Goal: Task Accomplishment & Management: Manage account settings

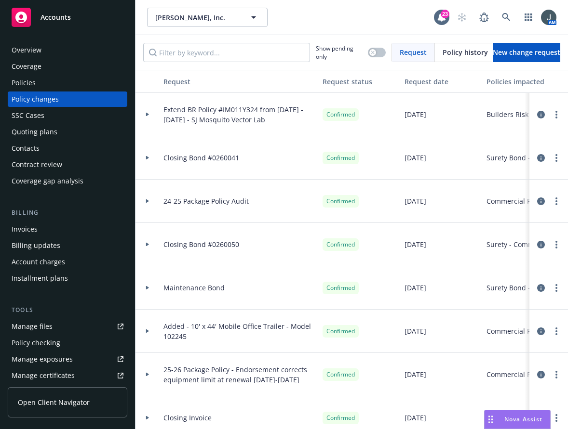
click at [48, 9] on div "Accounts" at bounding box center [68, 17] width 112 height 19
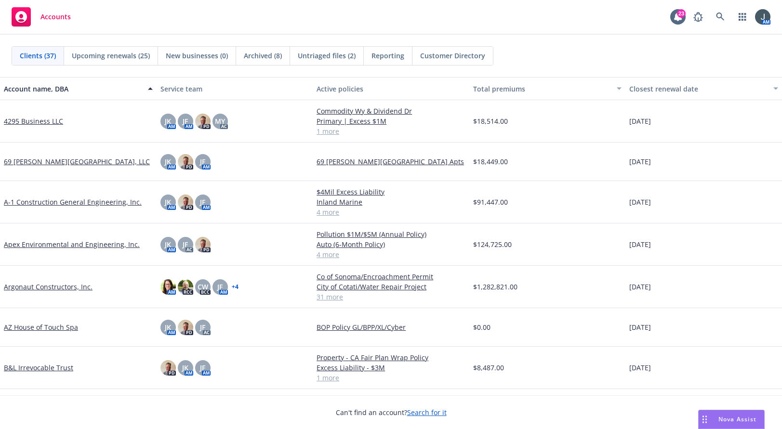
click at [51, 123] on link "4295 Business LLC" at bounding box center [33, 121] width 59 height 10
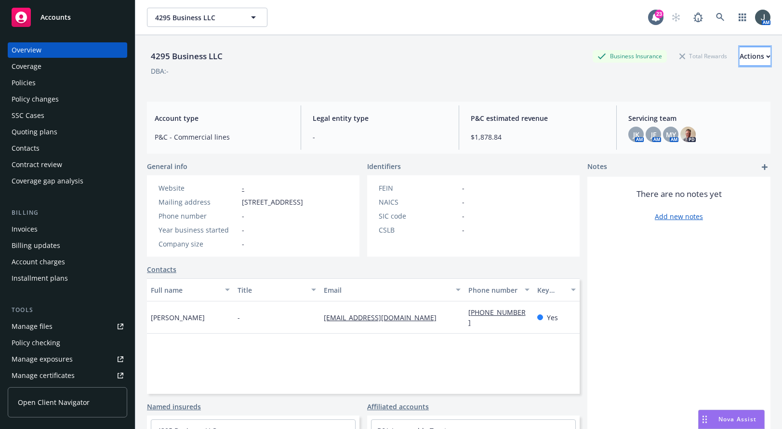
click at [567, 59] on div "Actions" at bounding box center [755, 56] width 31 height 18
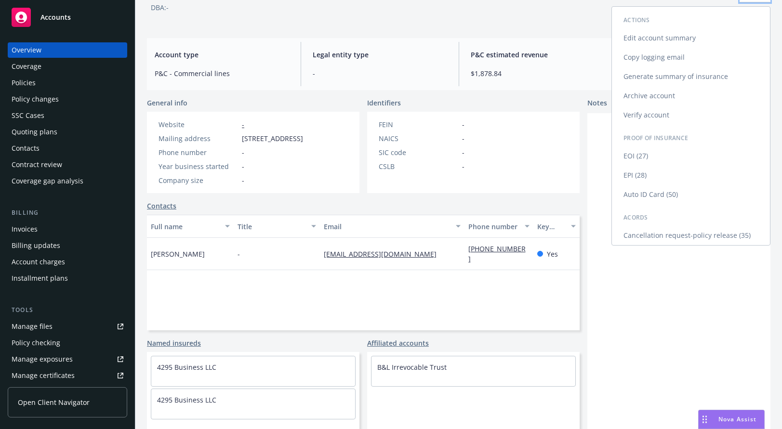
scroll to position [85, 0]
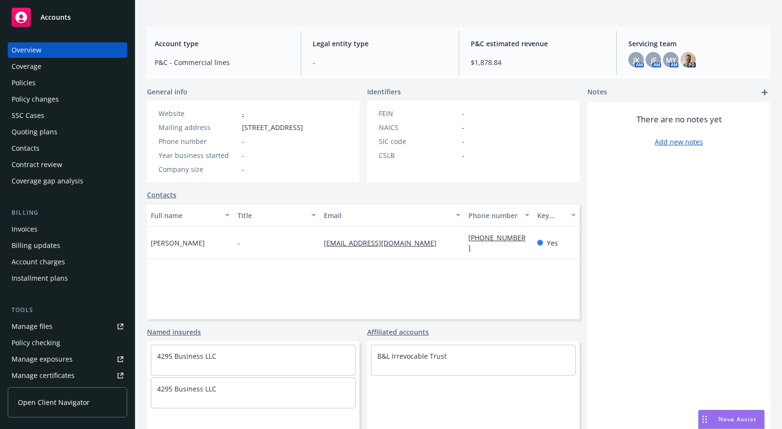
click at [567, 295] on div "There are no notes yet Add new notes" at bounding box center [679, 265] width 183 height 327
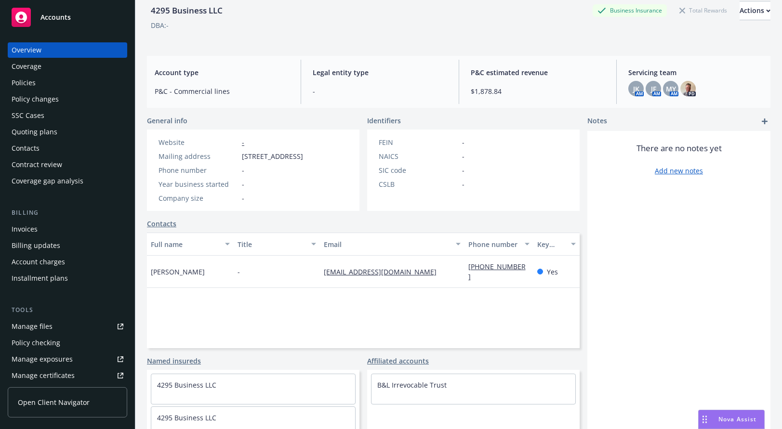
scroll to position [0, 0]
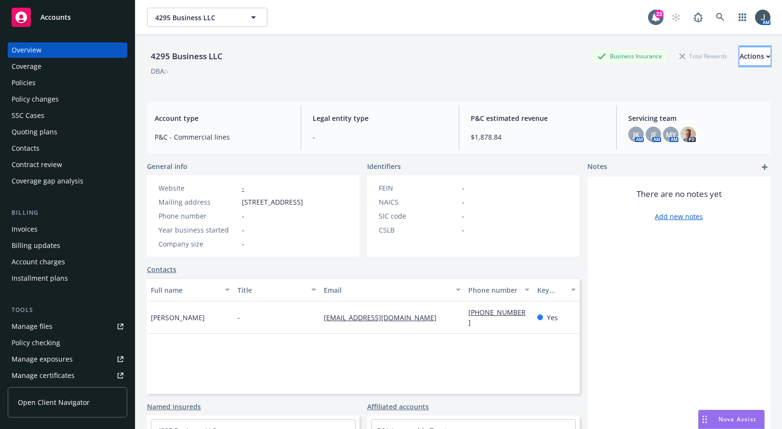
click at [567, 56] on button "Actions" at bounding box center [755, 56] width 31 height 19
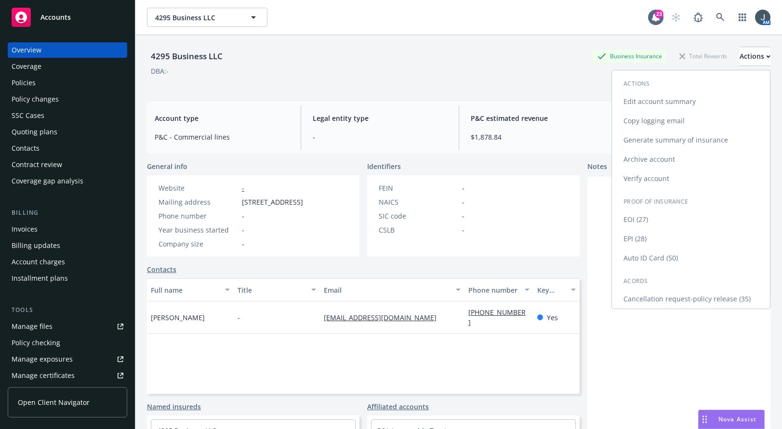
click at [567, 98] on link "Edit account summary" at bounding box center [691, 101] width 158 height 19
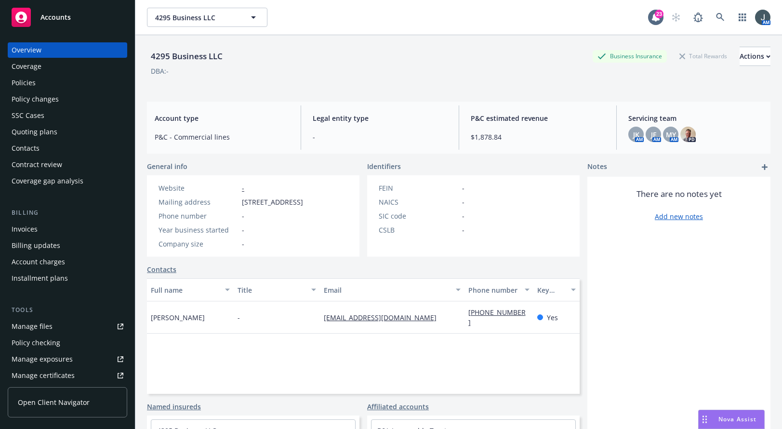
select select "US"
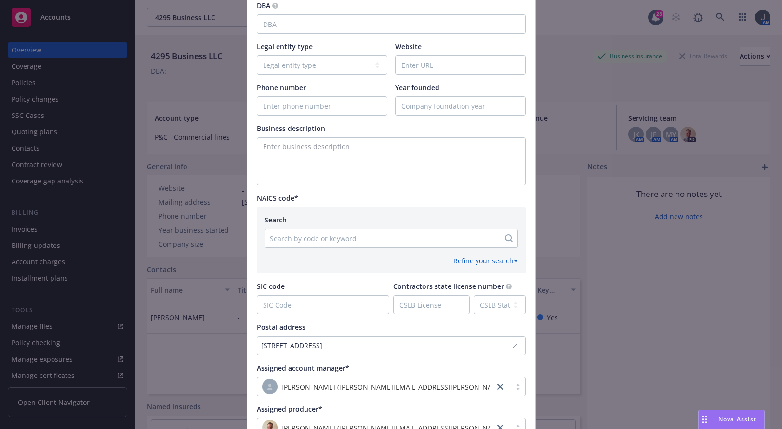
scroll to position [317, 0]
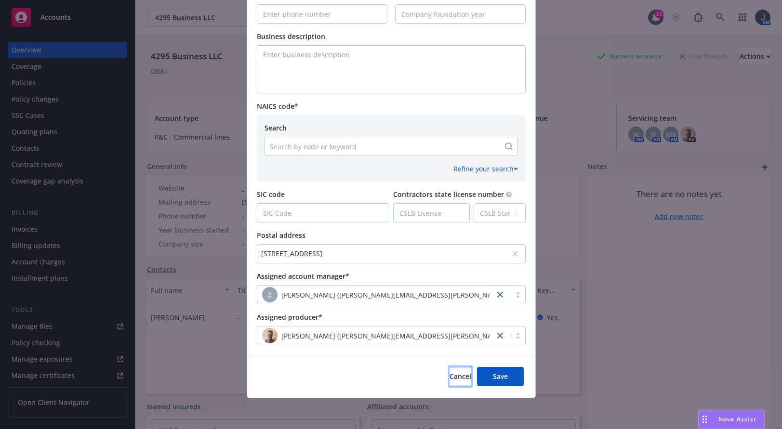
click at [450, 380] on span "Cancel" at bounding box center [461, 376] width 22 height 9
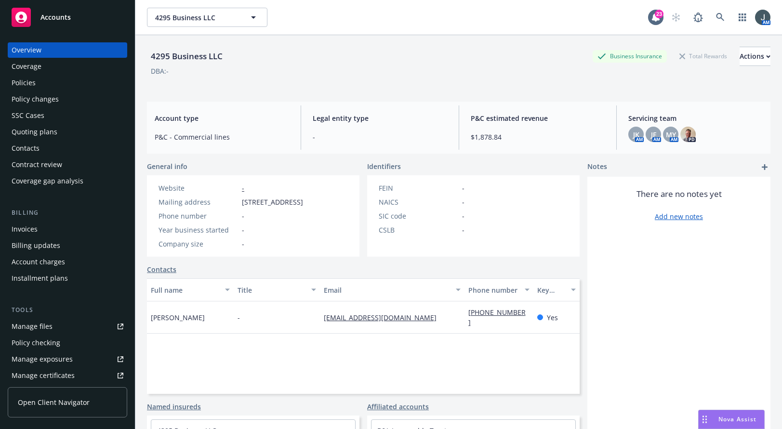
click at [50, 11] on div "Accounts" at bounding box center [68, 17] width 112 height 19
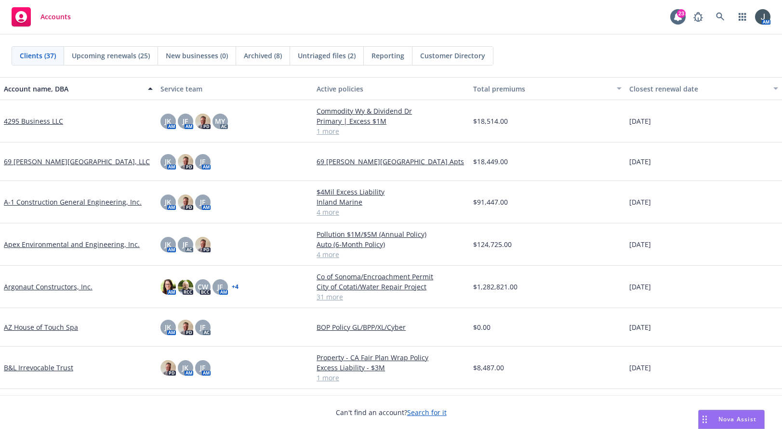
click at [33, 205] on link "A-1 Construction General Engineering, Inc." at bounding box center [73, 202] width 138 height 10
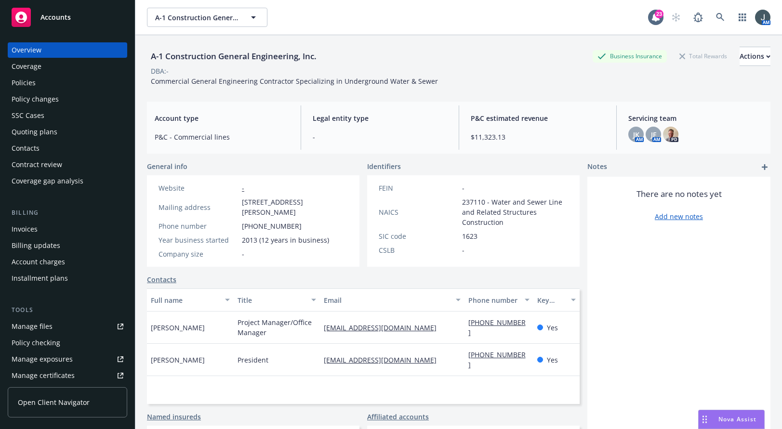
click at [567, 115] on span "Servicing team" at bounding box center [696, 118] width 134 height 10
click at [567, 63] on button "Actions" at bounding box center [755, 56] width 31 height 19
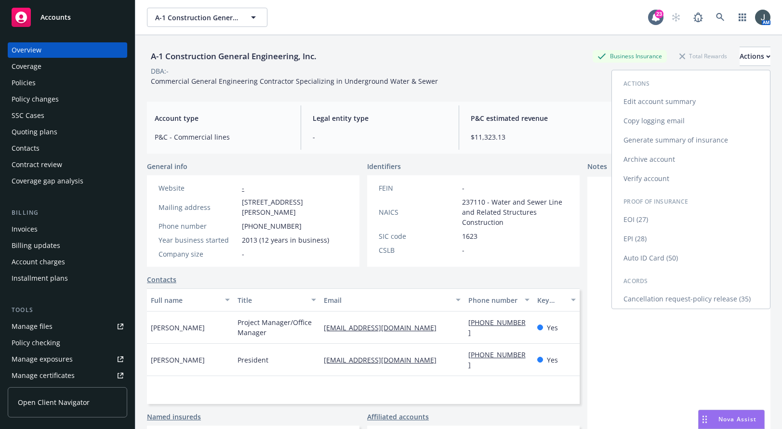
click at [567, 182] on link "Verify account" at bounding box center [691, 178] width 158 height 19
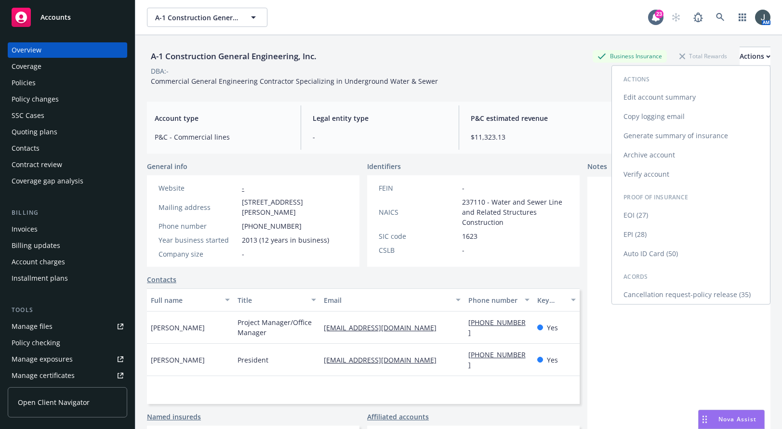
select select "US"
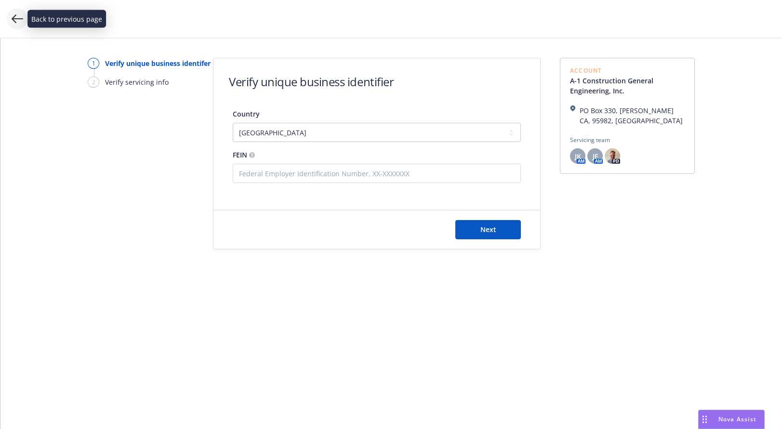
click at [16, 15] on icon at bounding box center [18, 19] width 12 height 12
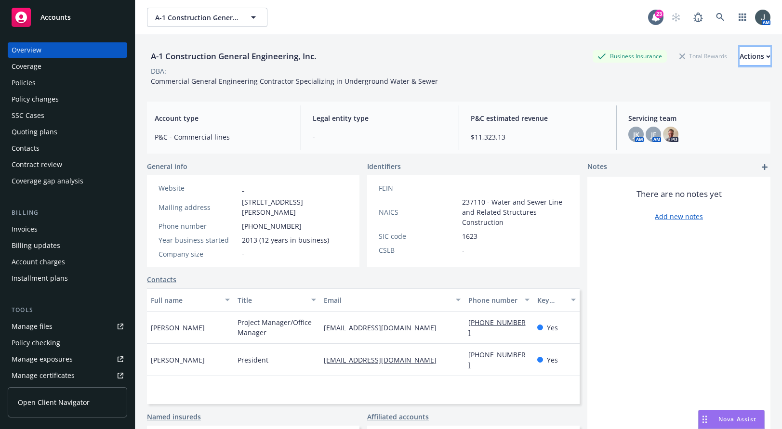
click at [567, 52] on div "Actions" at bounding box center [755, 56] width 31 height 18
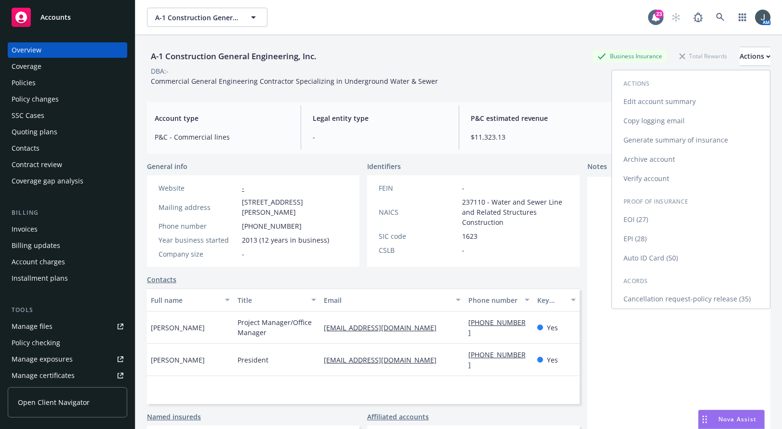
click at [567, 97] on link "Edit account summary" at bounding box center [691, 101] width 158 height 19
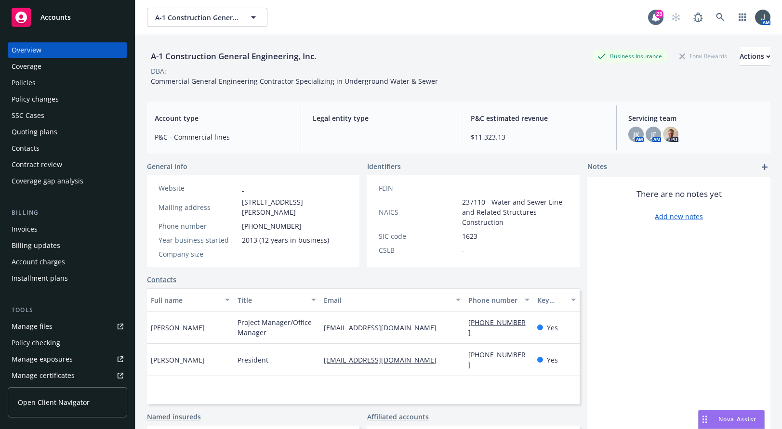
select select "US"
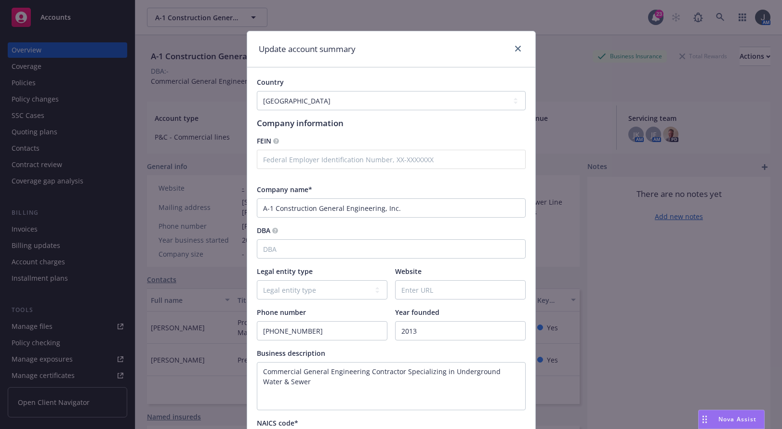
type input "82-2102320"
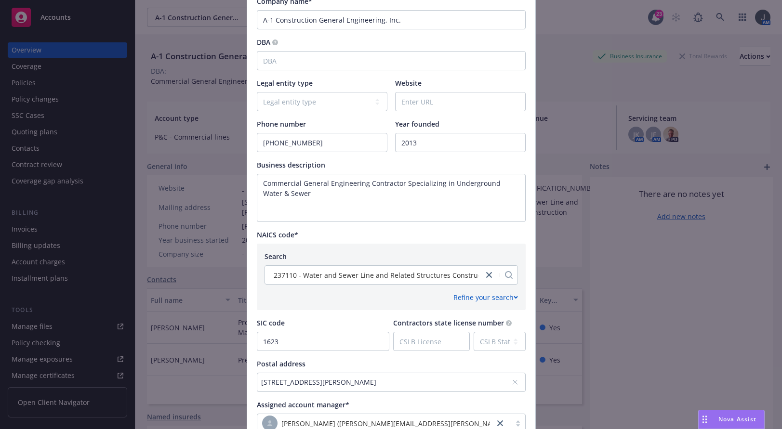
scroll to position [354, 0]
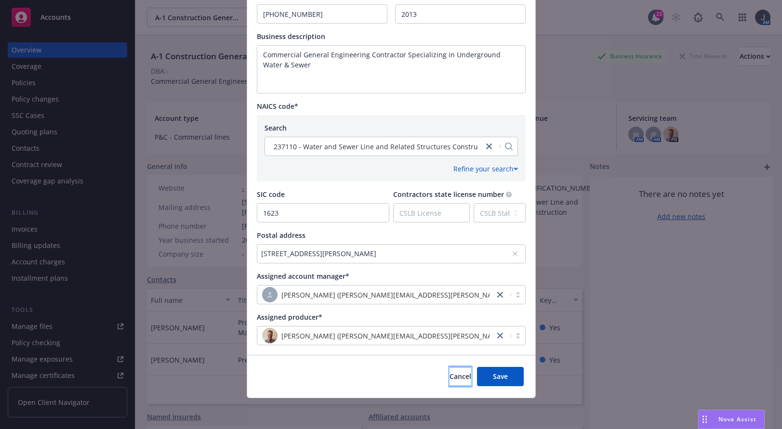
click at [450, 380] on span "Cancel" at bounding box center [461, 376] width 22 height 9
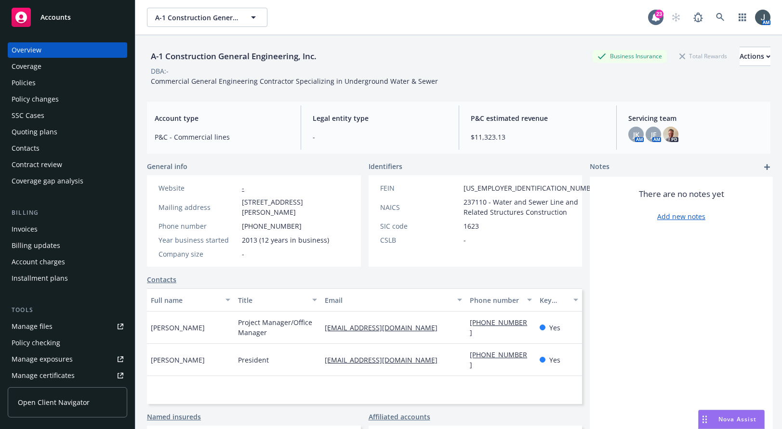
scroll to position [215, 0]
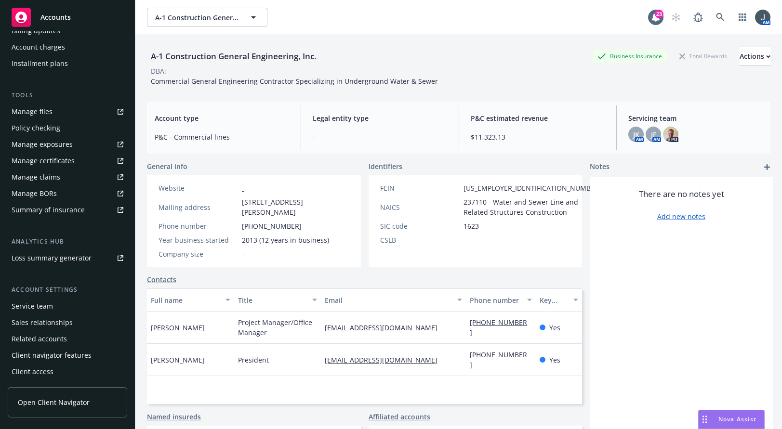
click at [34, 304] on div "Service team" at bounding box center [32, 306] width 41 height 15
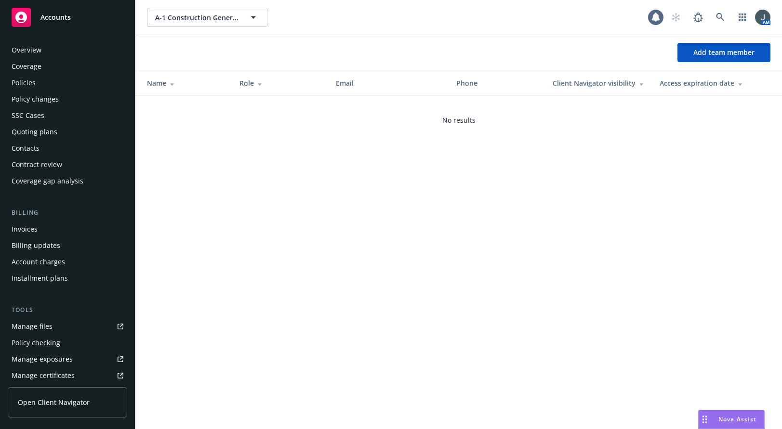
scroll to position [215, 0]
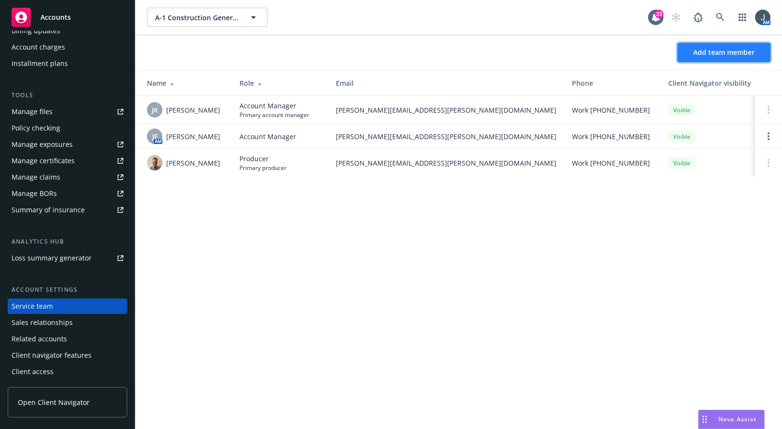
click at [567, 51] on span "Add team member" at bounding box center [724, 52] width 61 height 9
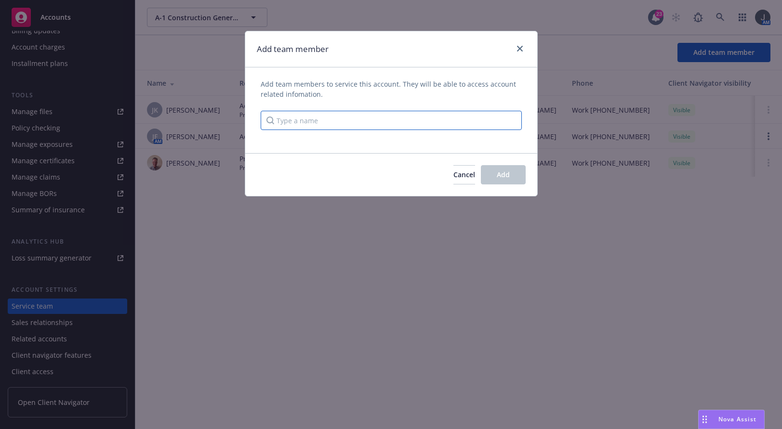
click at [461, 118] on input "Type a name" at bounding box center [391, 120] width 261 height 19
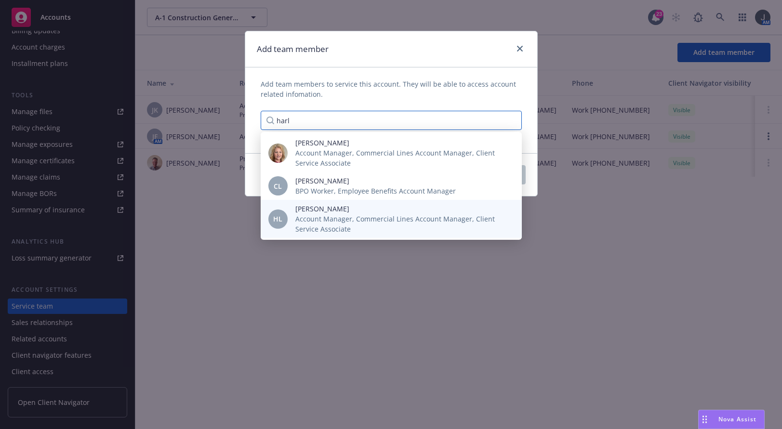
type input "harl"
click at [379, 228] on span "Account Manager, Commercial Lines Account Manager, Client Service Associate" at bounding box center [400, 224] width 211 height 20
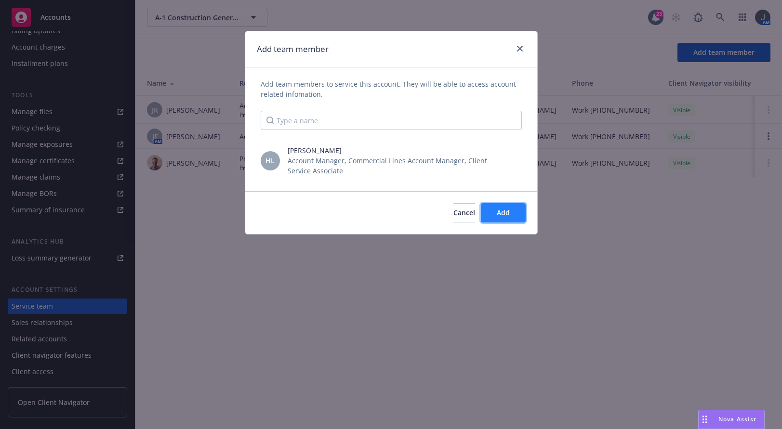
click at [510, 207] on button "Add" at bounding box center [503, 212] width 45 height 19
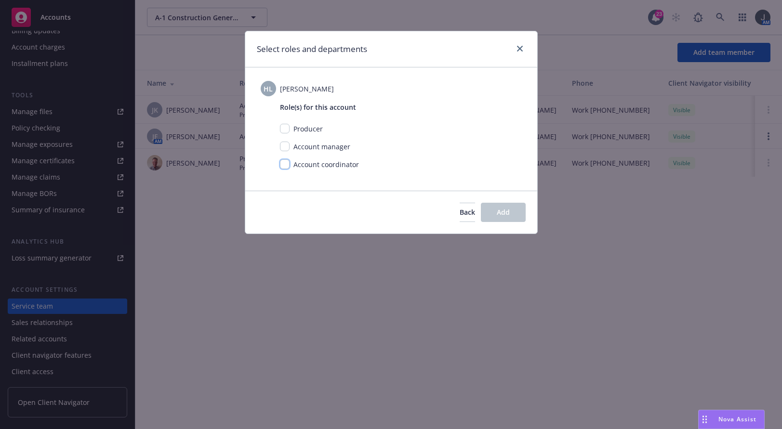
click at [282, 165] on input "checkbox" at bounding box center [285, 165] width 10 height 10
checkbox input "true"
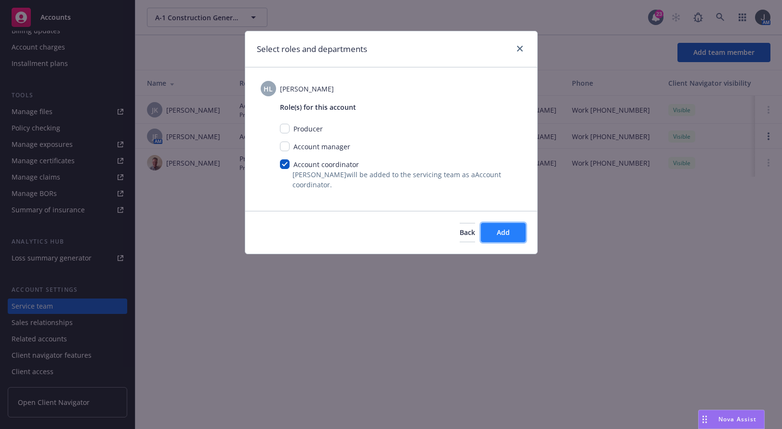
click at [504, 230] on span "Add" at bounding box center [503, 232] width 13 height 9
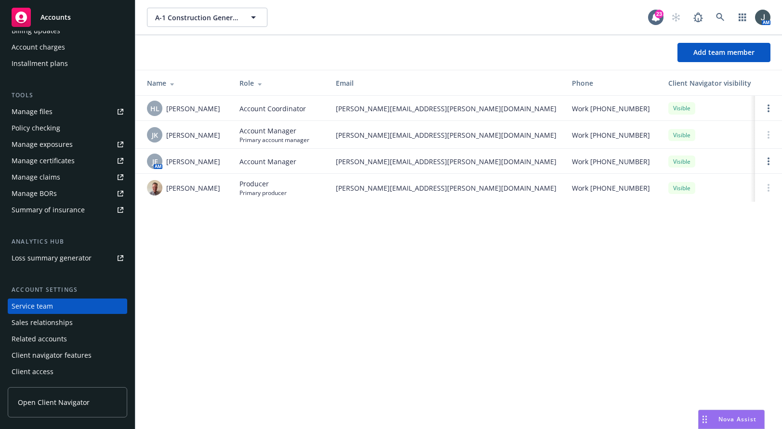
click at [64, 13] on span "Accounts" at bounding box center [55, 17] width 30 height 8
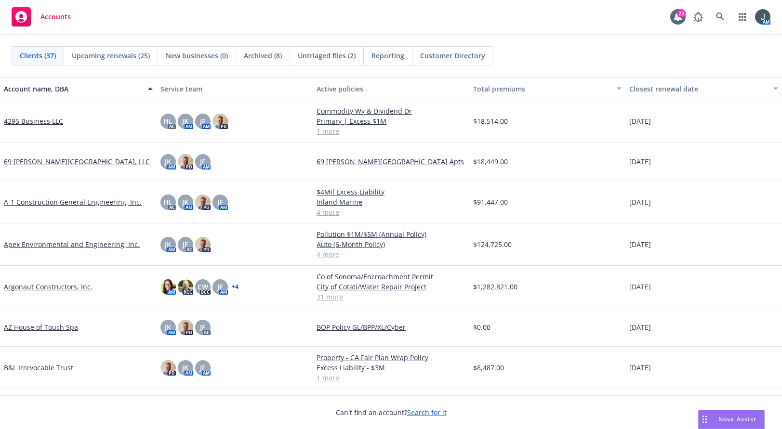
click at [54, 160] on link "69 [PERSON_NAME][GEOGRAPHIC_DATA], LLC" at bounding box center [77, 162] width 146 height 10
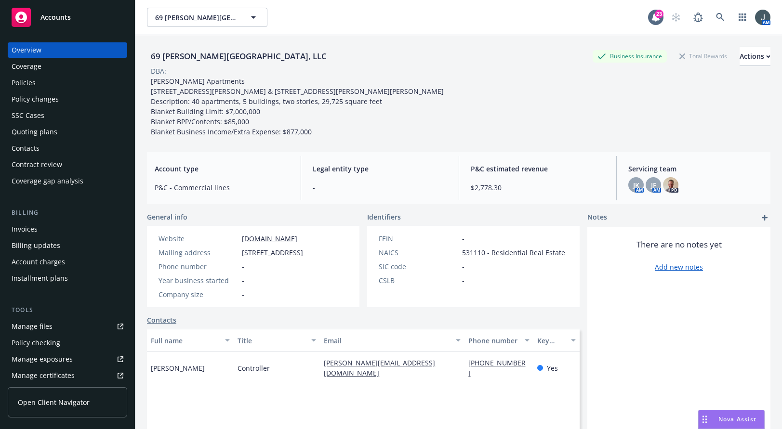
scroll to position [215, 0]
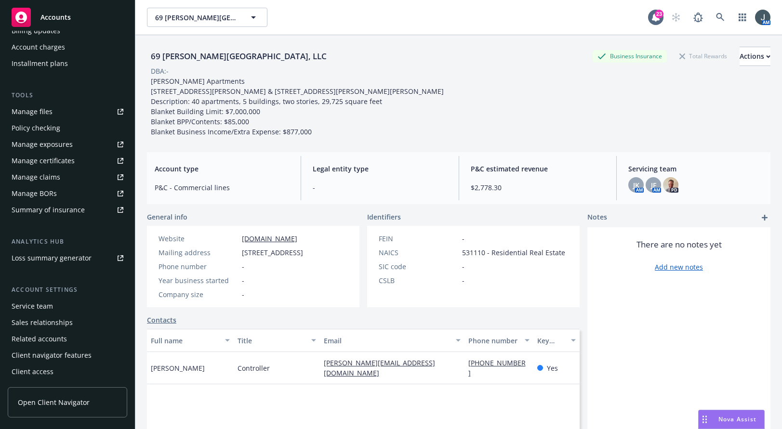
click at [52, 305] on div "Service team" at bounding box center [32, 306] width 41 height 15
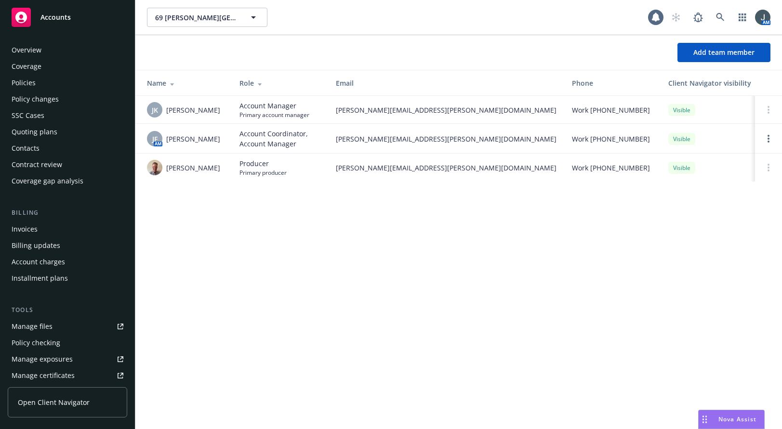
scroll to position [215, 0]
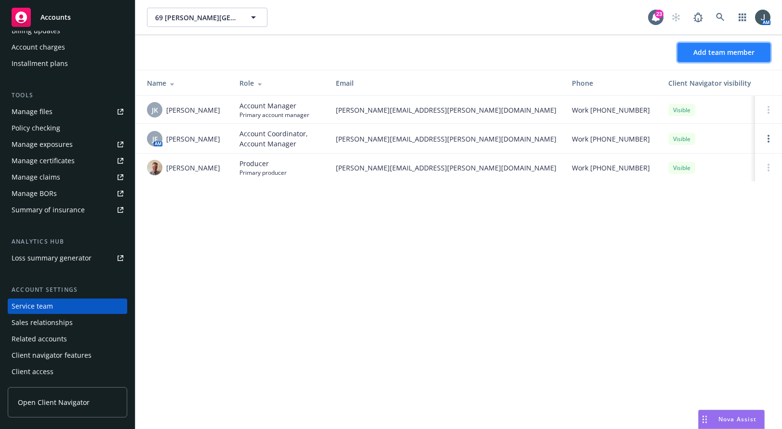
click at [567, 55] on span "Add team member" at bounding box center [724, 52] width 61 height 9
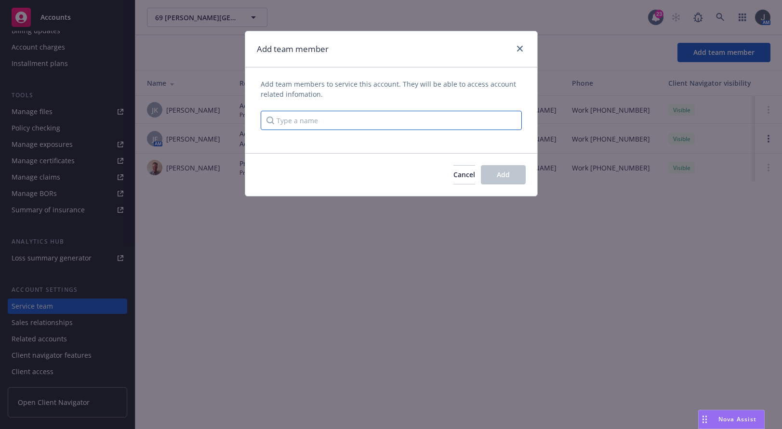
click at [391, 121] on input "Type a name" at bounding box center [391, 120] width 261 height 19
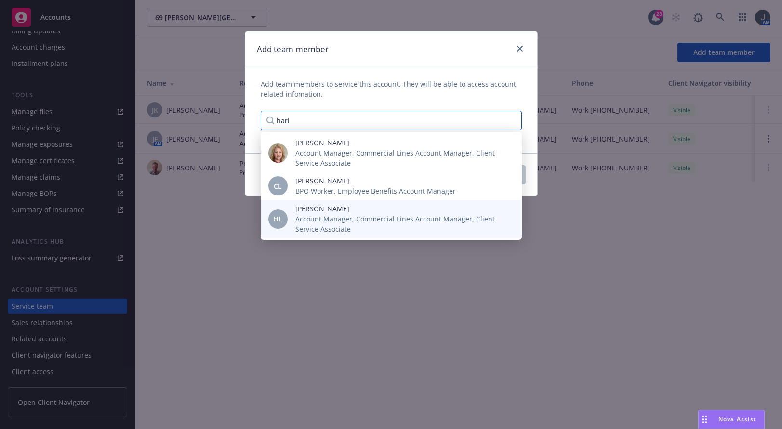
type input "harl"
click at [460, 217] on span "Account Manager, Commercial Lines Account Manager, Client Service Associate" at bounding box center [400, 224] width 211 height 20
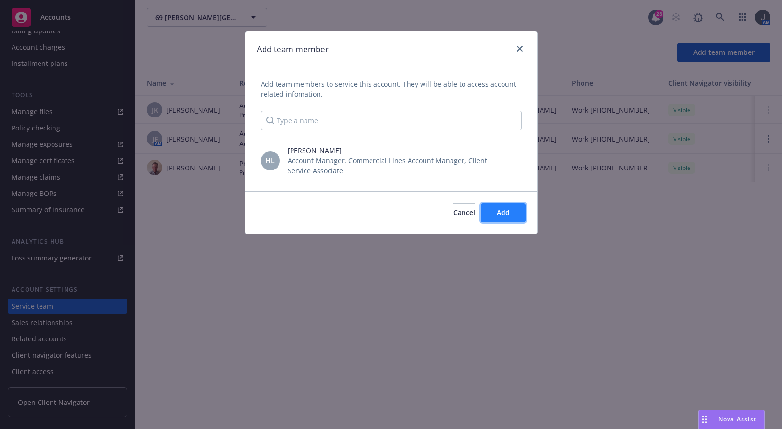
click at [511, 214] on button "Add" at bounding box center [503, 212] width 45 height 19
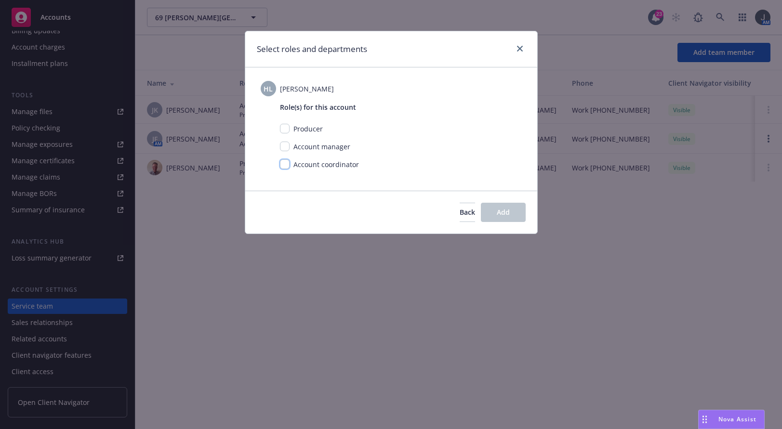
click at [286, 164] on input "checkbox" at bounding box center [285, 165] width 10 height 10
checkbox input "true"
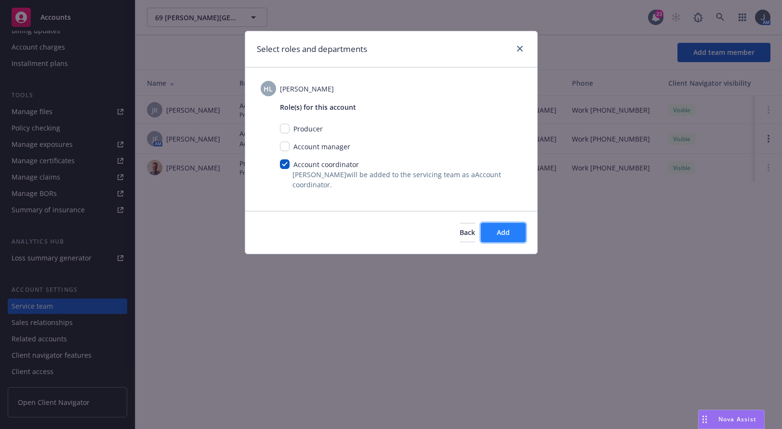
click at [509, 235] on span "Add" at bounding box center [503, 232] width 13 height 9
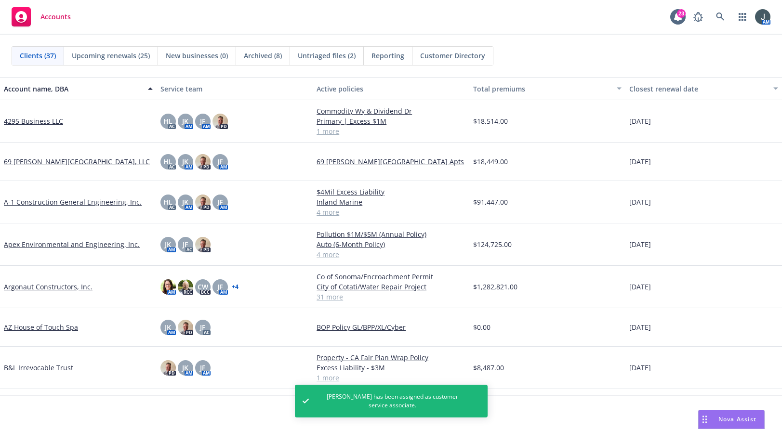
click at [54, 202] on link "A-1 Construction General Engineering, Inc." at bounding box center [73, 202] width 138 height 10
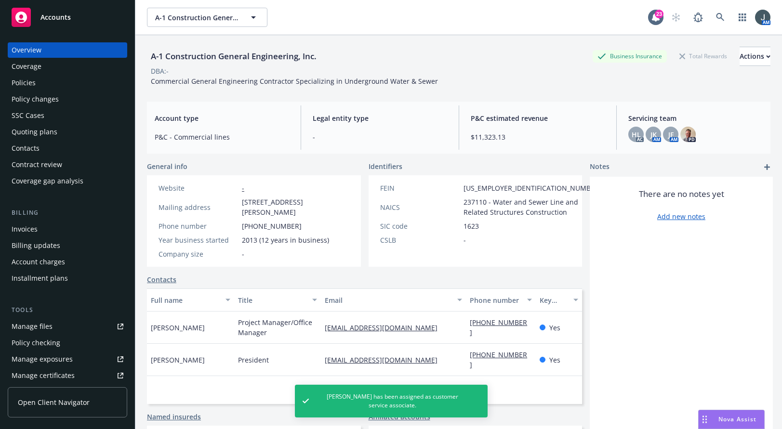
scroll to position [215, 0]
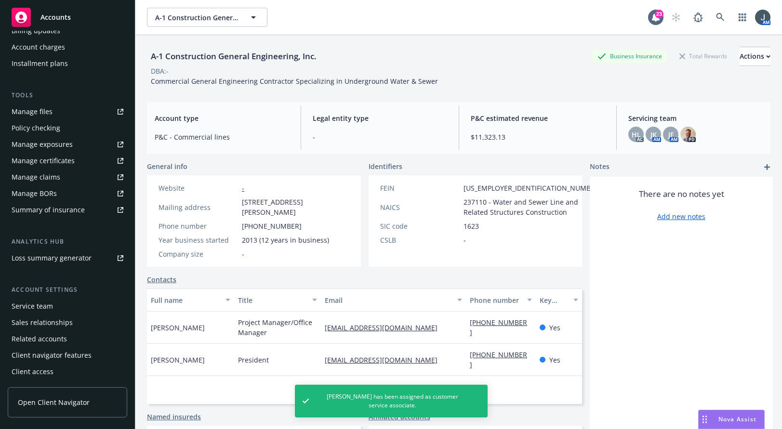
click at [28, 308] on div "Service team" at bounding box center [32, 306] width 41 height 15
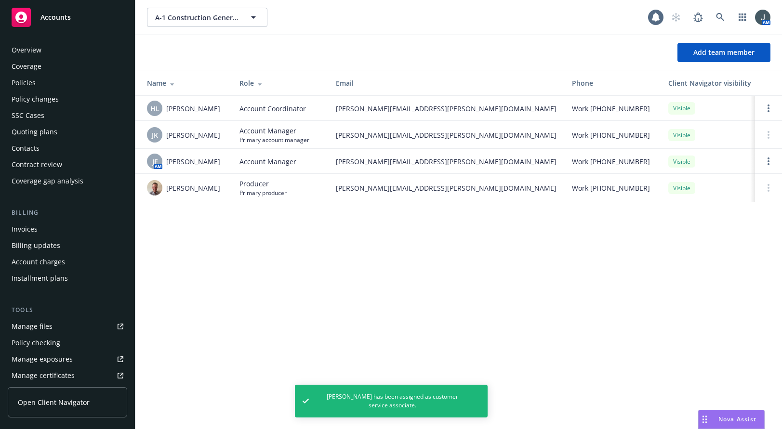
scroll to position [215, 0]
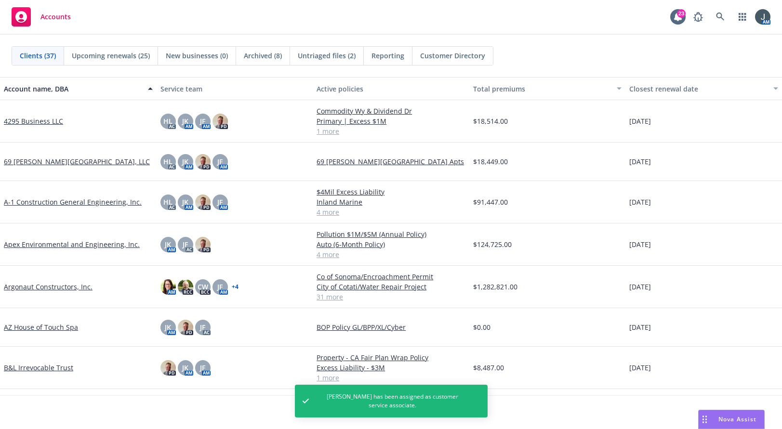
click at [58, 246] on link "Apex Environmental and Engineering, Inc." at bounding box center [72, 245] width 136 height 10
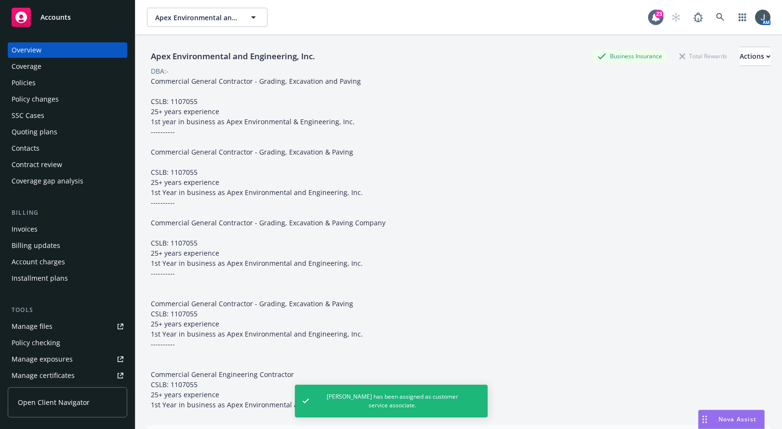
scroll to position [215, 0]
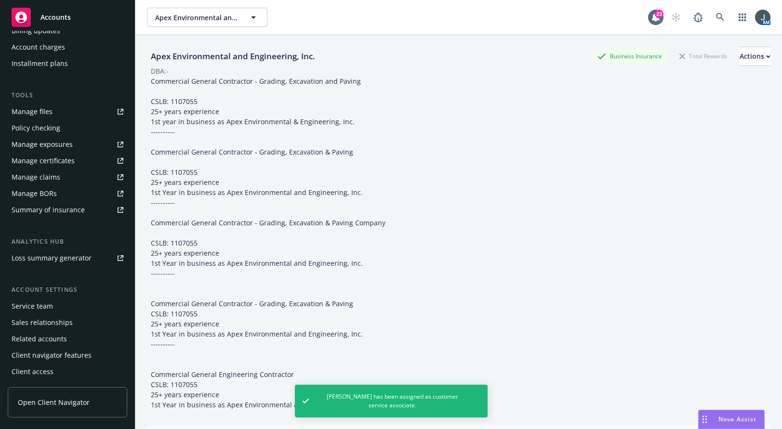
click at [49, 310] on div "Service team" at bounding box center [32, 306] width 41 height 15
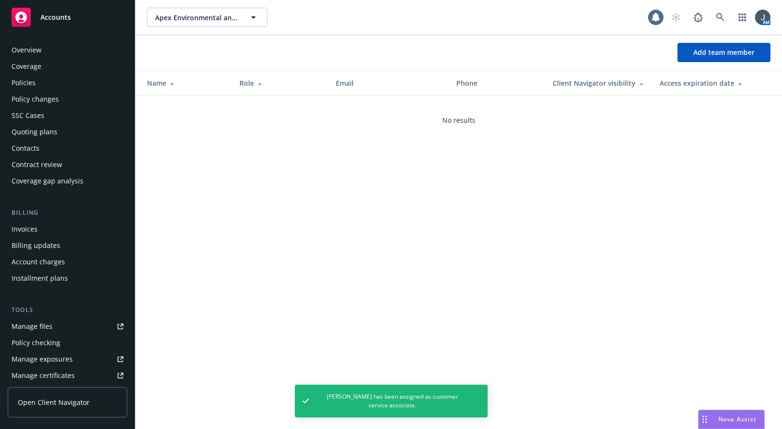
scroll to position [215, 0]
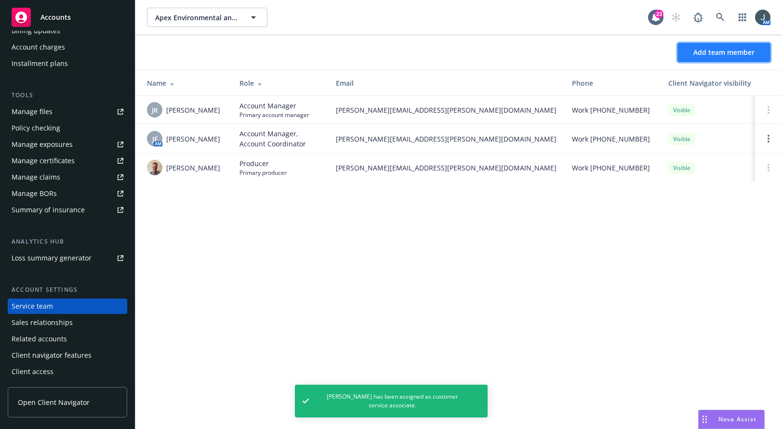
click at [567, 47] on button "Add team member" at bounding box center [724, 52] width 93 height 19
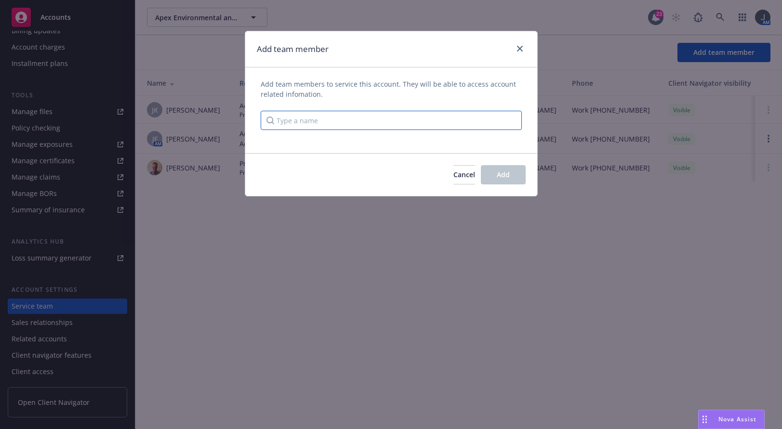
click at [334, 119] on input "Type a name" at bounding box center [391, 120] width 261 height 19
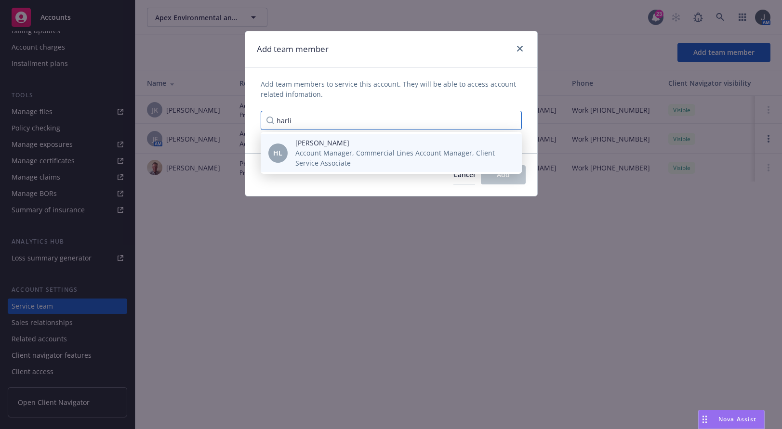
type input "harli"
click at [335, 164] on span "Account Manager, Commercial Lines Account Manager, Client Service Associate" at bounding box center [400, 158] width 211 height 20
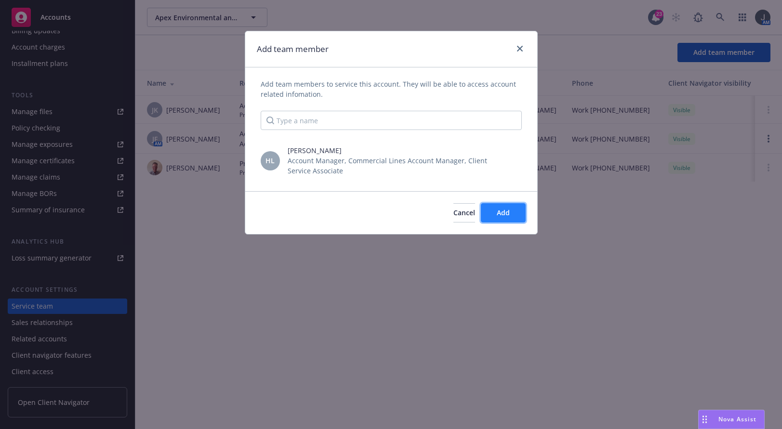
click at [495, 212] on button "Add" at bounding box center [503, 212] width 45 height 19
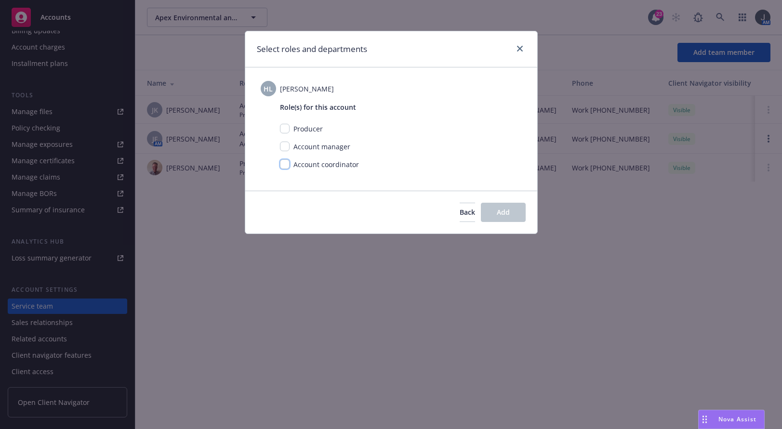
click at [282, 162] on input "checkbox" at bounding box center [285, 165] width 10 height 10
checkbox input "true"
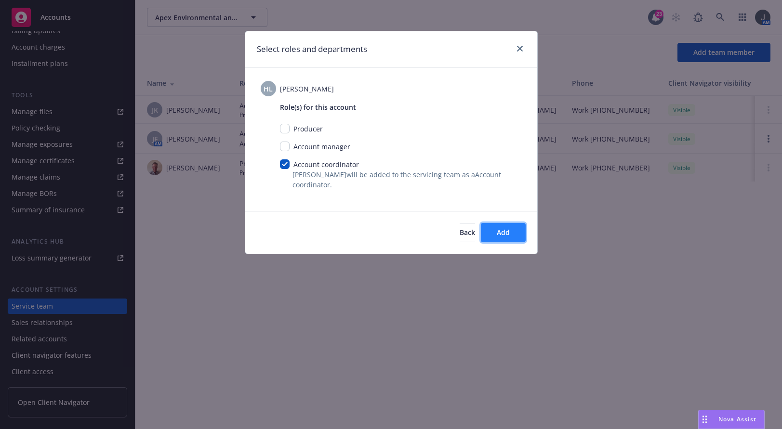
click at [498, 230] on span "Add" at bounding box center [503, 232] width 13 height 9
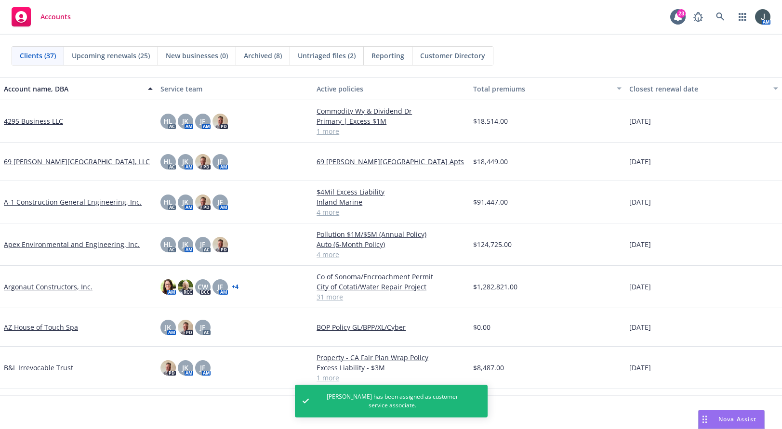
click at [46, 288] on link "Argonaut Constructors, Inc." at bounding box center [48, 287] width 89 height 10
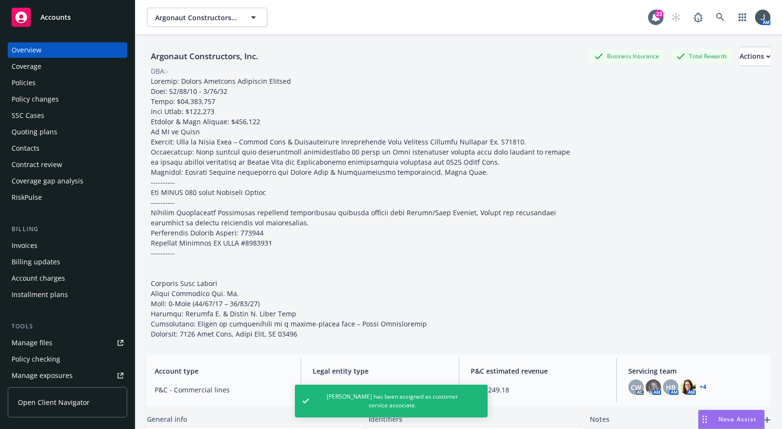
scroll to position [225, 0]
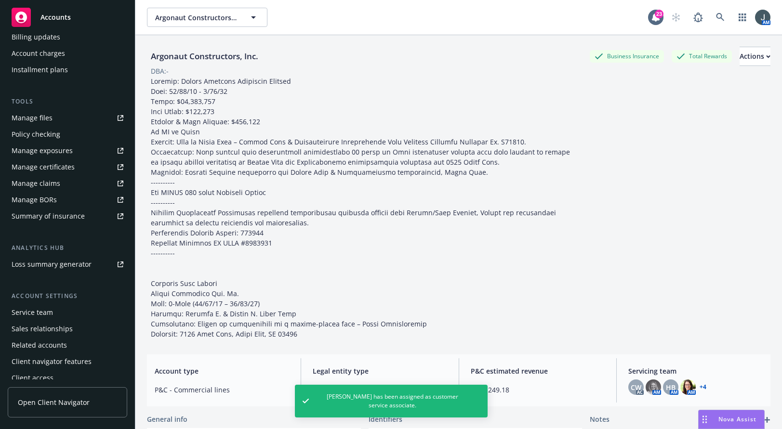
click at [50, 314] on div "Service team" at bounding box center [32, 312] width 41 height 15
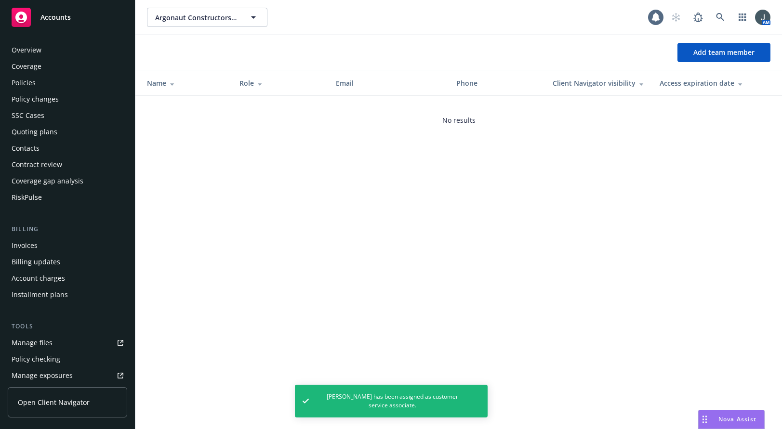
scroll to position [231, 0]
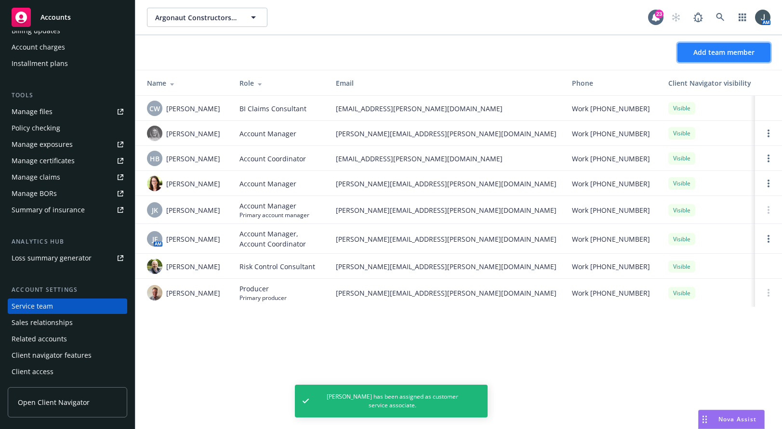
click at [567, 50] on span "Add team member" at bounding box center [724, 52] width 61 height 9
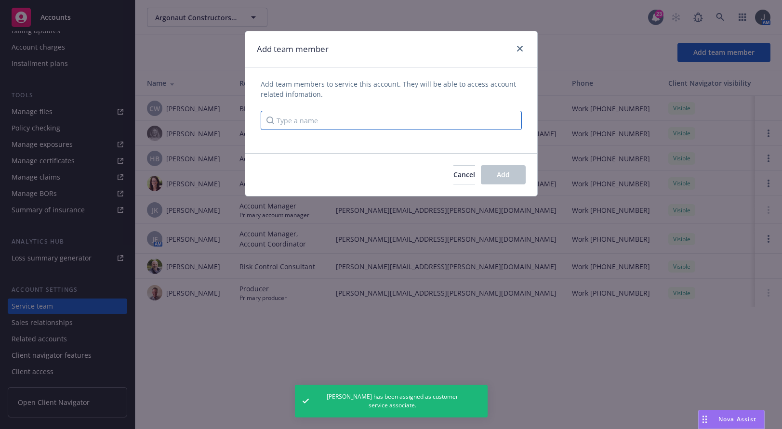
click at [381, 119] on input "Type a name" at bounding box center [391, 120] width 261 height 19
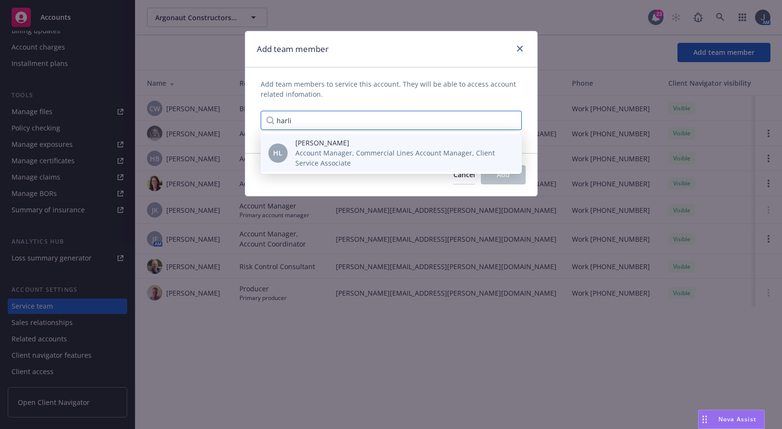
type input "harli"
click at [374, 154] on span "Account Manager, Commercial Lines Account Manager, Client Service Associate" at bounding box center [400, 158] width 211 height 20
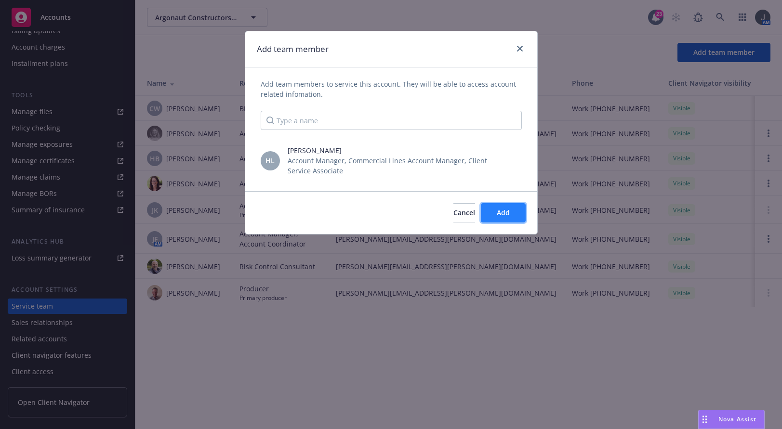
click at [497, 209] on span "Add" at bounding box center [503, 212] width 13 height 9
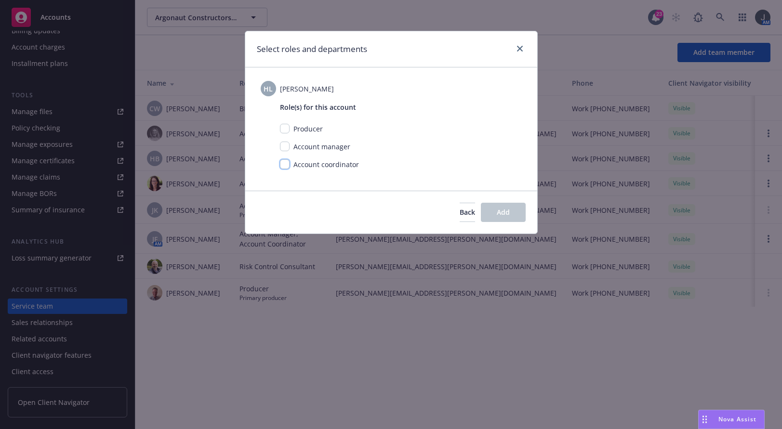
click at [281, 162] on input "checkbox" at bounding box center [285, 165] width 10 height 10
checkbox input "true"
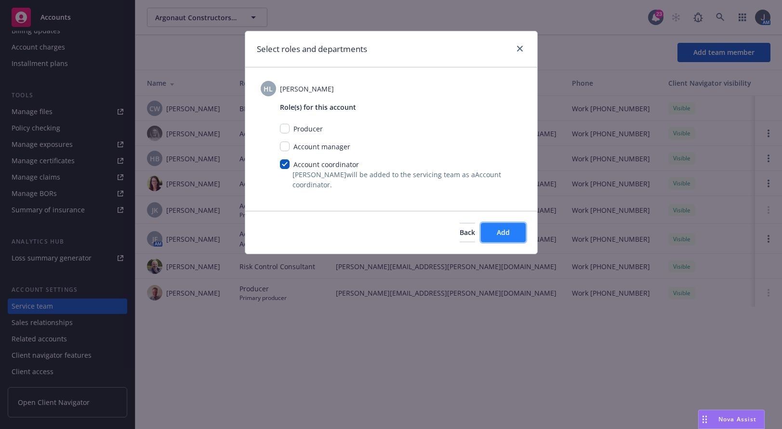
click at [507, 234] on span "Add" at bounding box center [503, 232] width 13 height 9
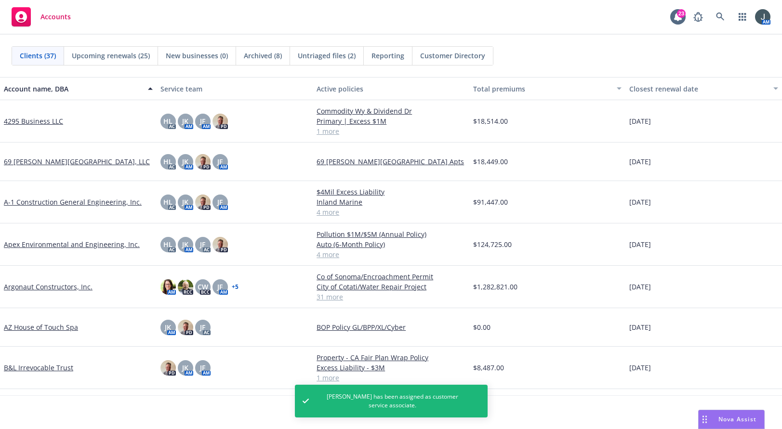
click at [54, 329] on link "AZ House of Touch Spa" at bounding box center [41, 327] width 74 height 10
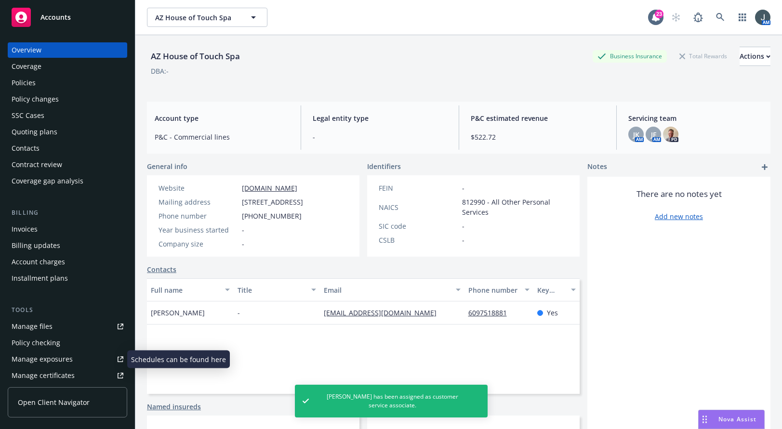
scroll to position [215, 0]
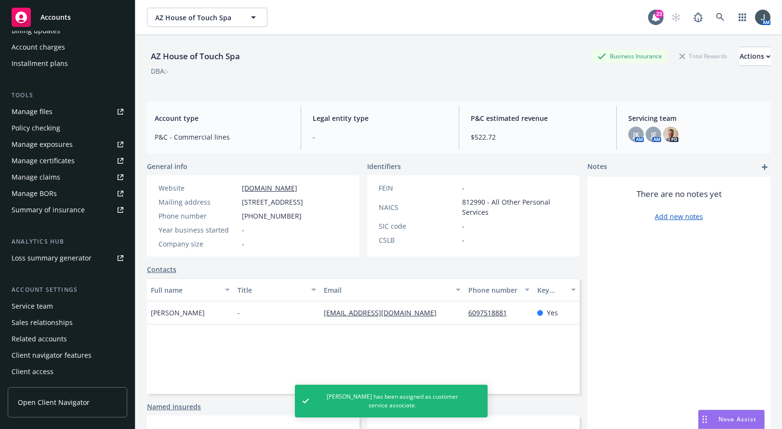
click at [40, 310] on div "Service team" at bounding box center [32, 306] width 41 height 15
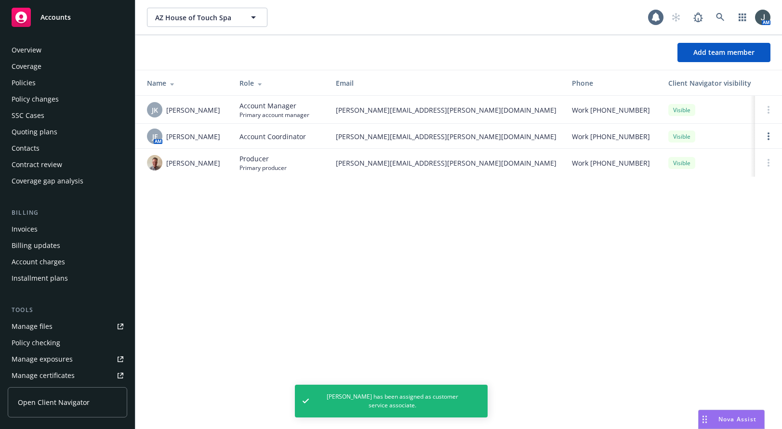
scroll to position [215, 0]
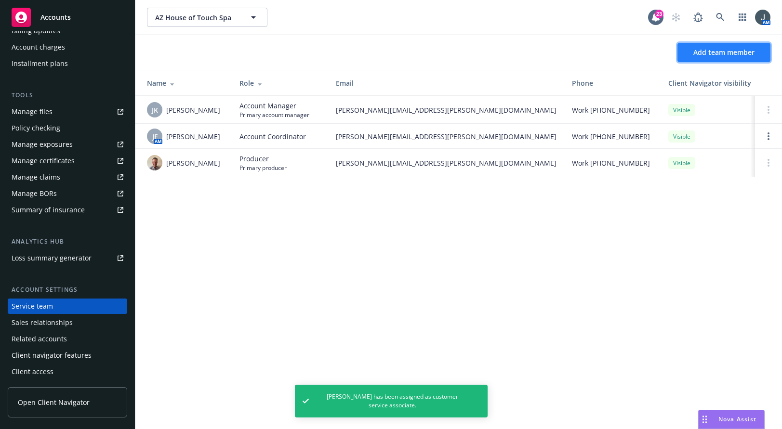
click at [567, 51] on span "Add team member" at bounding box center [724, 52] width 61 height 9
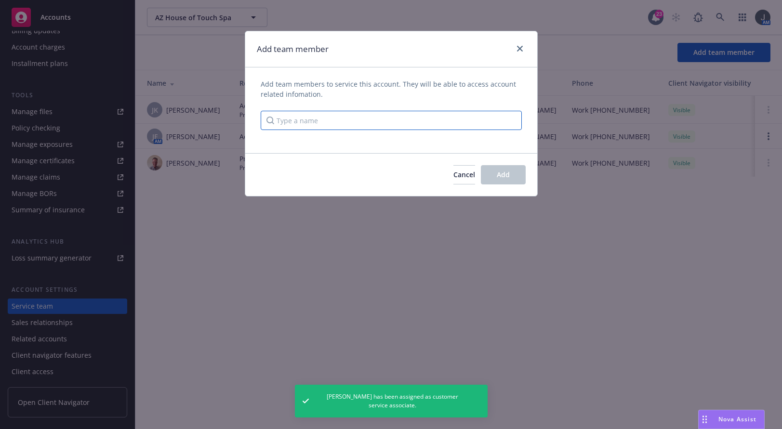
click at [302, 124] on input "Type a name" at bounding box center [391, 120] width 261 height 19
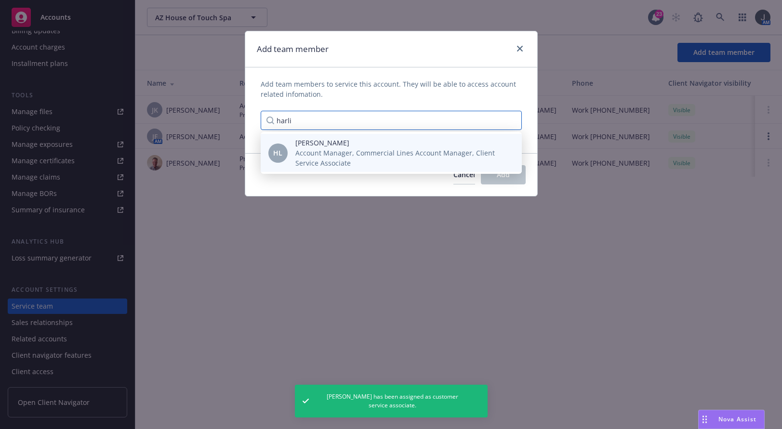
type input "harli"
click at [337, 155] on span "Account Manager, Commercial Lines Account Manager, Client Service Associate" at bounding box center [400, 158] width 211 height 20
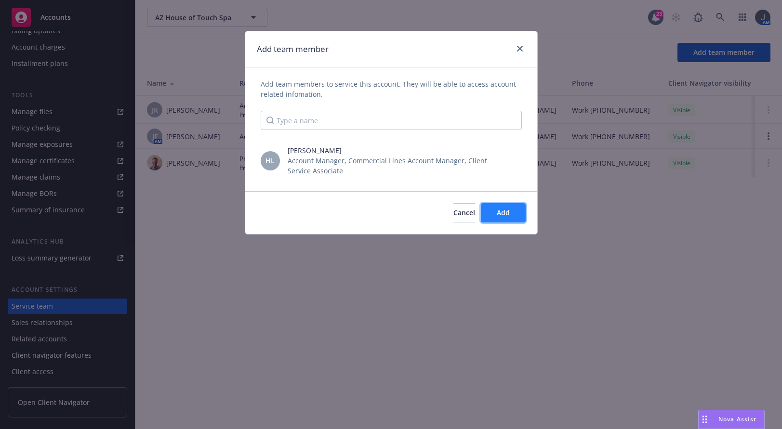
click at [491, 206] on button "Add" at bounding box center [503, 212] width 45 height 19
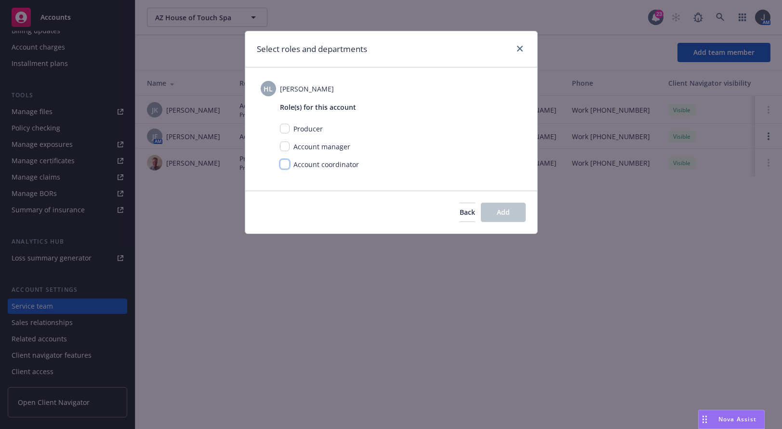
click at [281, 165] on input "checkbox" at bounding box center [285, 165] width 10 height 10
checkbox input "true"
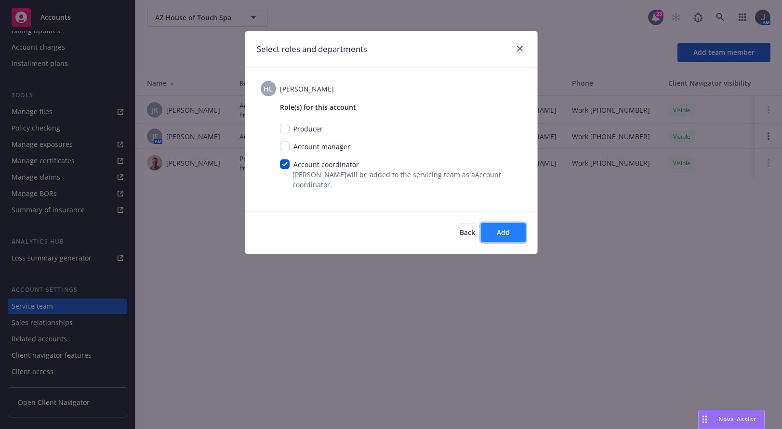
click at [507, 236] on span "Add" at bounding box center [503, 232] width 13 height 9
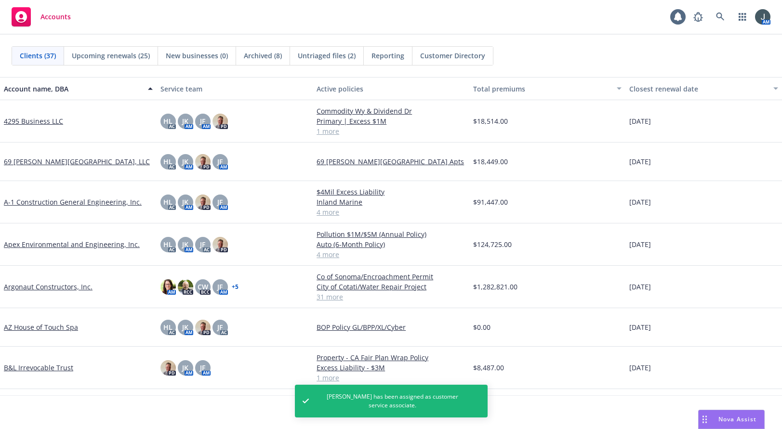
click at [49, 364] on link "B&L Irrevocable Trust" at bounding box center [38, 368] width 69 height 10
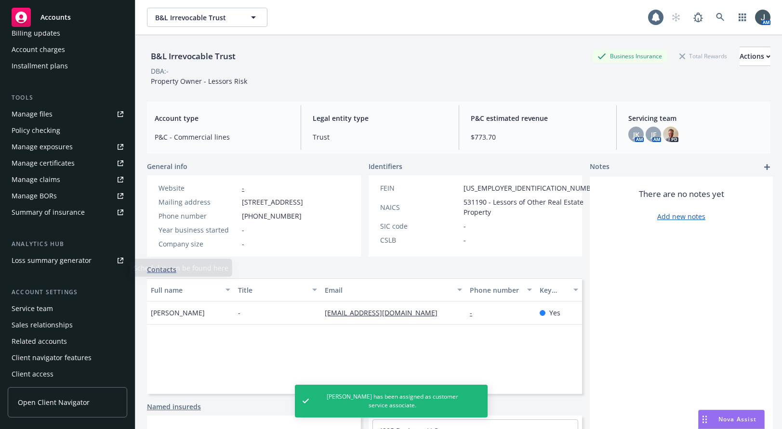
scroll to position [215, 0]
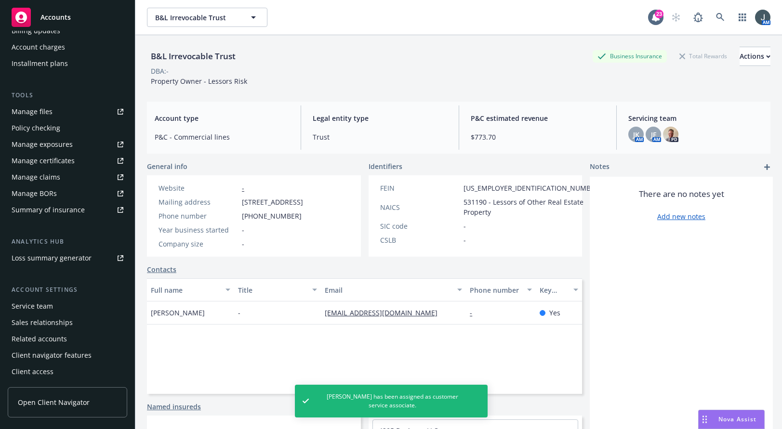
click at [41, 307] on div "Service team" at bounding box center [32, 306] width 41 height 15
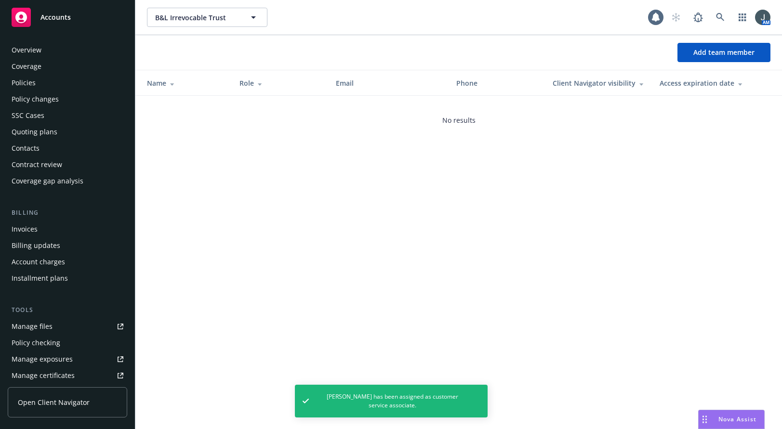
scroll to position [215, 0]
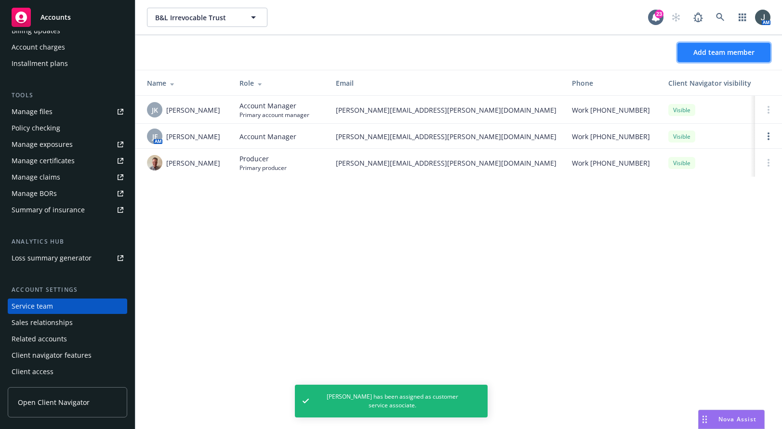
click at [567, 49] on span "Add team member" at bounding box center [724, 52] width 61 height 9
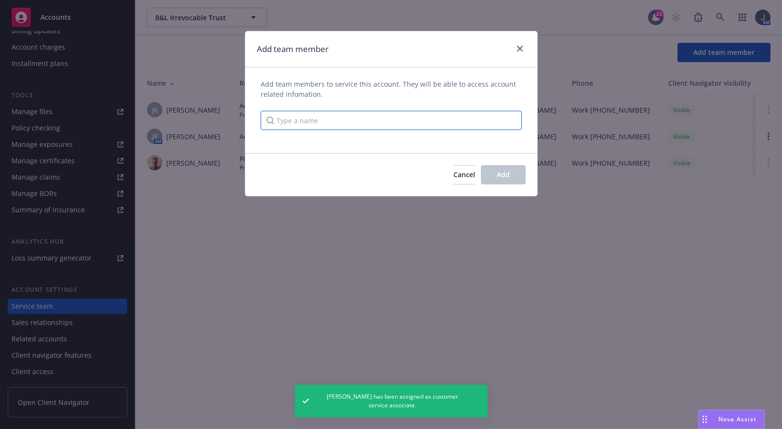
click at [310, 118] on input "Type a name" at bounding box center [391, 120] width 261 height 19
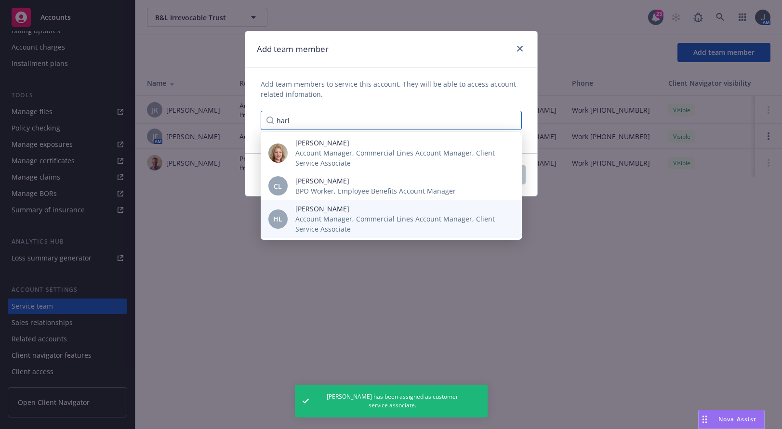
type input "harl"
click at [329, 232] on span "Account Manager, Commercial Lines Account Manager, Client Service Associate" at bounding box center [400, 224] width 211 height 20
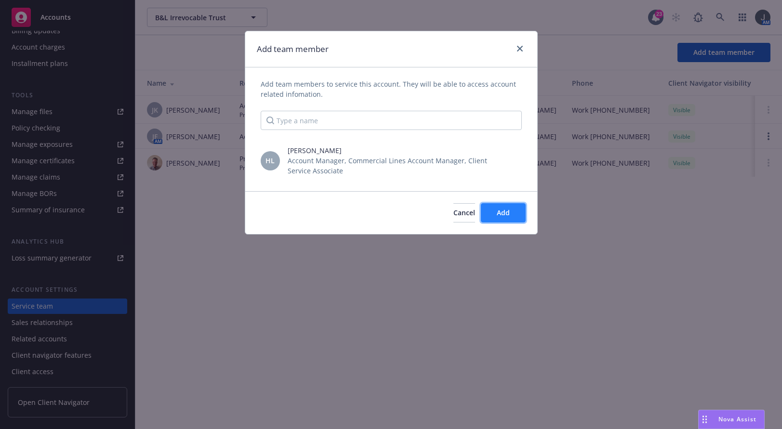
click at [493, 213] on button "Add" at bounding box center [503, 212] width 45 height 19
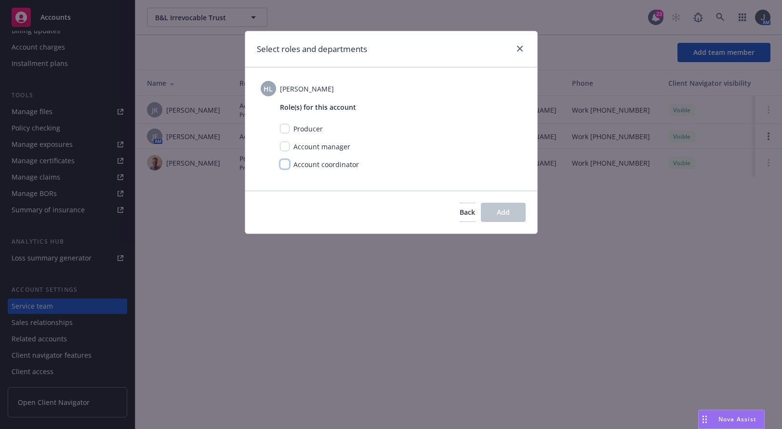
click at [281, 166] on input "checkbox" at bounding box center [285, 165] width 10 height 10
checkbox input "true"
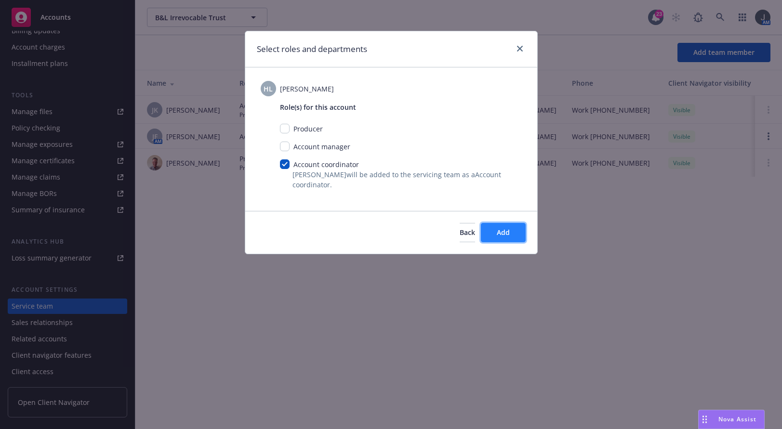
click at [497, 233] on span "Add" at bounding box center [503, 232] width 13 height 9
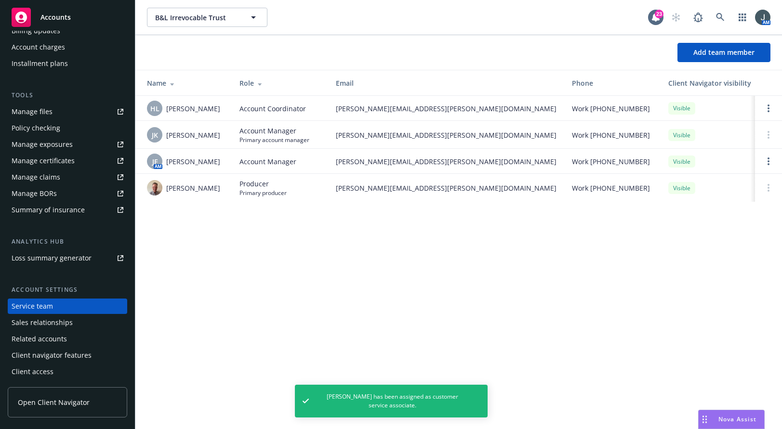
click at [42, 13] on span "Accounts" at bounding box center [55, 17] width 30 height 8
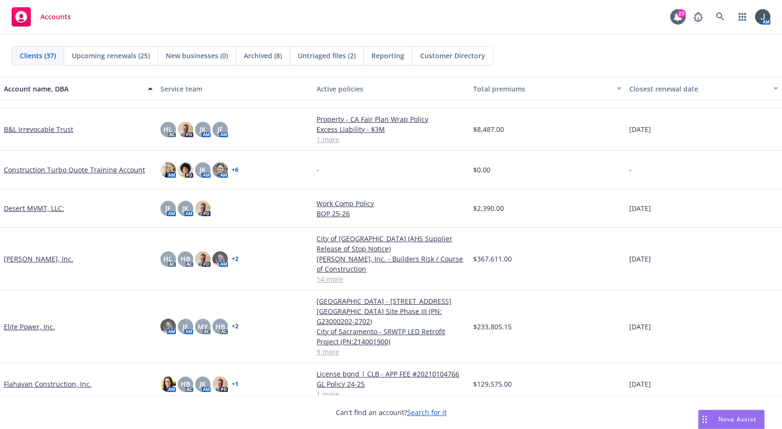
scroll to position [250, 0]
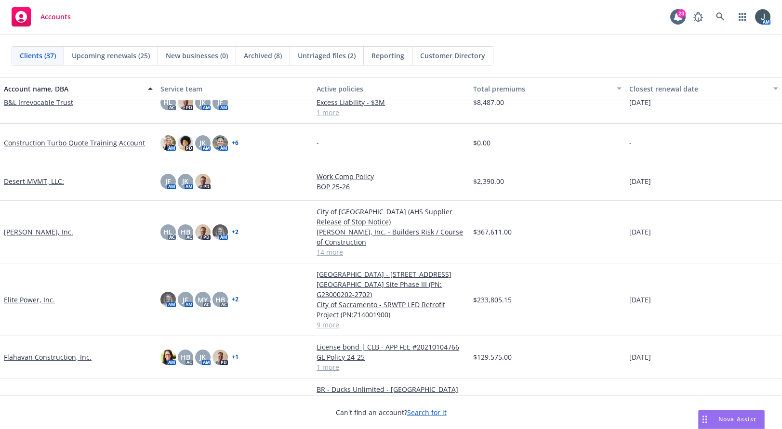
click at [28, 180] on link "Desert MVMT, LLC:" at bounding box center [34, 181] width 60 height 10
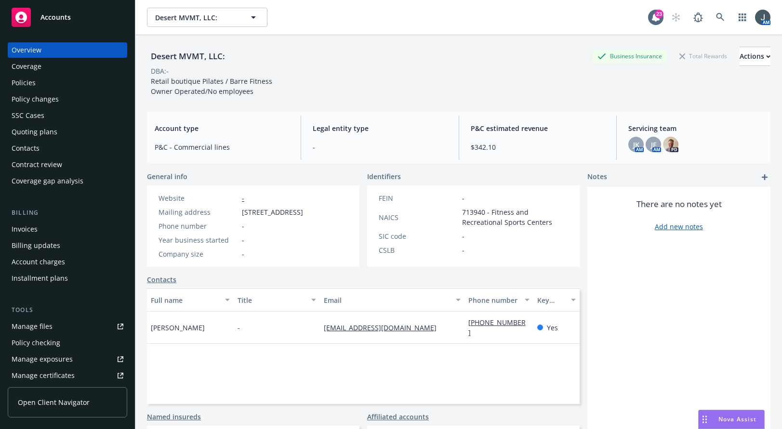
scroll to position [215, 0]
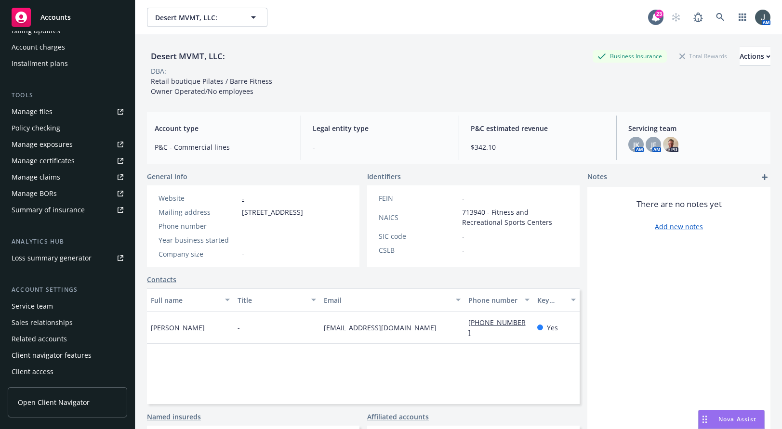
click at [54, 304] on div "Service team" at bounding box center [68, 306] width 112 height 15
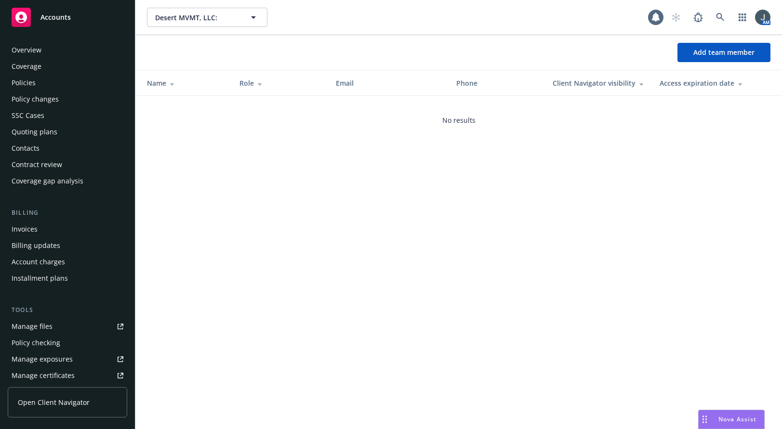
scroll to position [215, 0]
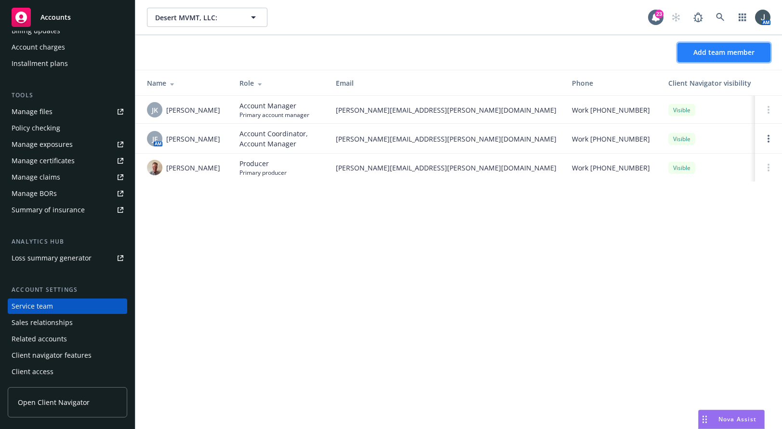
click at [567, 47] on button "Add team member" at bounding box center [724, 52] width 93 height 19
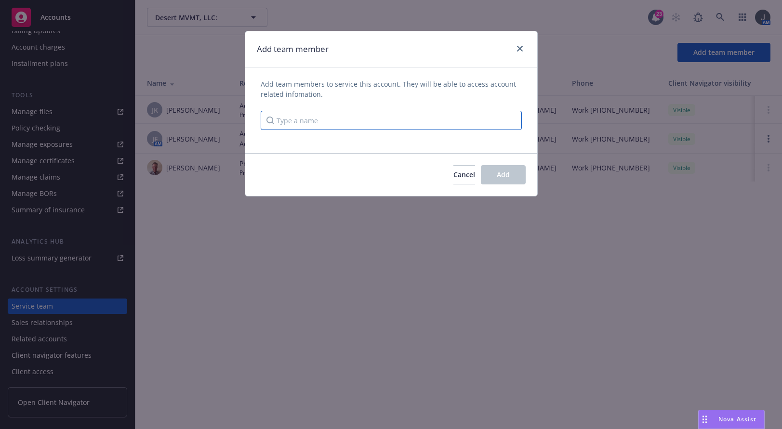
click at [331, 118] on input "Type a name" at bounding box center [391, 120] width 261 height 19
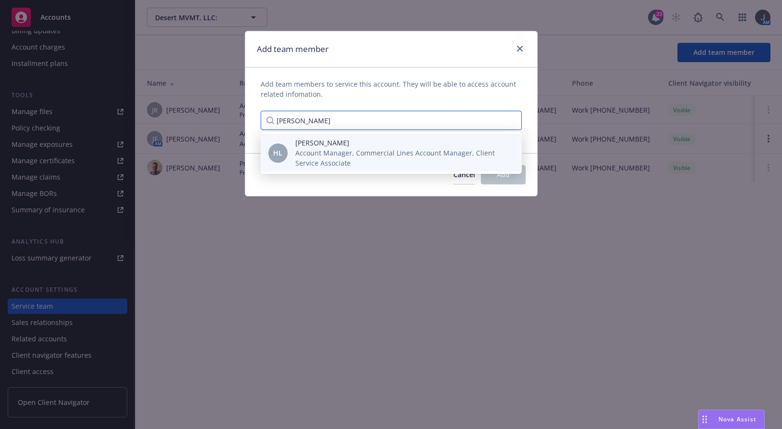
type input "harlie"
click at [323, 155] on span "Account Manager, Commercial Lines Account Manager, Client Service Associate" at bounding box center [400, 158] width 211 height 20
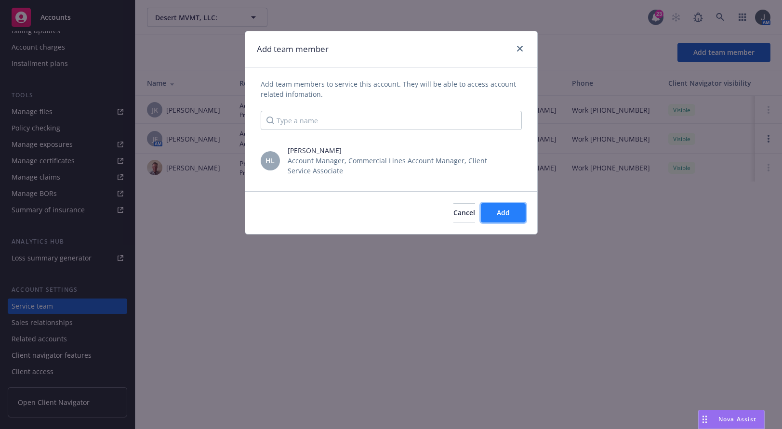
click at [501, 219] on button "Add" at bounding box center [503, 212] width 45 height 19
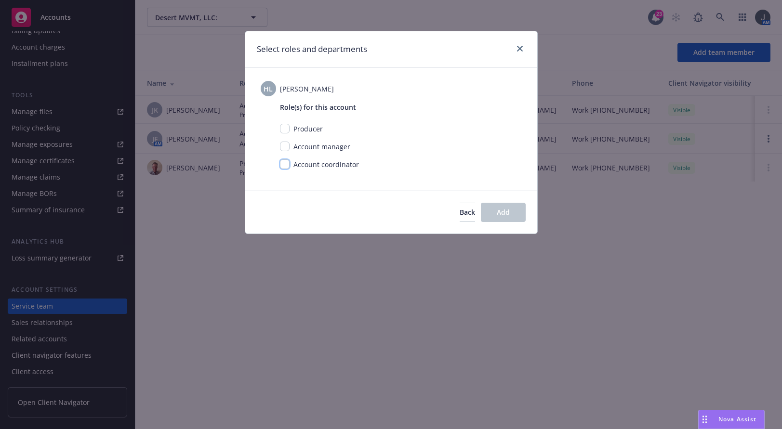
click at [281, 164] on input "checkbox" at bounding box center [285, 165] width 10 height 10
checkbox input "true"
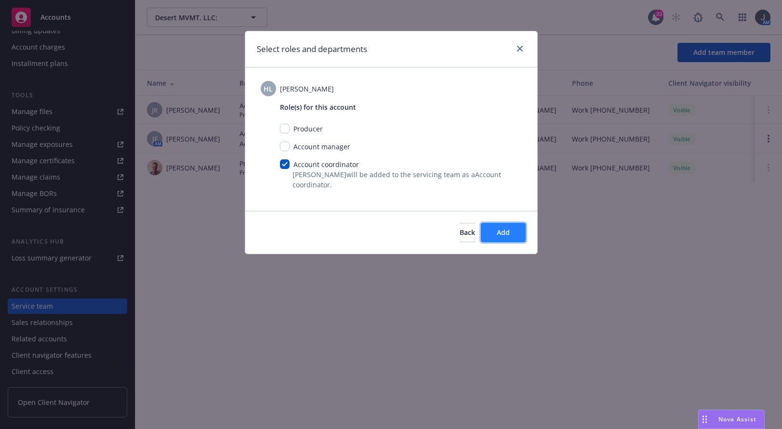
click at [499, 231] on span "Add" at bounding box center [503, 232] width 13 height 9
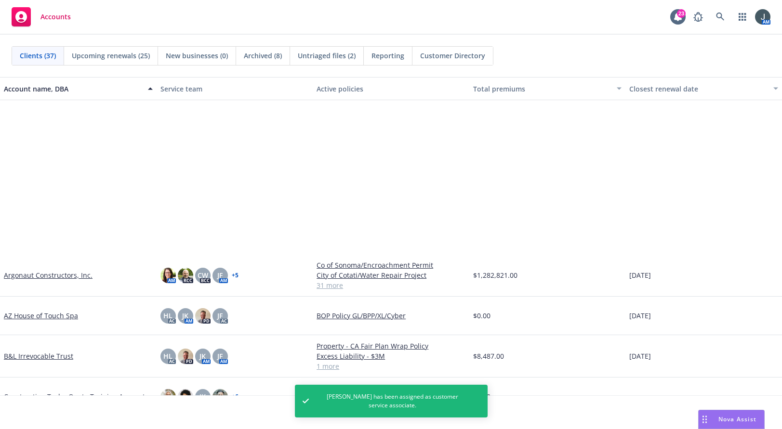
scroll to position [225, 0]
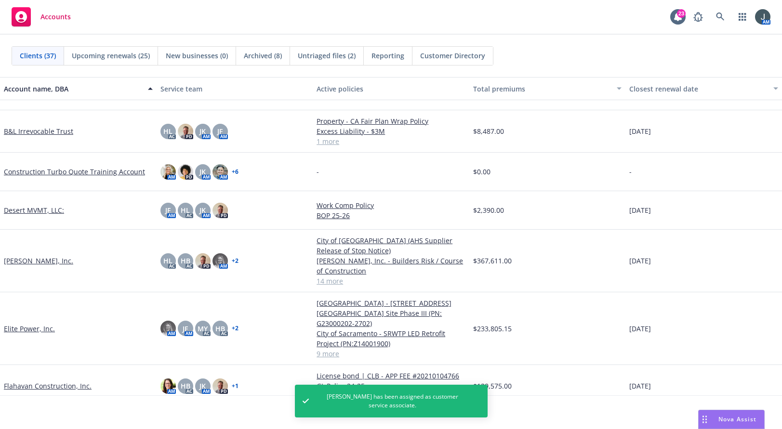
click at [35, 262] on link "[PERSON_NAME], Inc." at bounding box center [38, 261] width 69 height 10
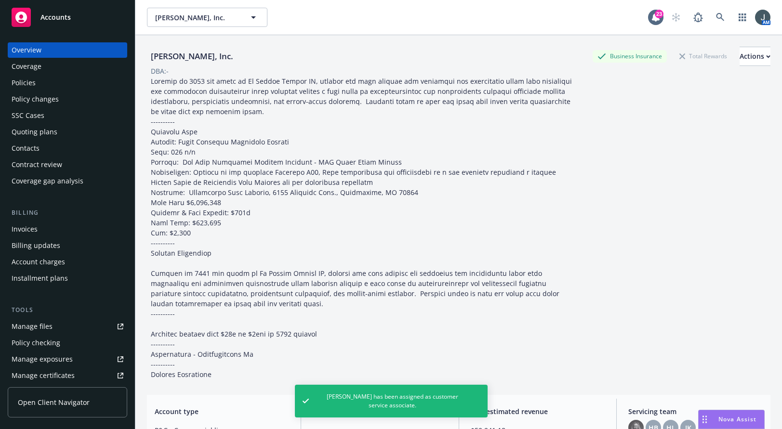
scroll to position [215, 0]
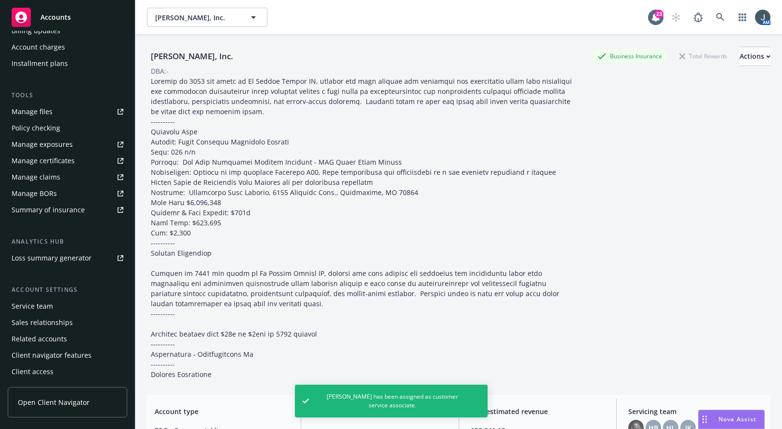
click at [43, 304] on div "Service team" at bounding box center [32, 306] width 41 height 15
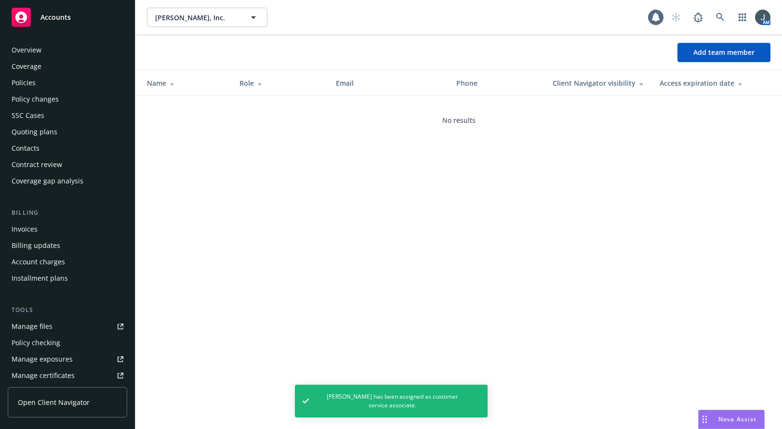
scroll to position [215, 0]
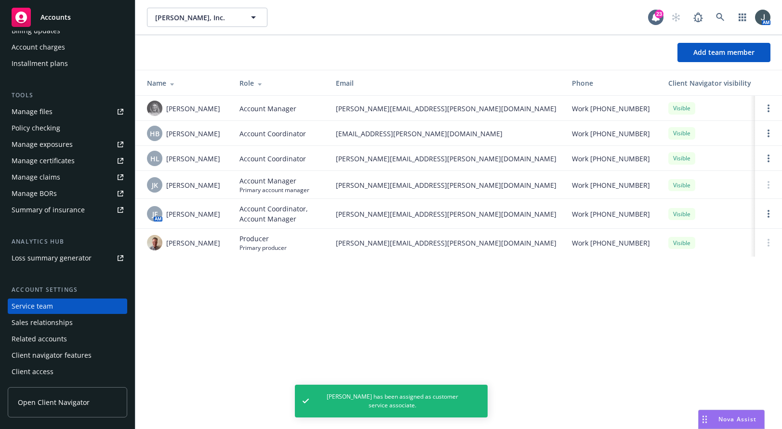
click at [19, 8] on rect at bounding box center [21, 17] width 19 height 19
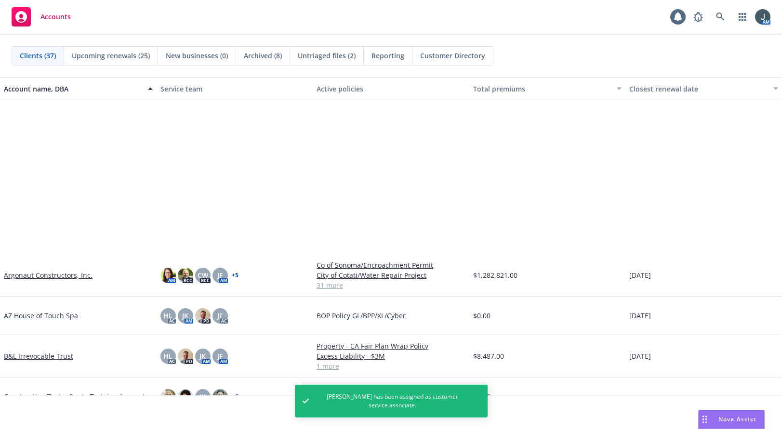
scroll to position [225, 0]
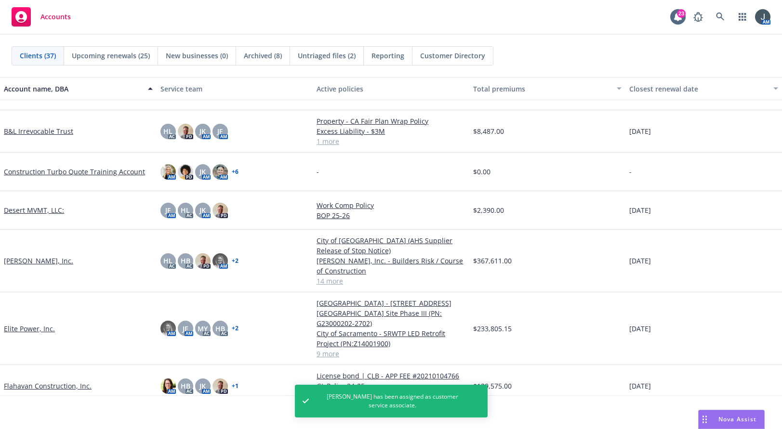
click at [16, 324] on link "Elite Power, Inc." at bounding box center [29, 329] width 51 height 10
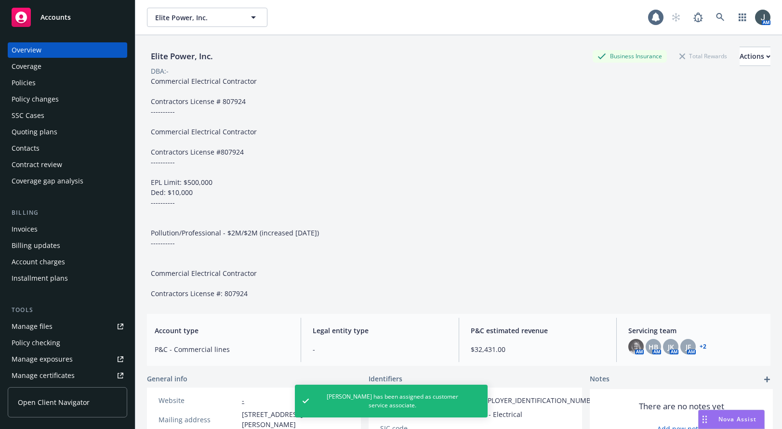
scroll to position [215, 0]
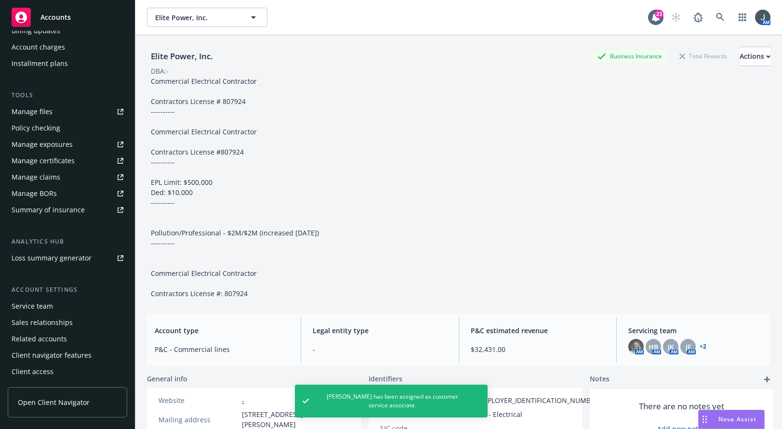
click at [58, 302] on div "Service team" at bounding box center [68, 306] width 112 height 15
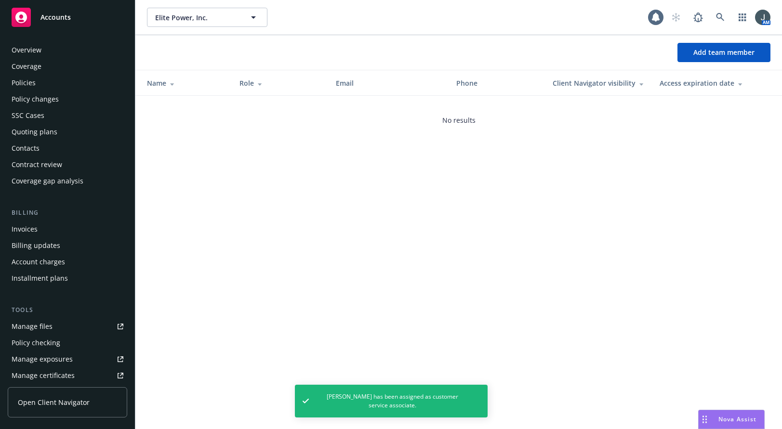
scroll to position [215, 0]
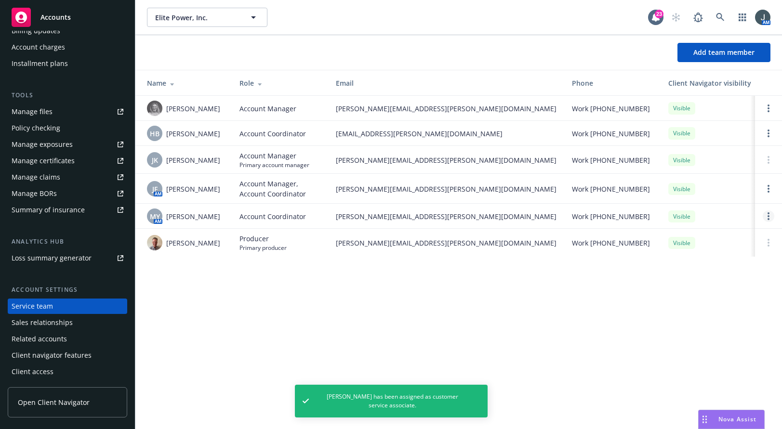
click at [567, 214] on circle "Open options" at bounding box center [769, 214] width 2 height 2
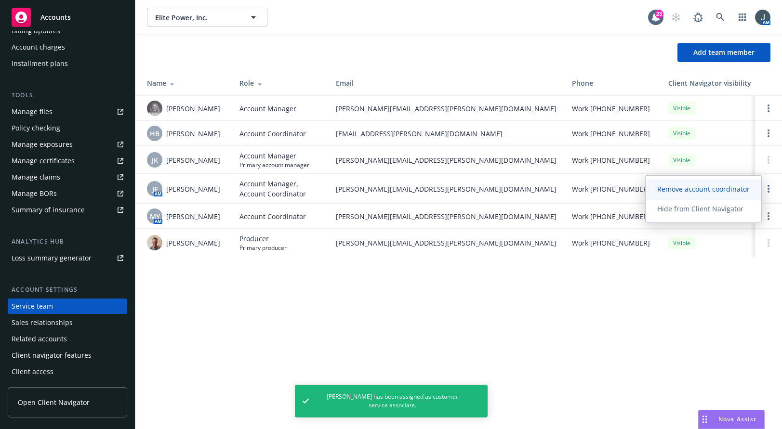
click at [567, 186] on span "Remove account coordinator" at bounding box center [704, 189] width 116 height 9
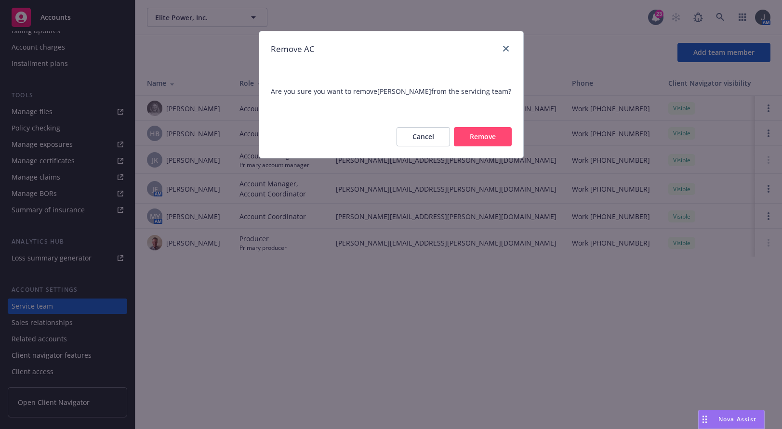
click at [469, 134] on button "Remove" at bounding box center [483, 136] width 58 height 19
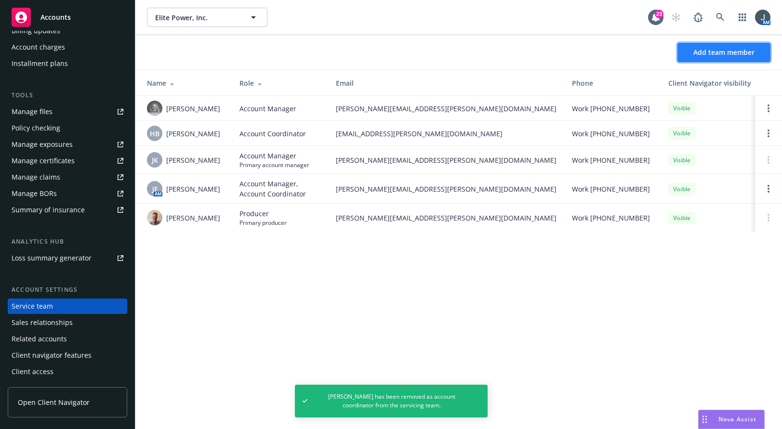
click at [567, 54] on span "Add team member" at bounding box center [724, 52] width 61 height 9
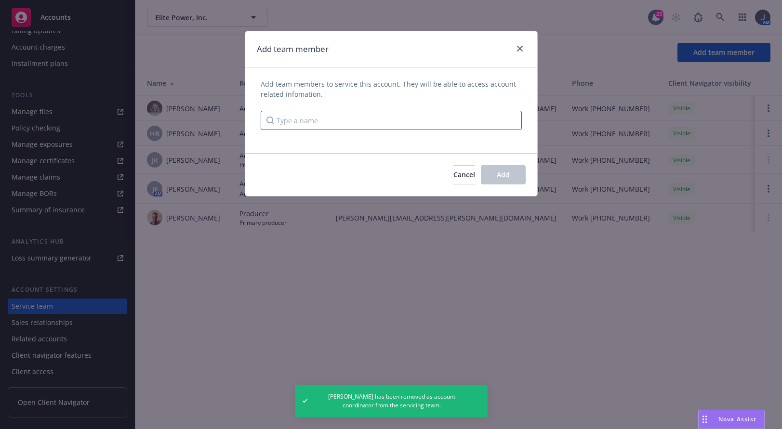
click at [351, 124] on input "Type a name" at bounding box center [391, 120] width 261 height 19
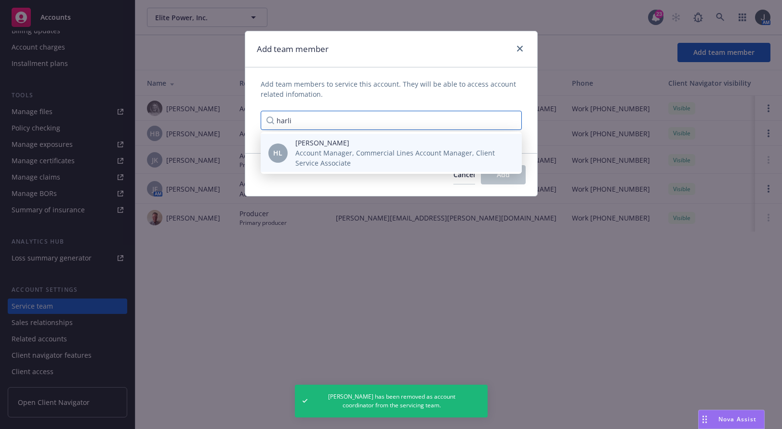
type input "harli"
click at [330, 158] on span "Account Manager, Commercial Lines Account Manager, Client Service Associate" at bounding box center [400, 158] width 211 height 20
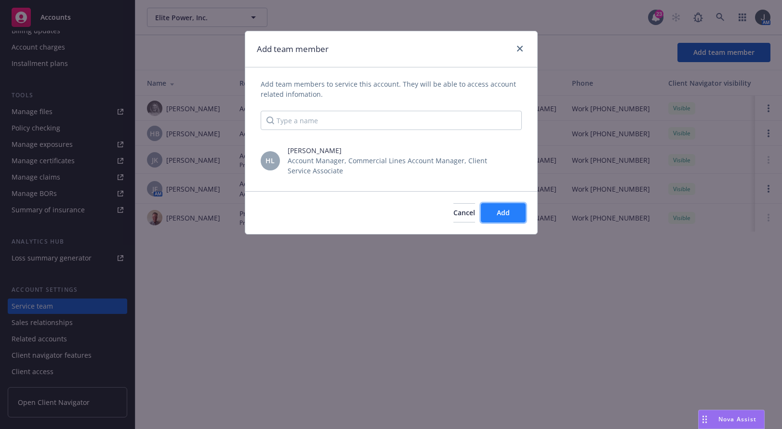
click at [495, 214] on button "Add" at bounding box center [503, 212] width 45 height 19
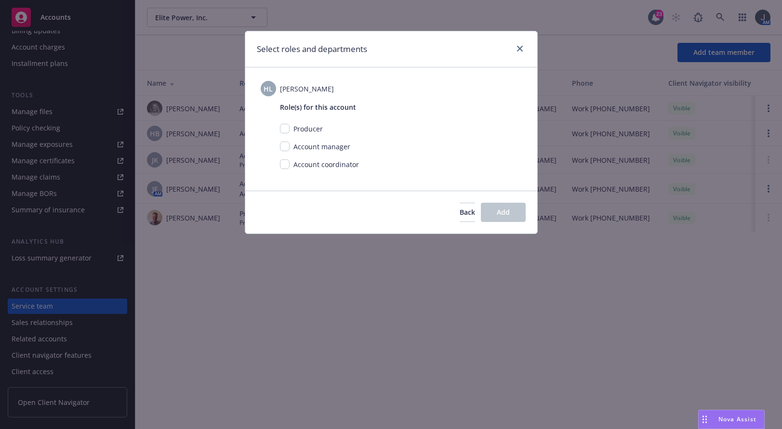
click at [329, 163] on span "Account coordinator" at bounding box center [327, 164] width 66 height 9
click at [288, 161] on input "checkbox" at bounding box center [285, 165] width 10 height 10
checkbox input "true"
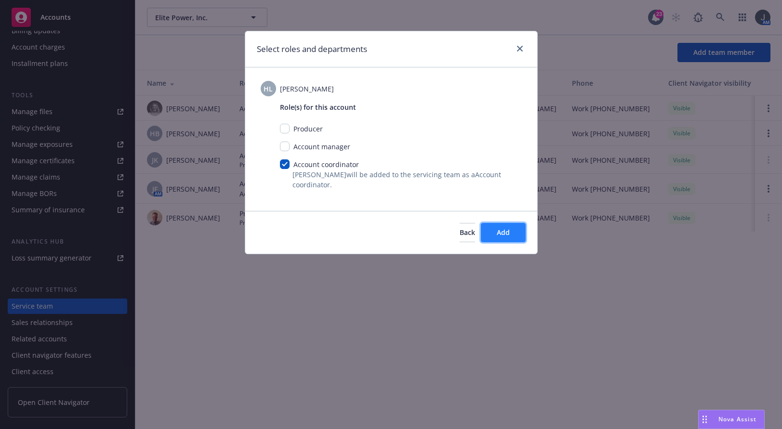
click at [497, 232] on span "Add" at bounding box center [503, 232] width 13 height 9
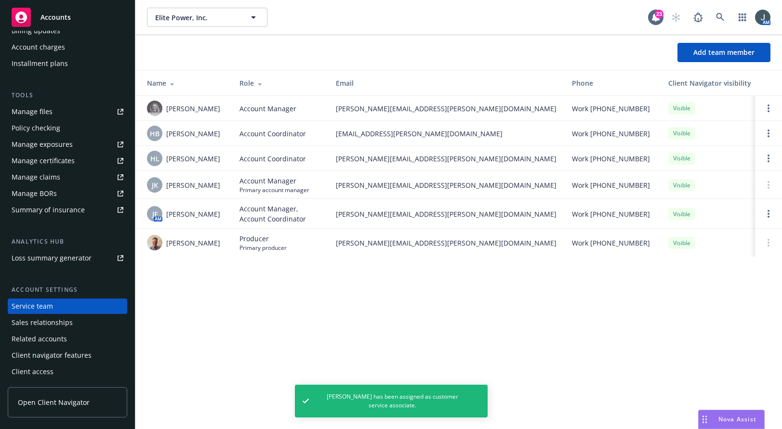
click at [46, 14] on span "Accounts" at bounding box center [55, 17] width 30 height 8
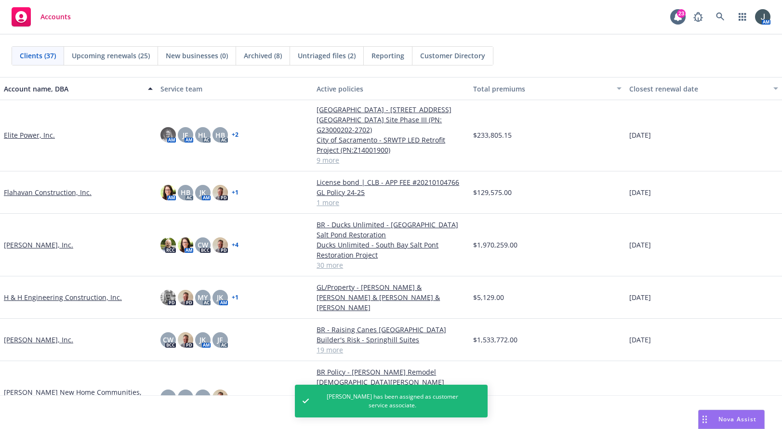
scroll to position [392, 0]
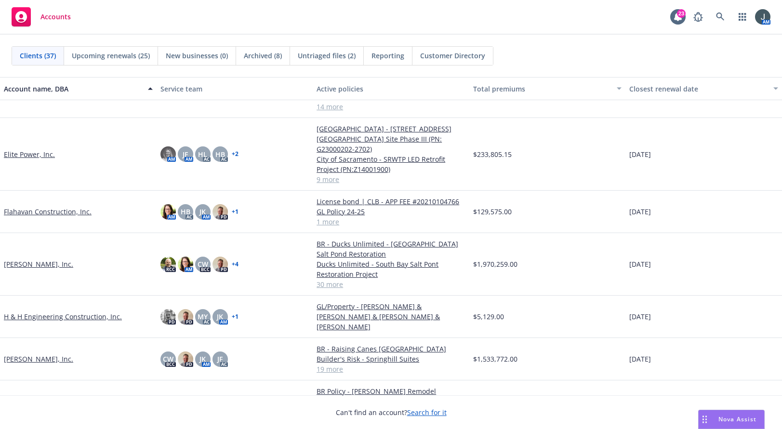
click at [68, 207] on link "Flahavan Construction, Inc." at bounding box center [48, 212] width 88 height 10
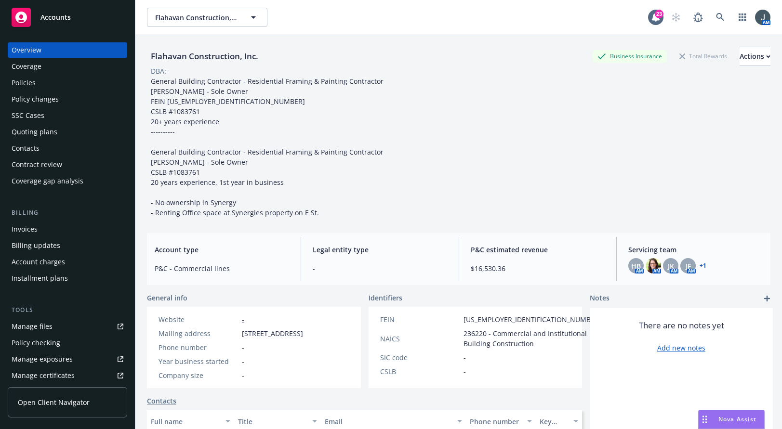
scroll to position [215, 0]
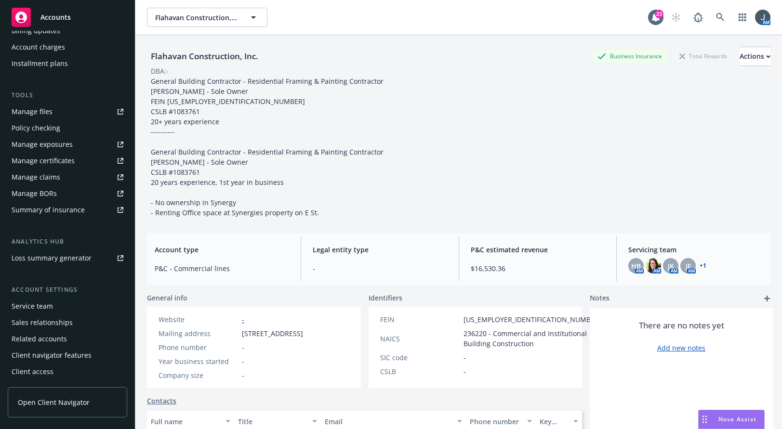
click at [33, 306] on div "Service team" at bounding box center [32, 306] width 41 height 15
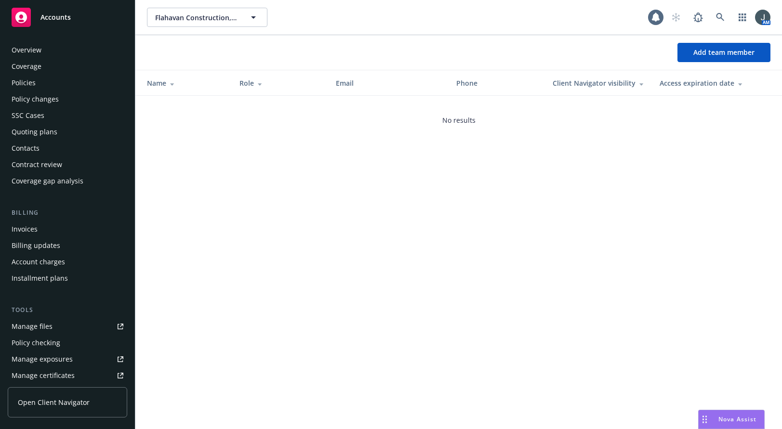
scroll to position [215, 0]
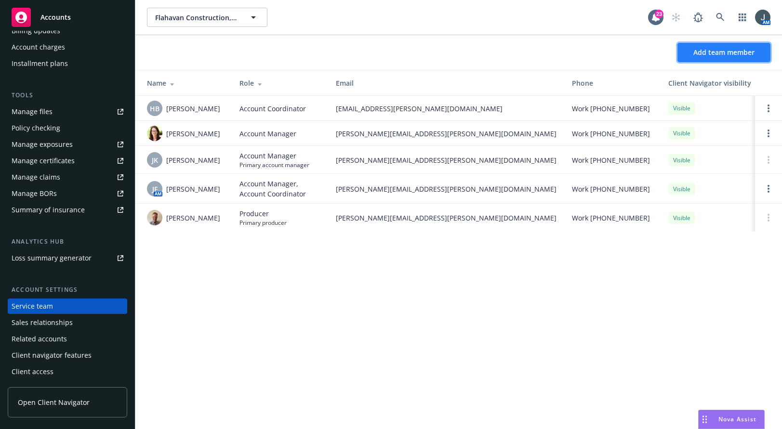
click at [567, 59] on button "Add team member" at bounding box center [724, 52] width 93 height 19
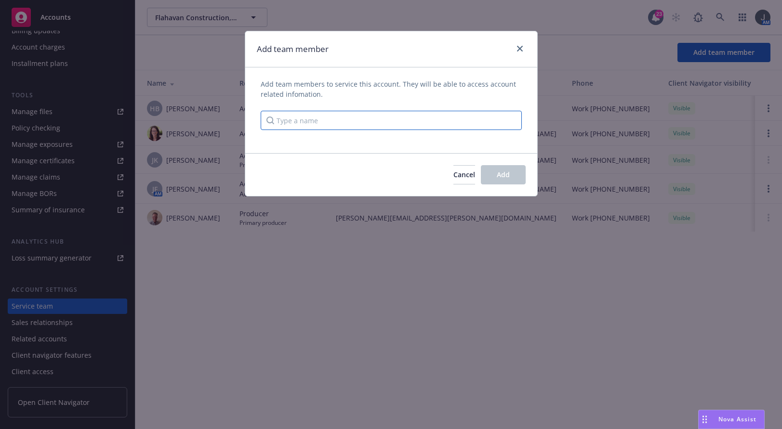
click at [361, 127] on input "Type a name" at bounding box center [391, 120] width 261 height 19
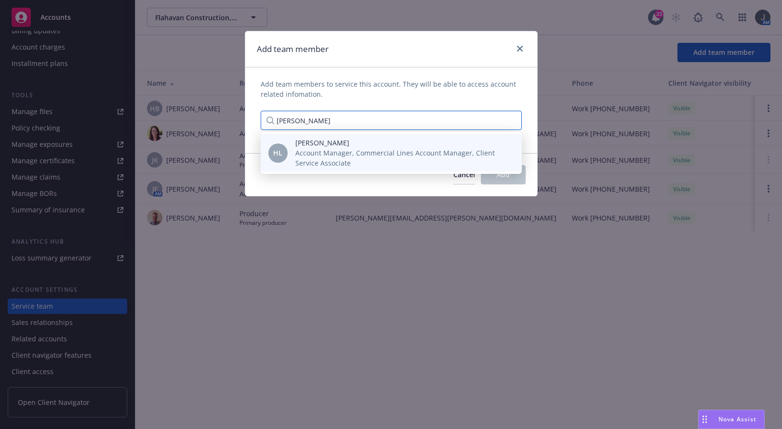
type input "harlie"
click at [388, 160] on span "Account Manager, Commercial Lines Account Manager, Client Service Associate" at bounding box center [400, 158] width 211 height 20
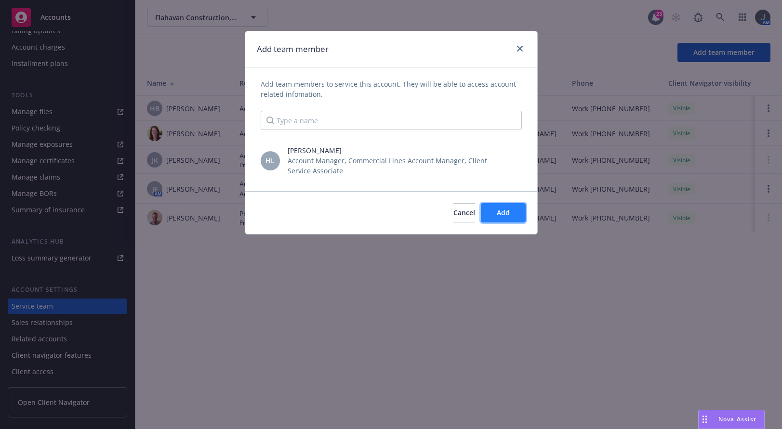
click at [517, 214] on button "Add" at bounding box center [503, 212] width 45 height 19
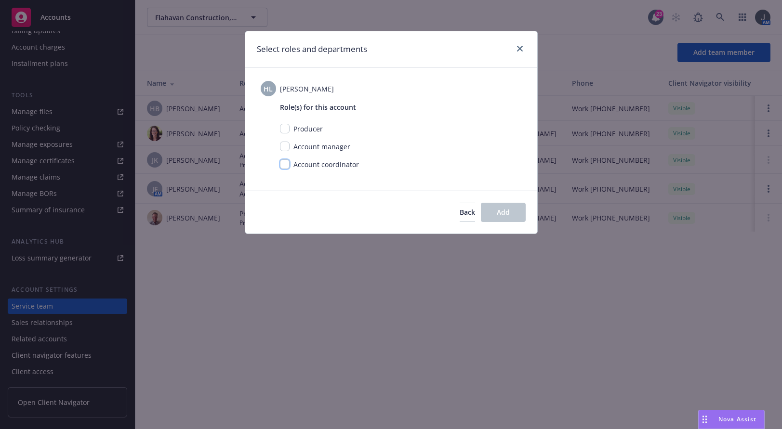
click at [287, 164] on input "checkbox" at bounding box center [285, 165] width 10 height 10
checkbox input "true"
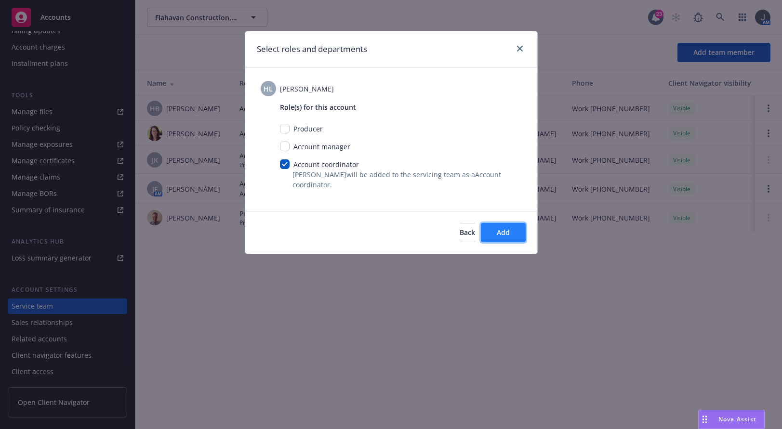
click at [502, 225] on button "Add" at bounding box center [503, 232] width 45 height 19
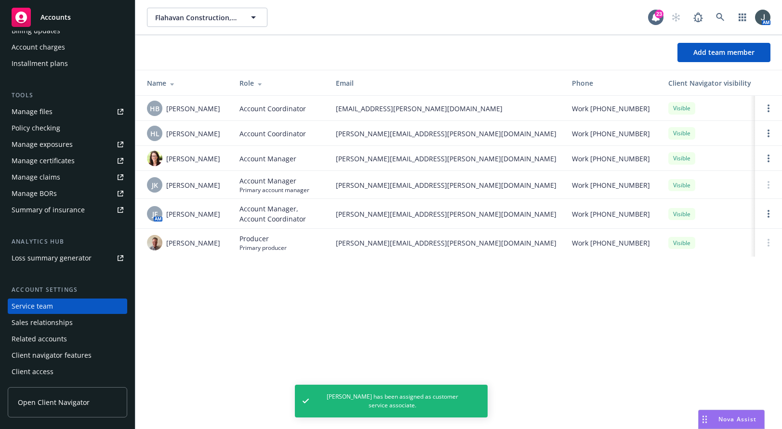
click at [65, 12] on div "Accounts" at bounding box center [68, 17] width 112 height 19
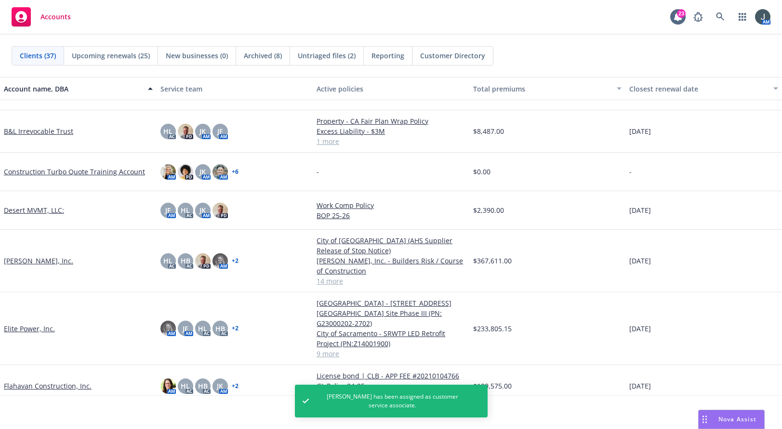
scroll to position [450, 0]
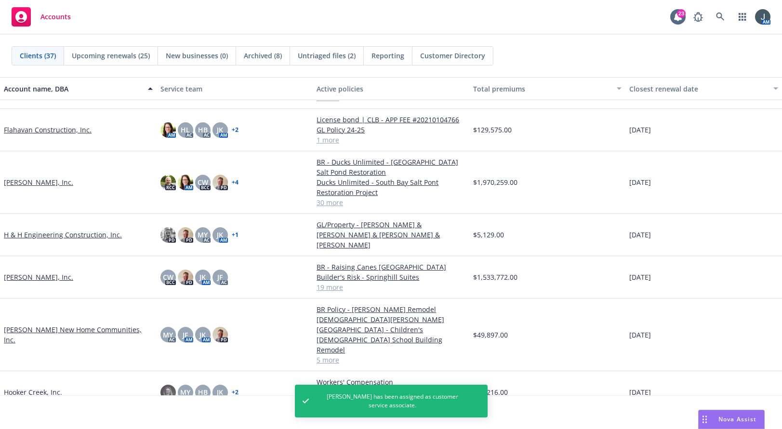
click at [35, 177] on link "[PERSON_NAME], Inc." at bounding box center [38, 182] width 69 height 10
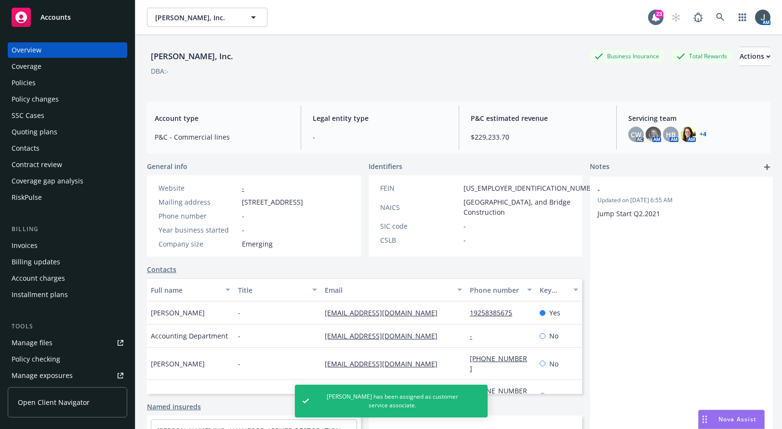
scroll to position [225, 0]
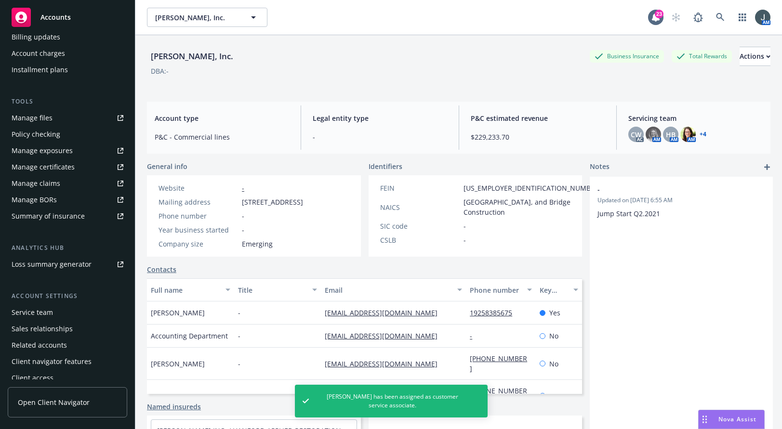
click at [56, 314] on div "Service team" at bounding box center [68, 312] width 112 height 15
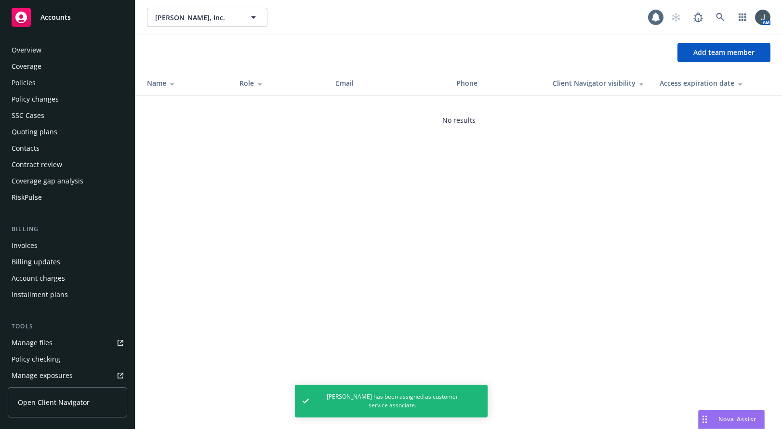
scroll to position [231, 0]
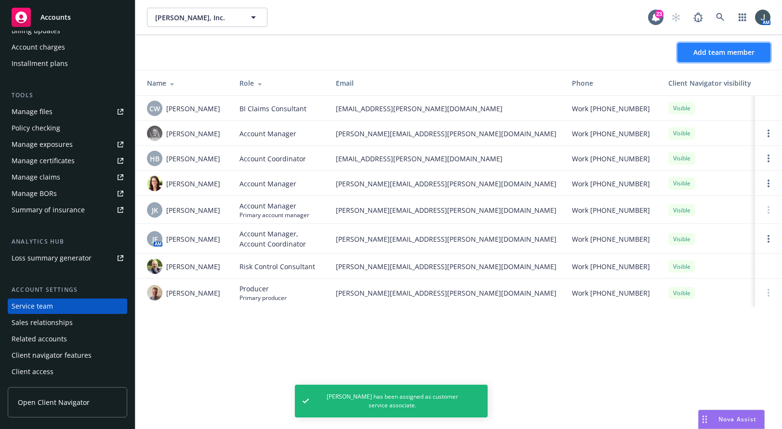
click at [567, 56] on span "Add team member" at bounding box center [724, 52] width 61 height 9
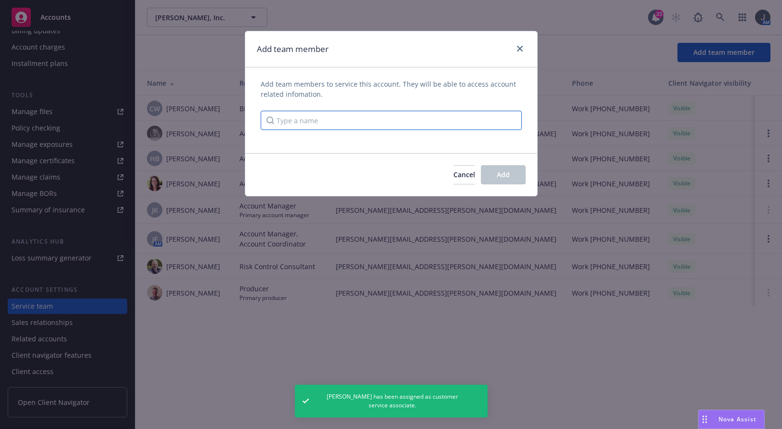
click at [314, 113] on input "Type a name" at bounding box center [391, 120] width 261 height 19
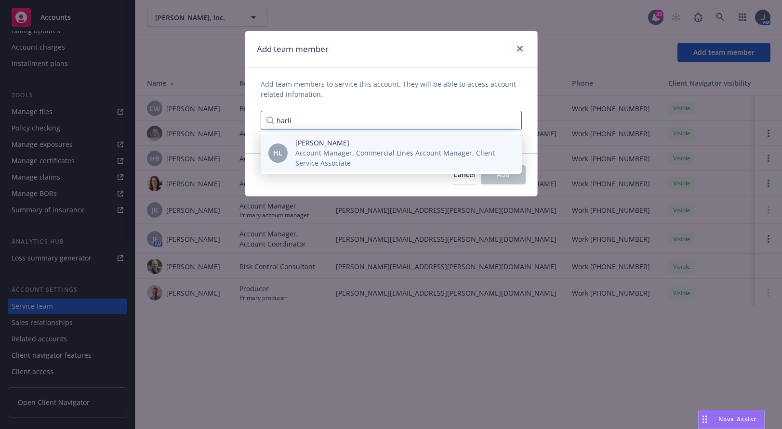
type input "harli"
click at [340, 153] on span "Account Manager, Commercial Lines Account Manager, Client Service Associate" at bounding box center [400, 158] width 211 height 20
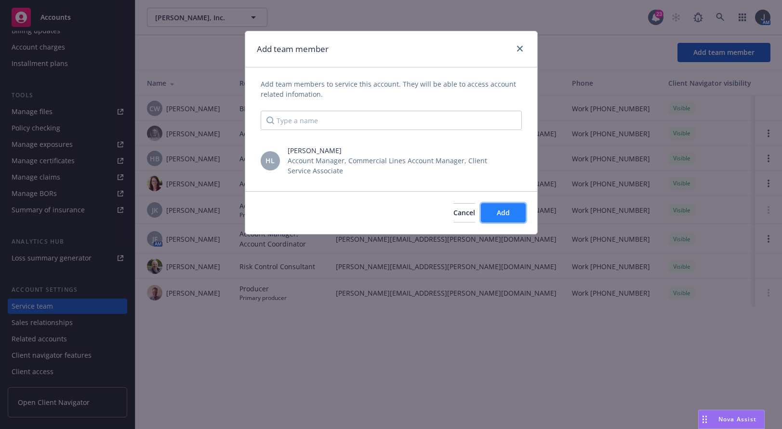
click at [495, 210] on button "Add" at bounding box center [503, 212] width 45 height 19
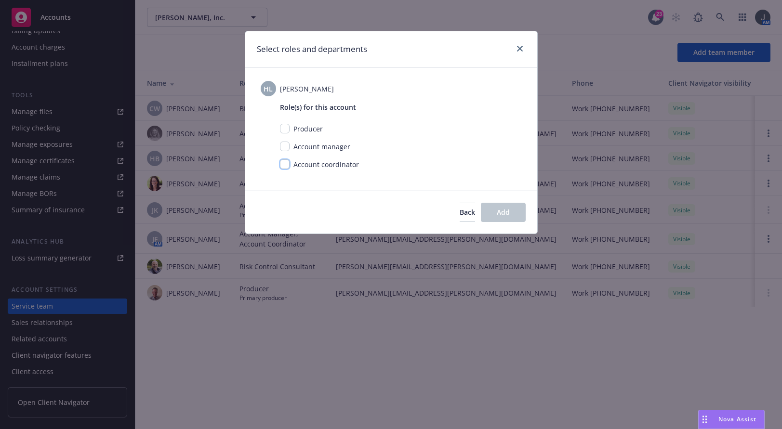
click at [283, 164] on input "checkbox" at bounding box center [285, 165] width 10 height 10
checkbox input "true"
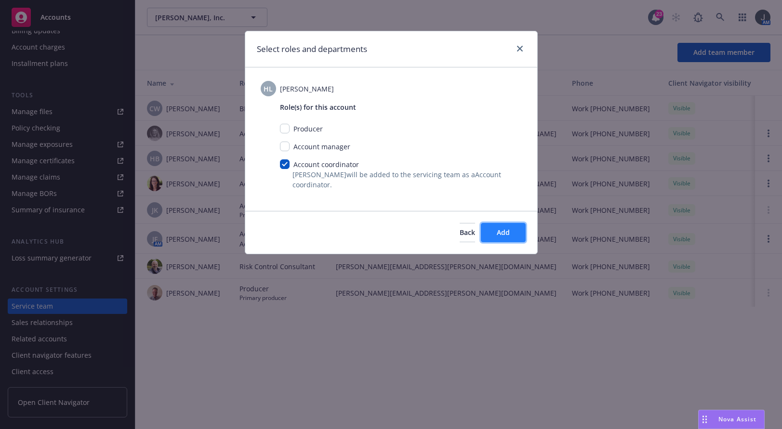
click at [508, 234] on span "Add" at bounding box center [503, 232] width 13 height 9
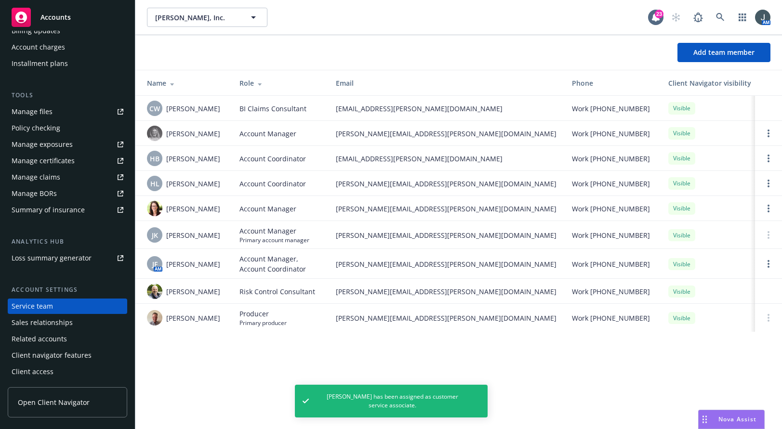
click at [49, 14] on span "Accounts" at bounding box center [55, 17] width 30 height 8
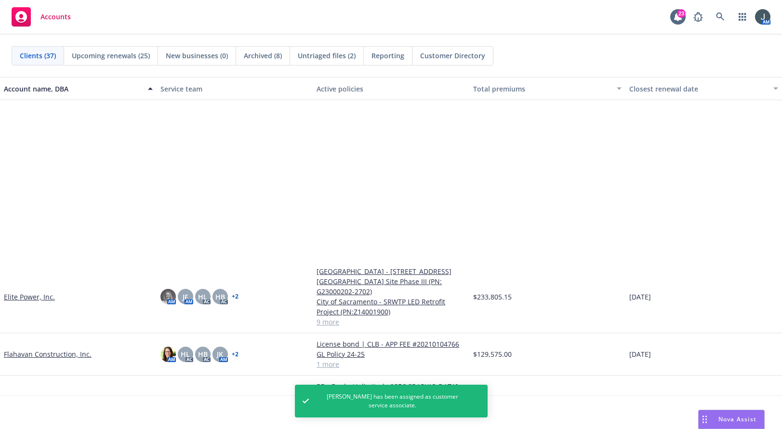
scroll to position [450, 0]
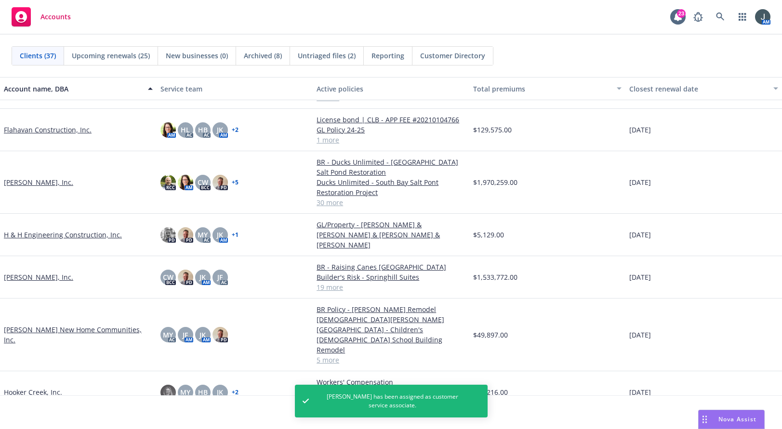
click at [23, 272] on link "[PERSON_NAME], Inc." at bounding box center [38, 277] width 69 height 10
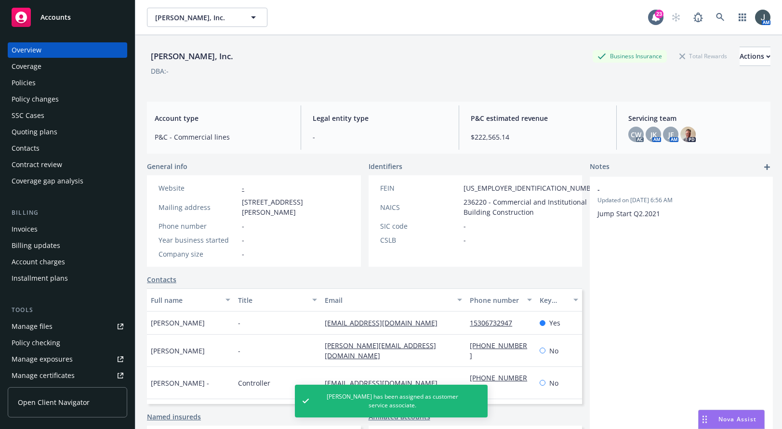
scroll to position [215, 0]
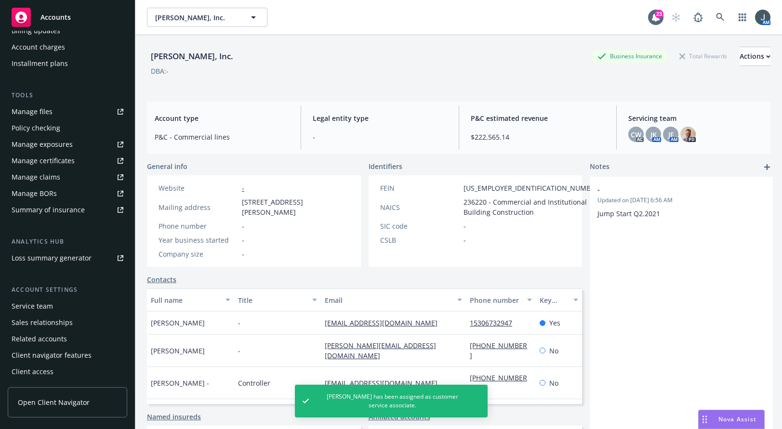
click at [49, 310] on div "Service team" at bounding box center [32, 306] width 41 height 15
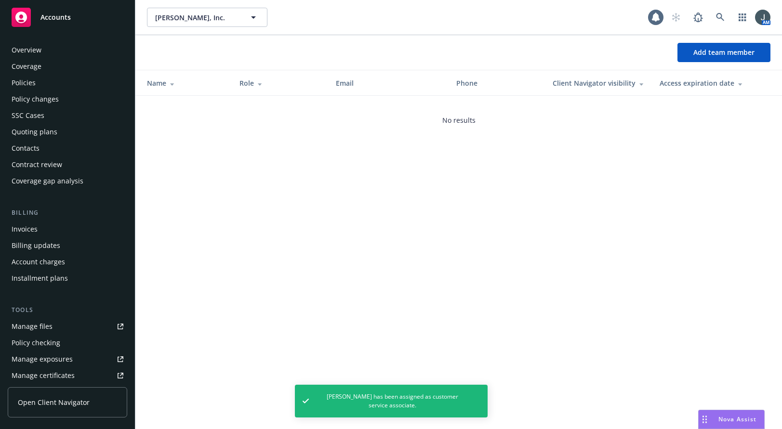
scroll to position [215, 0]
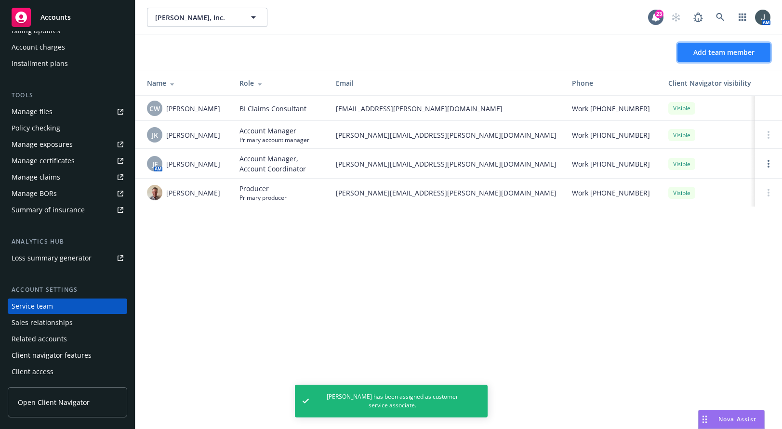
click at [567, 53] on span "Add team member" at bounding box center [724, 52] width 61 height 9
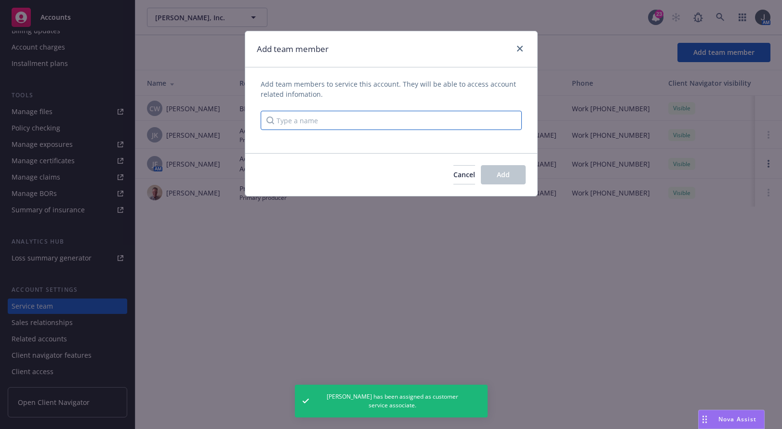
click at [365, 128] on input "Type a name" at bounding box center [391, 120] width 261 height 19
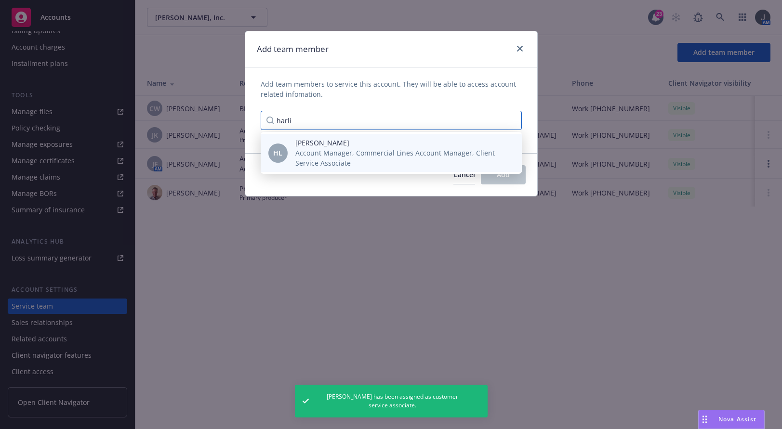
type input "harli"
click at [336, 146] on span "[PERSON_NAME]" at bounding box center [400, 143] width 211 height 10
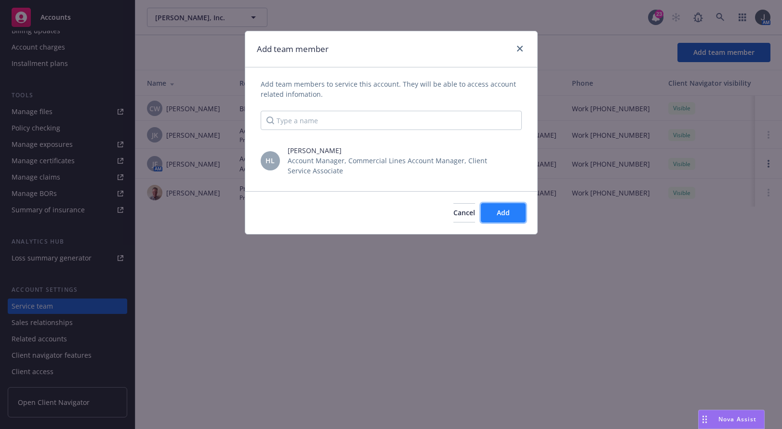
click at [514, 217] on button "Add" at bounding box center [503, 212] width 45 height 19
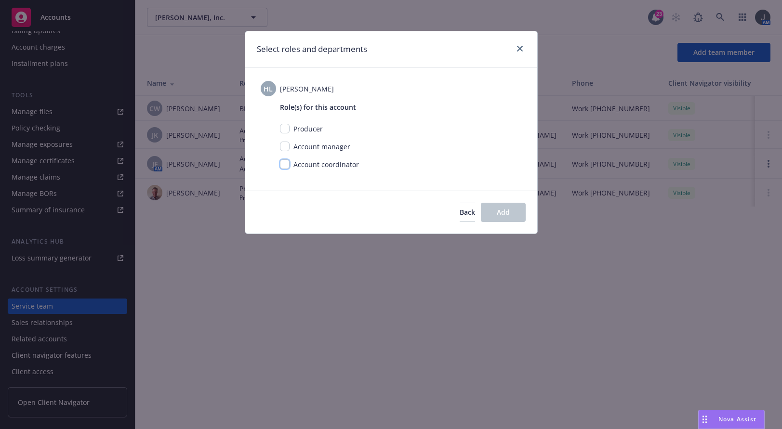
click at [284, 166] on input "checkbox" at bounding box center [285, 165] width 10 height 10
checkbox input "true"
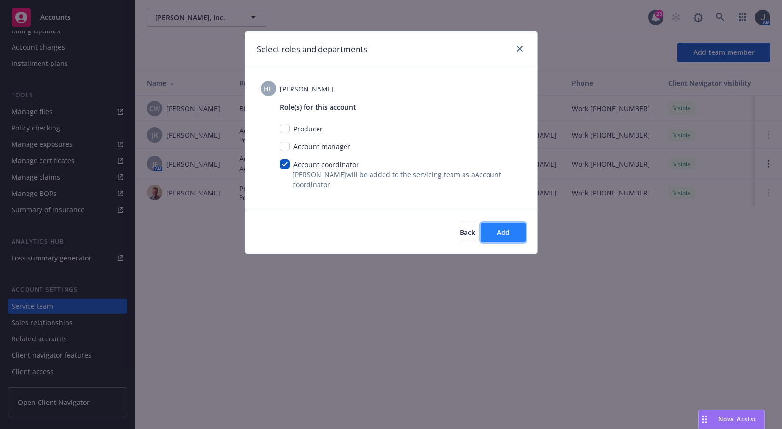
click at [518, 229] on button "Add" at bounding box center [503, 232] width 45 height 19
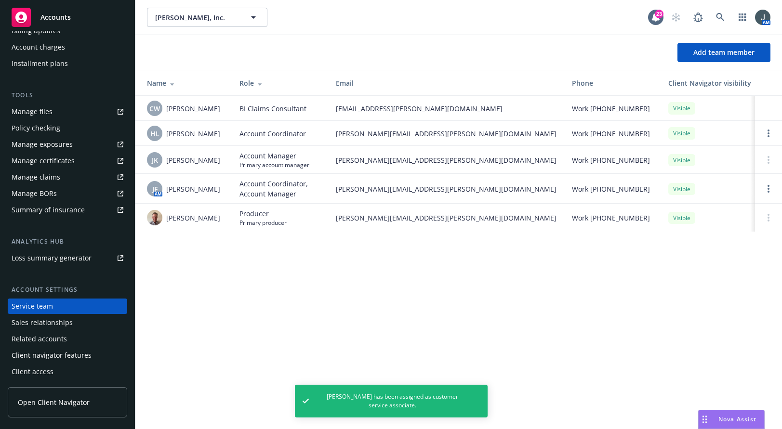
click at [76, 17] on div "Accounts" at bounding box center [68, 17] width 112 height 19
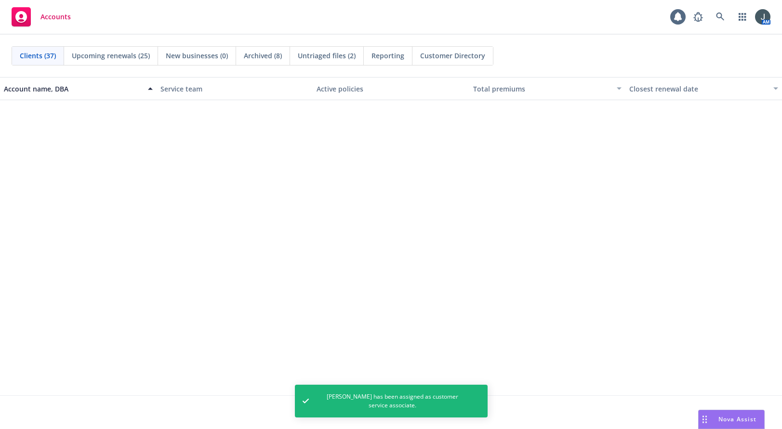
scroll to position [450, 0]
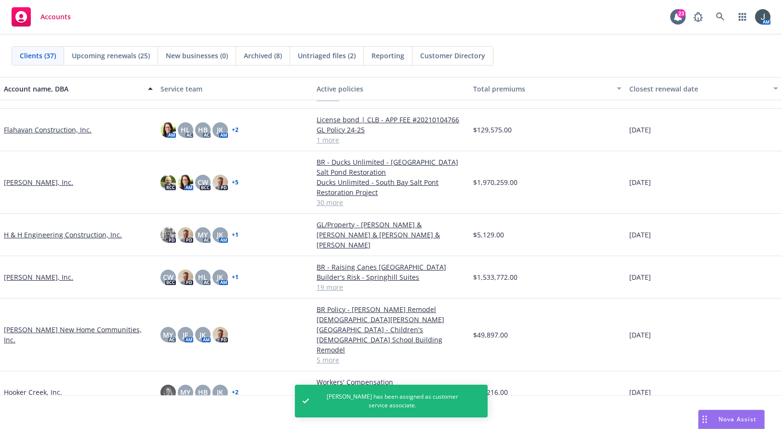
click at [55, 325] on link "[PERSON_NAME] New Home Communities, Inc." at bounding box center [78, 335] width 149 height 20
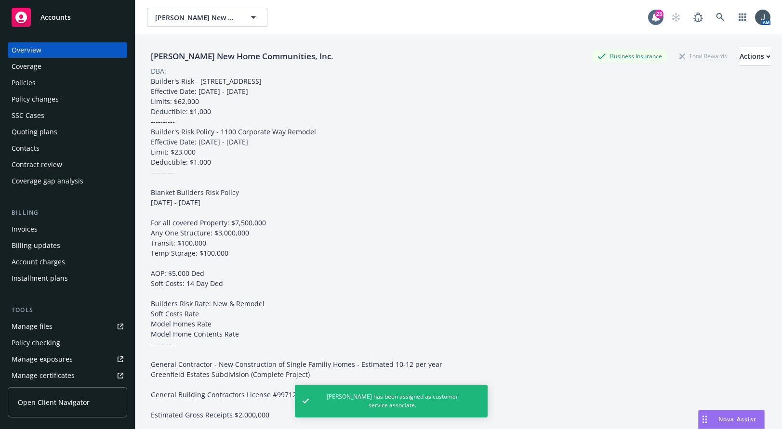
scroll to position [215, 0]
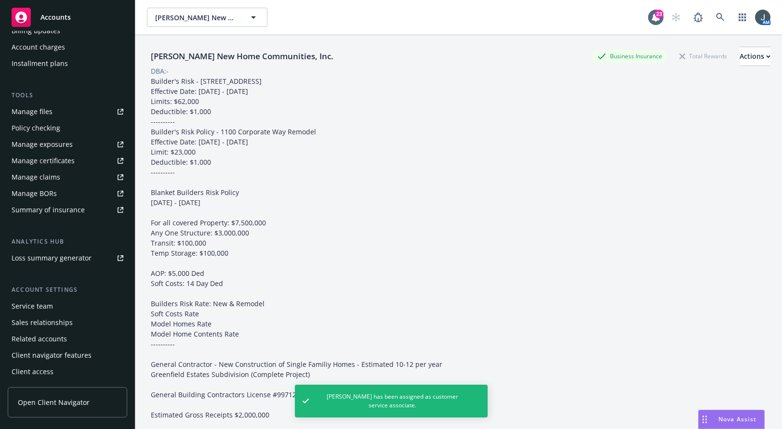
click at [41, 306] on div "Service team" at bounding box center [32, 306] width 41 height 15
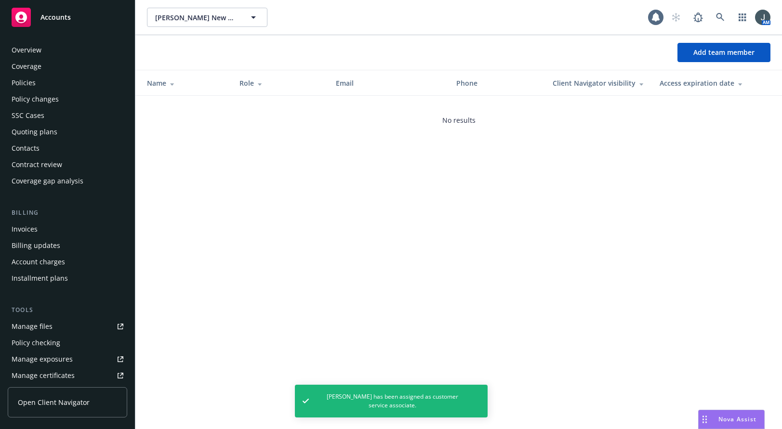
scroll to position [215, 0]
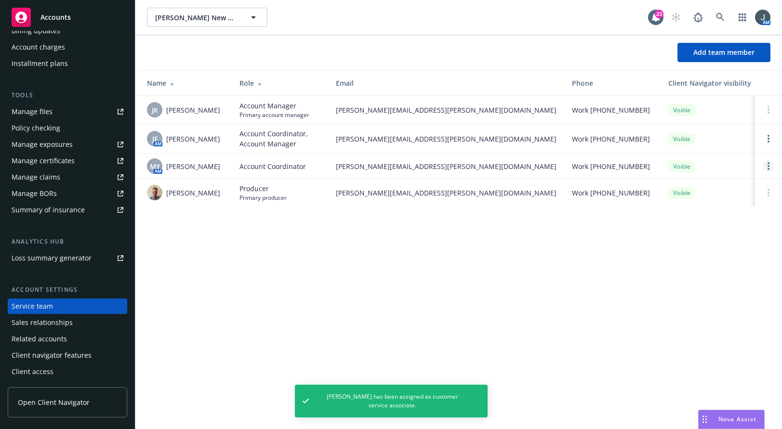
click at [567, 166] on link "Open options" at bounding box center [769, 167] width 12 height 12
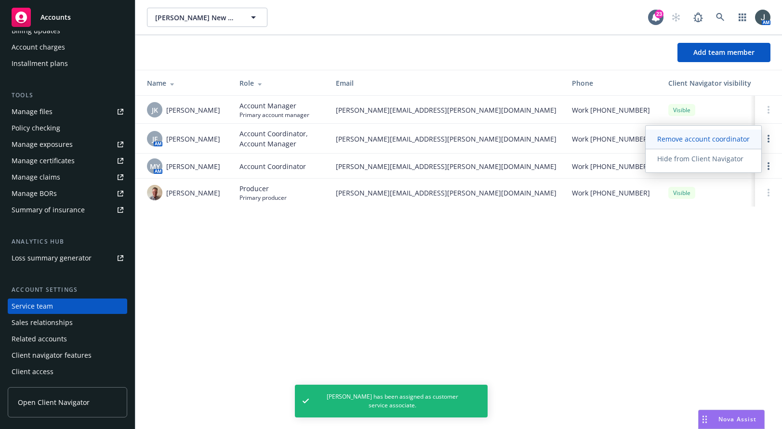
click at [567, 143] on span "Remove account coordinator" at bounding box center [704, 138] width 116 height 9
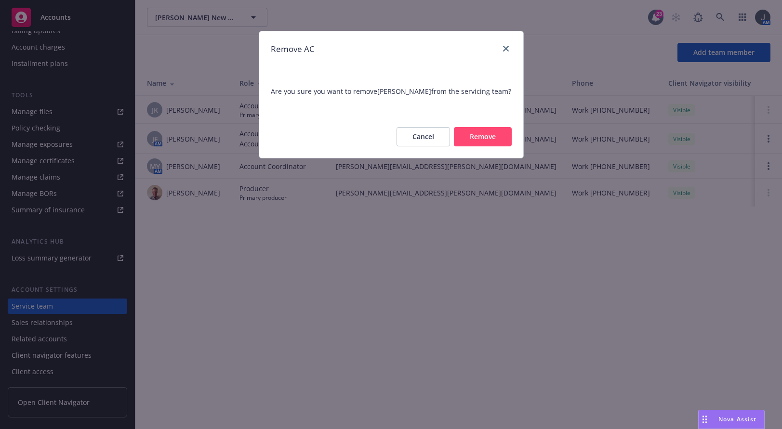
click at [500, 134] on button "Remove" at bounding box center [483, 136] width 58 height 19
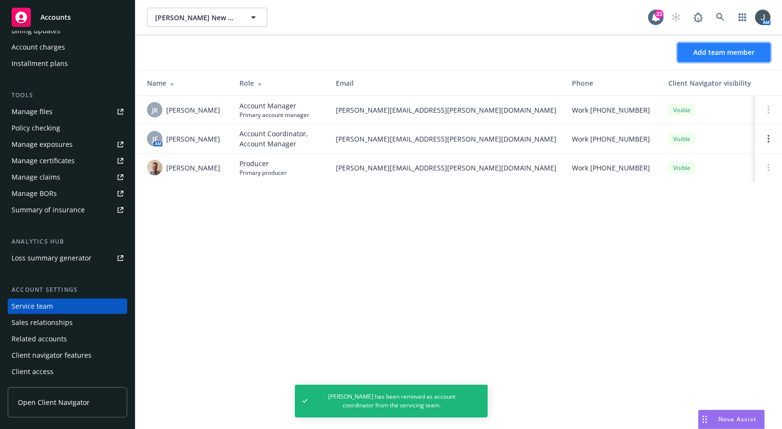
click at [567, 56] on span "Add team member" at bounding box center [724, 52] width 61 height 9
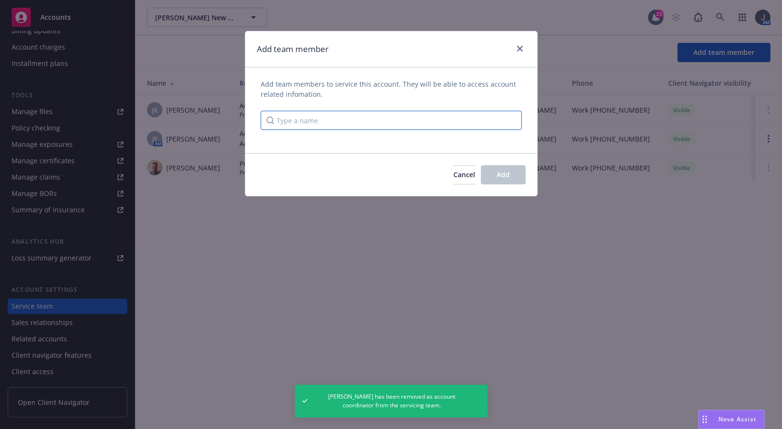
click at [359, 116] on input "Type a name" at bounding box center [391, 120] width 261 height 19
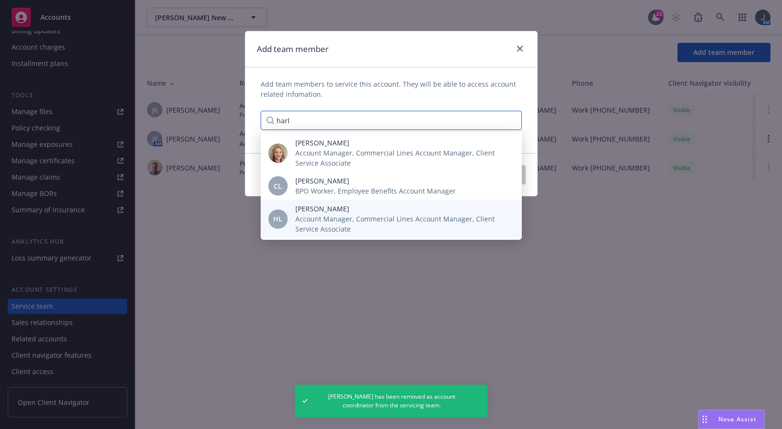
type input "harl"
click at [330, 227] on span "Account Manager, Commercial Lines Account Manager, Client Service Associate" at bounding box center [400, 224] width 211 height 20
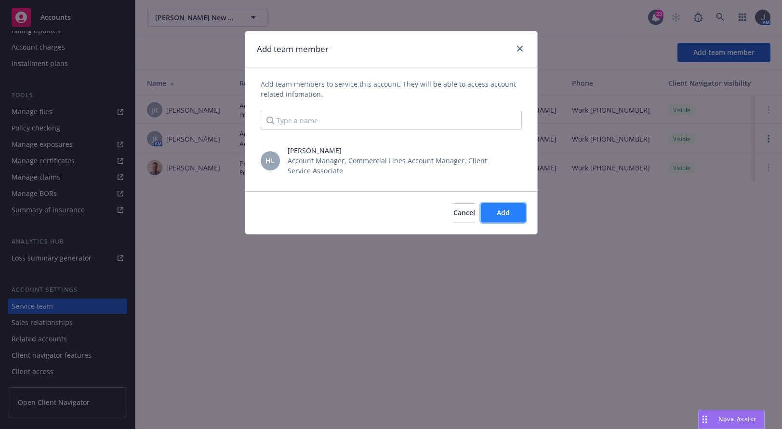
click at [504, 213] on span "Add" at bounding box center [503, 212] width 13 height 9
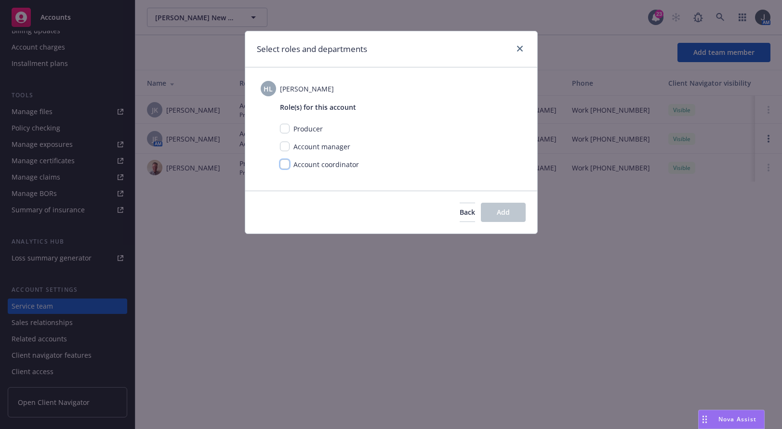
click at [282, 168] on input "checkbox" at bounding box center [285, 165] width 10 height 10
checkbox input "true"
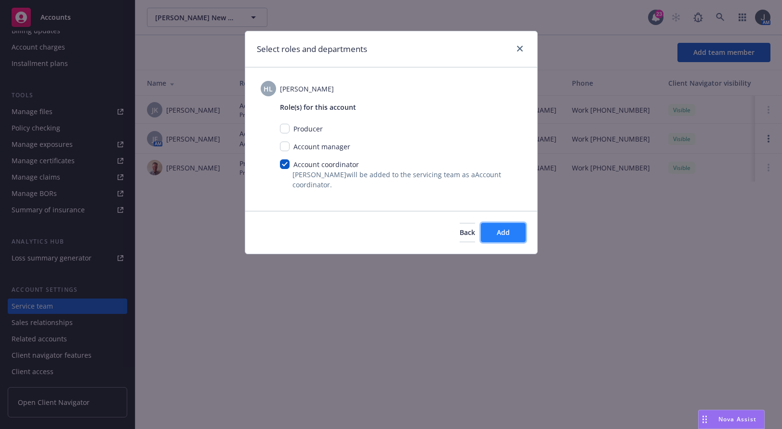
click at [515, 236] on button "Add" at bounding box center [503, 232] width 45 height 19
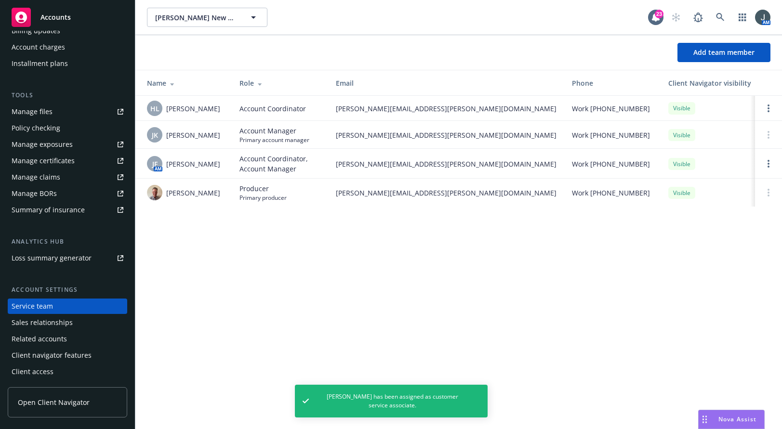
click at [57, 18] on span "Accounts" at bounding box center [55, 17] width 30 height 8
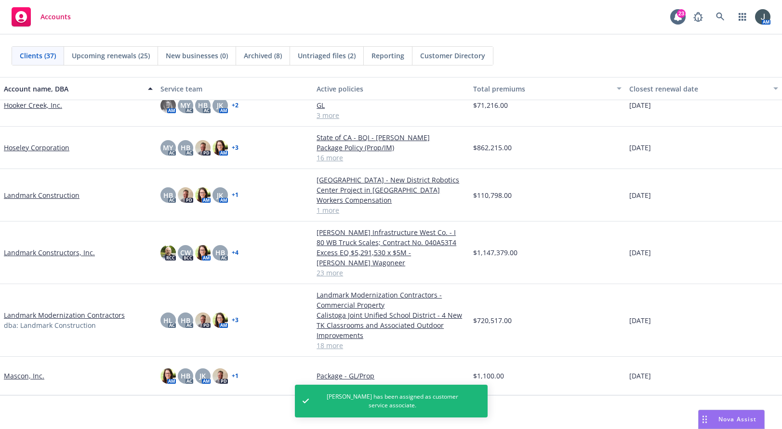
scroll to position [450, 0]
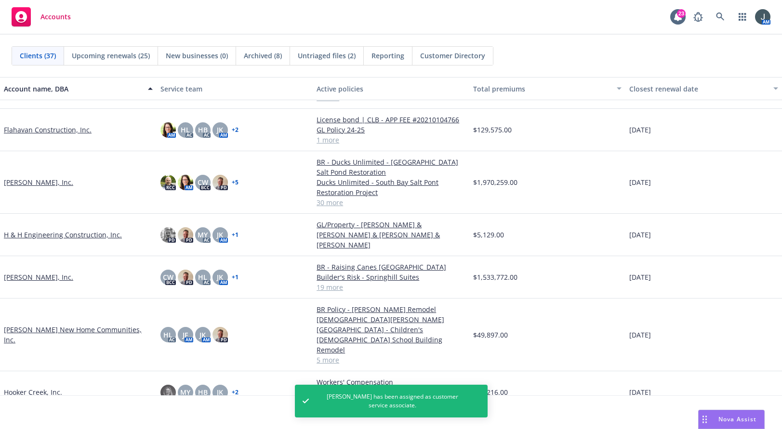
click at [32, 388] on link "Hooker Creek, Inc." at bounding box center [33, 393] width 58 height 10
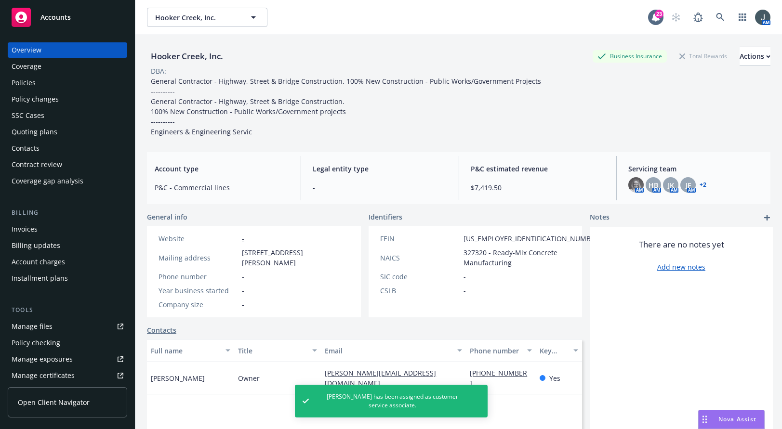
scroll to position [215, 0]
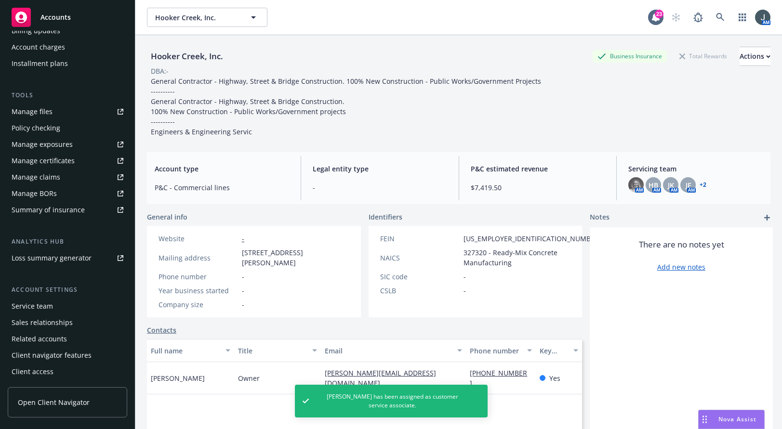
click at [54, 300] on div "Service team" at bounding box center [68, 306] width 112 height 15
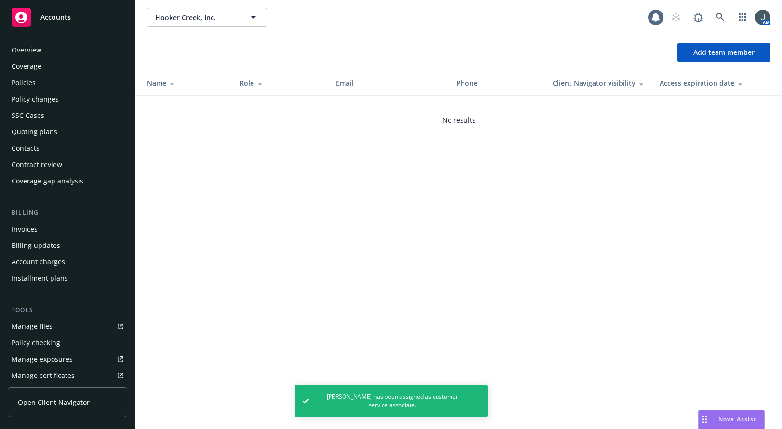
scroll to position [215, 0]
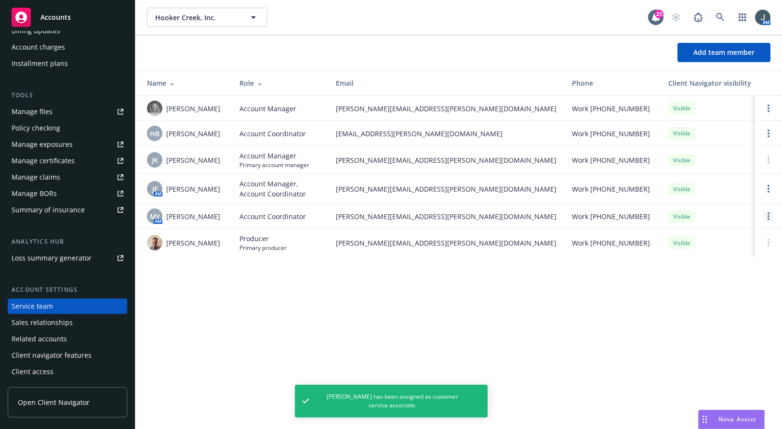
click at [567, 216] on link "Open options" at bounding box center [769, 217] width 12 height 12
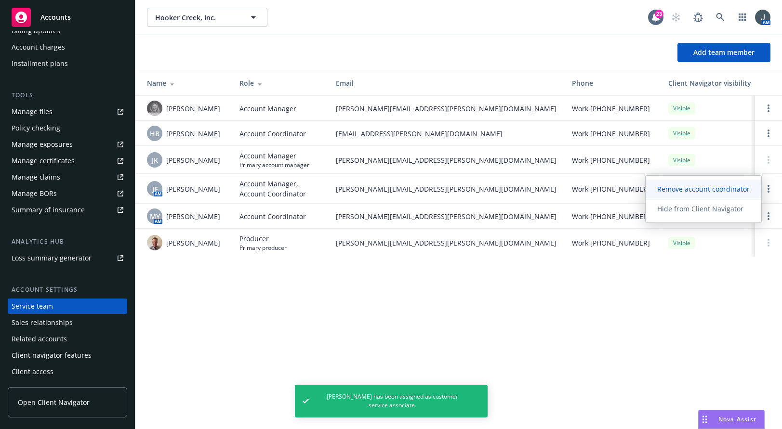
click at [567, 189] on span "Remove account coordinator" at bounding box center [704, 189] width 116 height 9
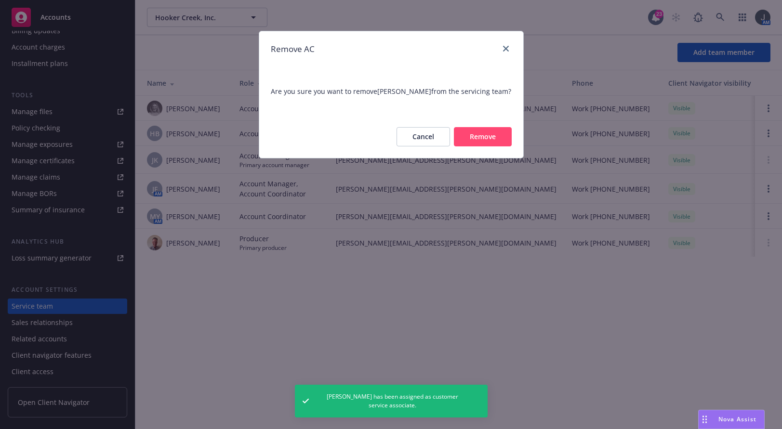
click at [494, 140] on button "Remove" at bounding box center [483, 136] width 58 height 19
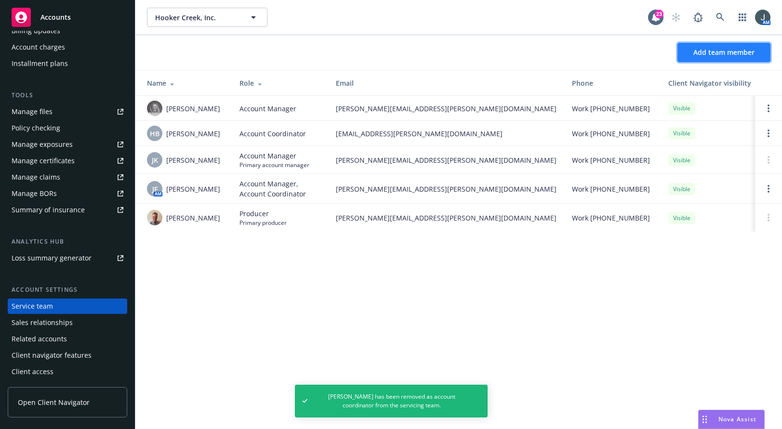
click at [567, 47] on button "Add team member" at bounding box center [724, 52] width 93 height 19
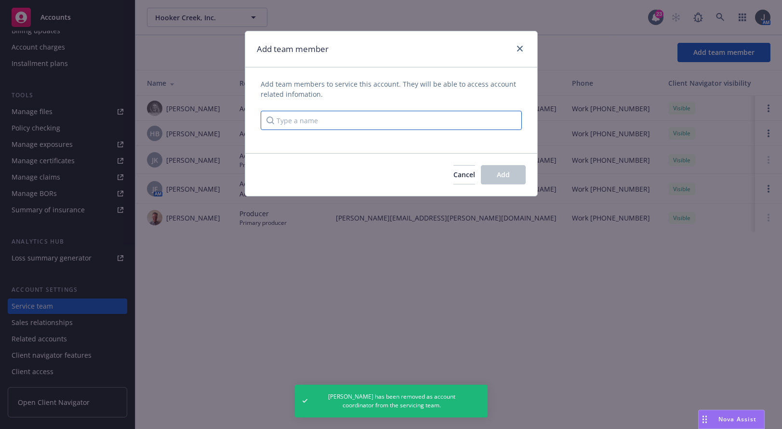
click at [346, 120] on input "Type a name" at bounding box center [391, 120] width 261 height 19
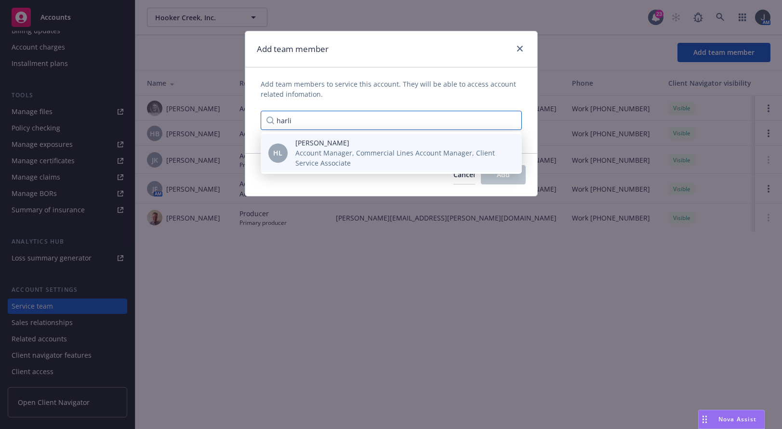
type input "harli"
click at [335, 150] on span "Account Manager, Commercial Lines Account Manager, Client Service Associate" at bounding box center [400, 158] width 211 height 20
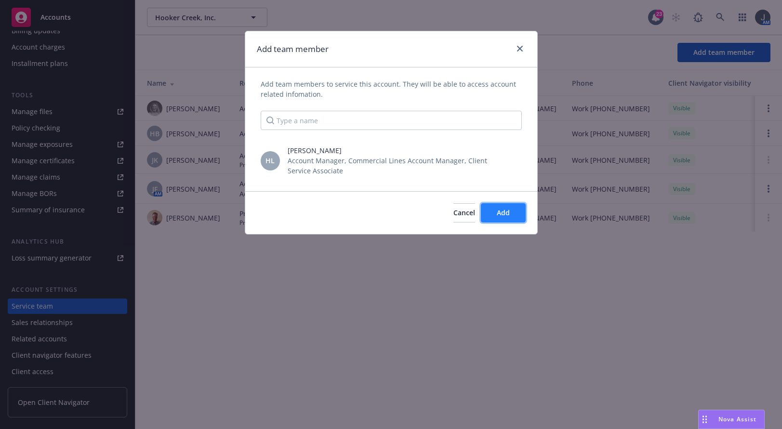
click at [507, 209] on span "Add" at bounding box center [503, 212] width 13 height 9
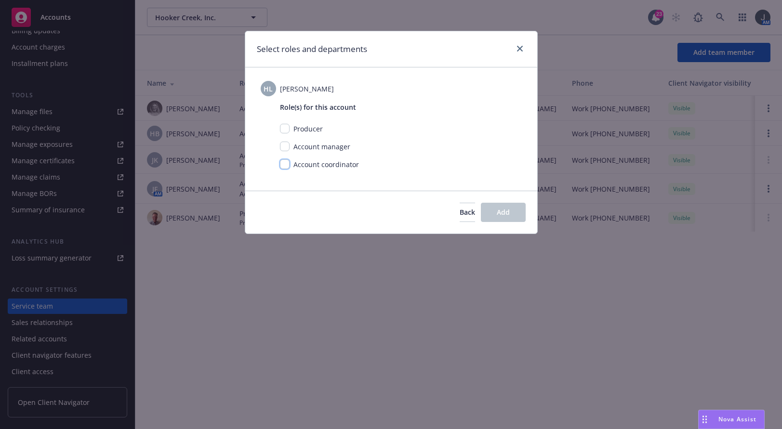
click at [288, 165] on input "checkbox" at bounding box center [285, 165] width 10 height 10
checkbox input "true"
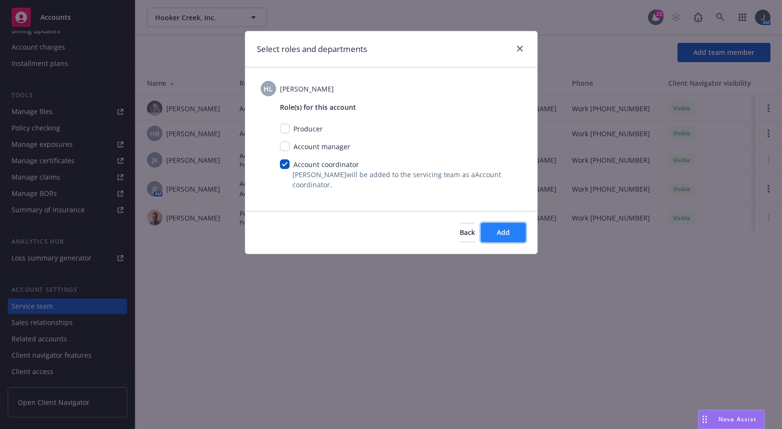
click at [513, 232] on button "Add" at bounding box center [503, 232] width 45 height 19
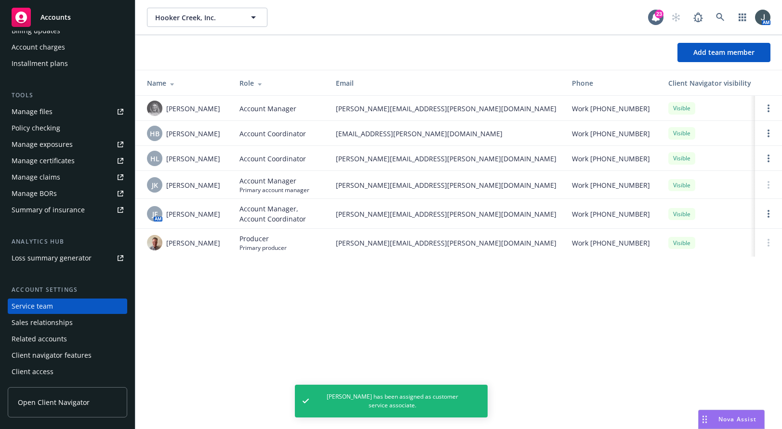
click at [56, 15] on span "Accounts" at bounding box center [55, 17] width 30 height 8
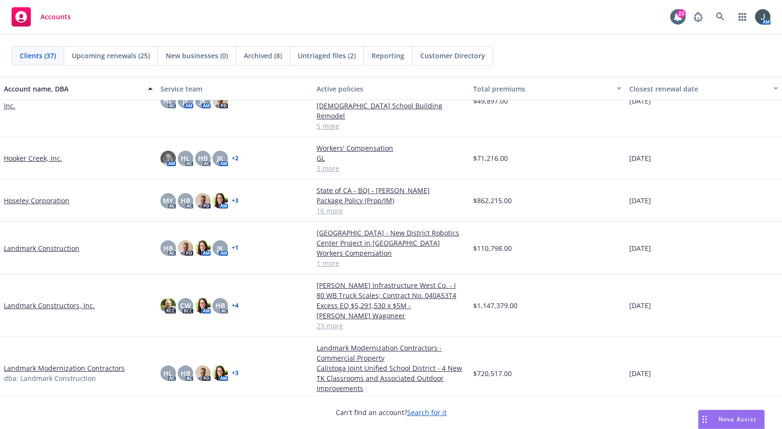
scroll to position [598, 0]
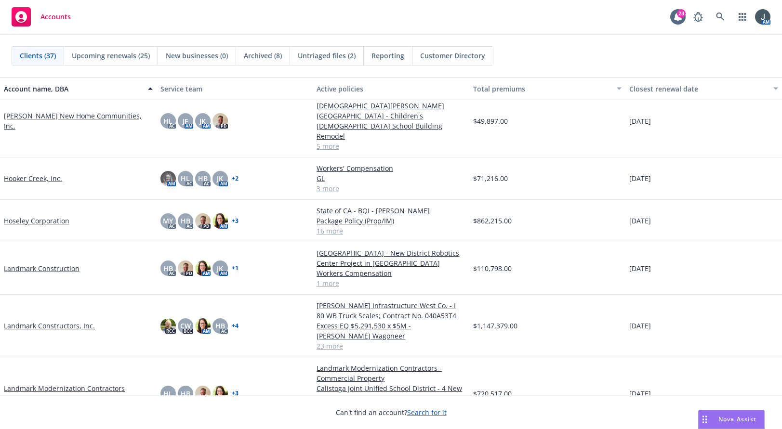
click at [64, 216] on link "Hoseley Corporation" at bounding box center [37, 221] width 66 height 10
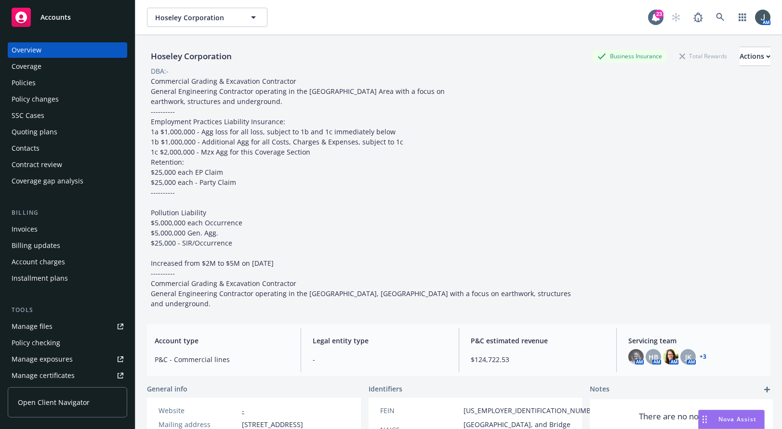
scroll to position [215, 0]
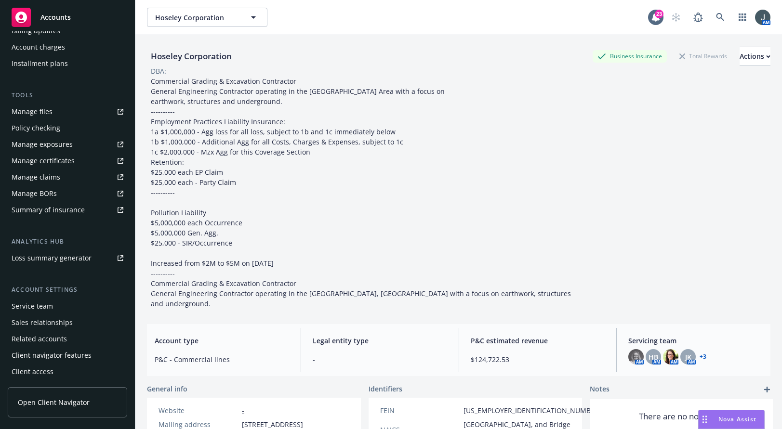
click at [48, 306] on div "Service team" at bounding box center [32, 306] width 41 height 15
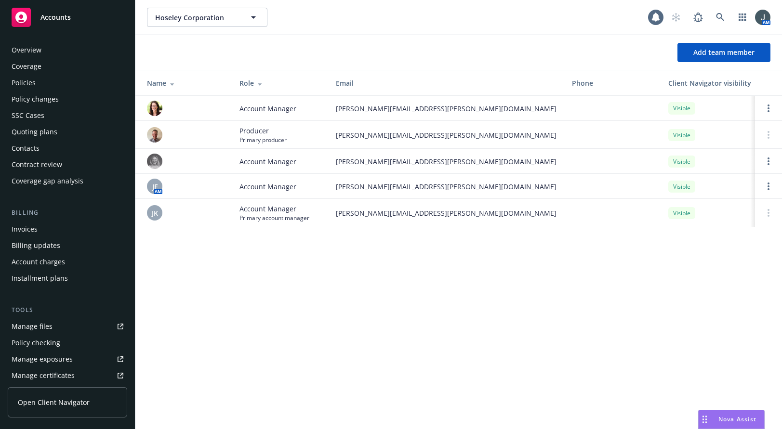
scroll to position [215, 0]
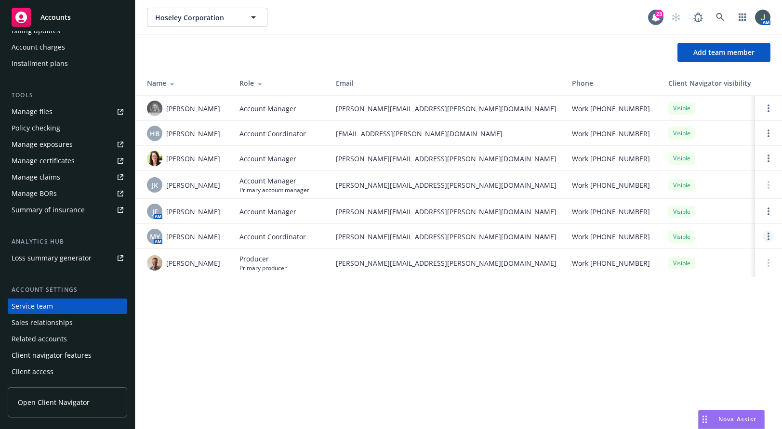
click at [567, 241] on div at bounding box center [769, 237] width 12 height 12
click at [567, 232] on link "Open options" at bounding box center [769, 237] width 12 height 12
click at [567, 209] on span "Remove account coordinator" at bounding box center [704, 209] width 116 height 9
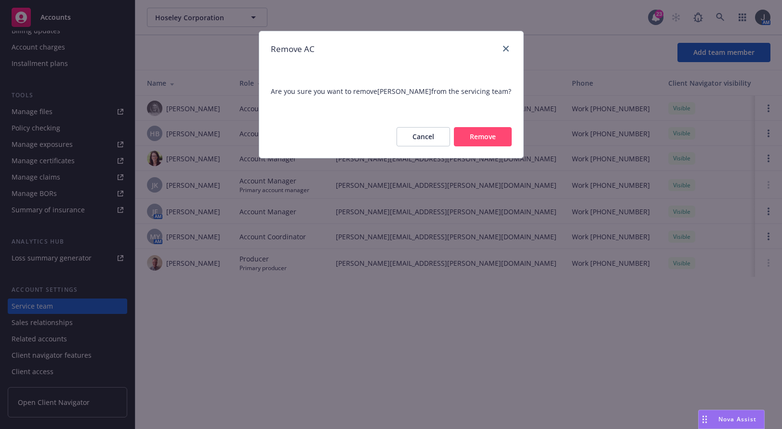
click at [479, 135] on button "Remove" at bounding box center [483, 136] width 58 height 19
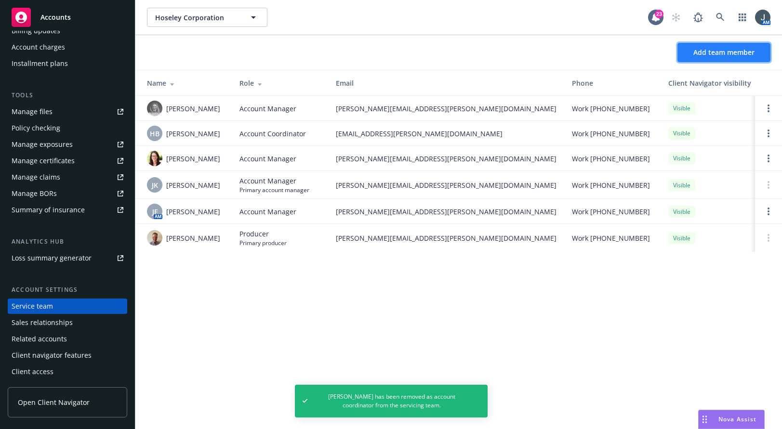
click at [567, 54] on span "Add team member" at bounding box center [724, 52] width 61 height 9
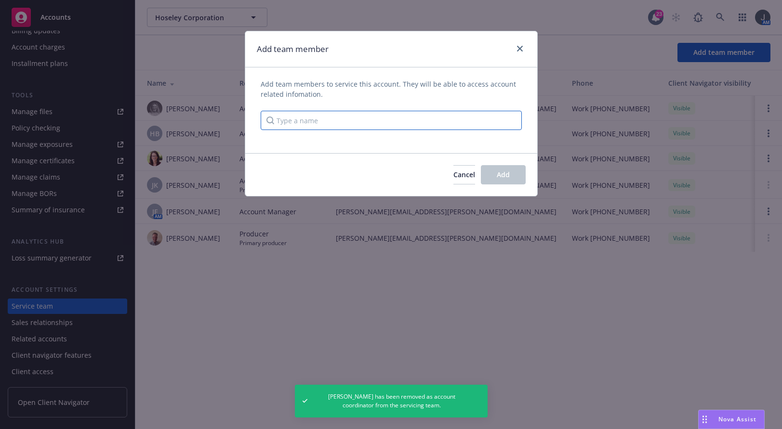
click at [334, 122] on input "Type a name" at bounding box center [391, 120] width 261 height 19
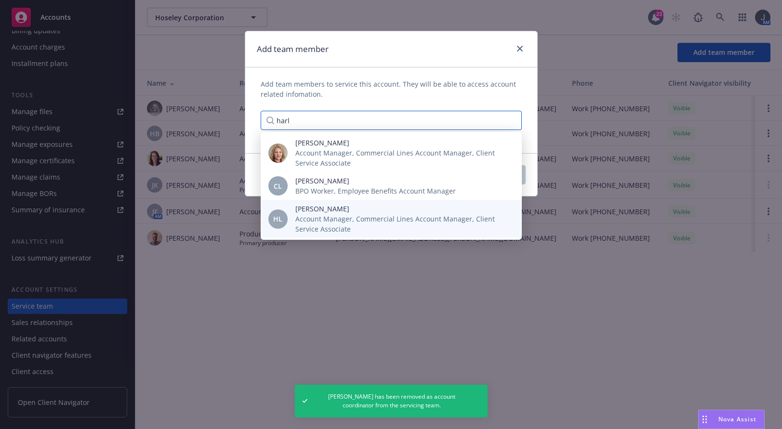
type input "harl"
click at [340, 220] on span "Account Manager, Commercial Lines Account Manager, Client Service Associate" at bounding box center [400, 224] width 211 height 20
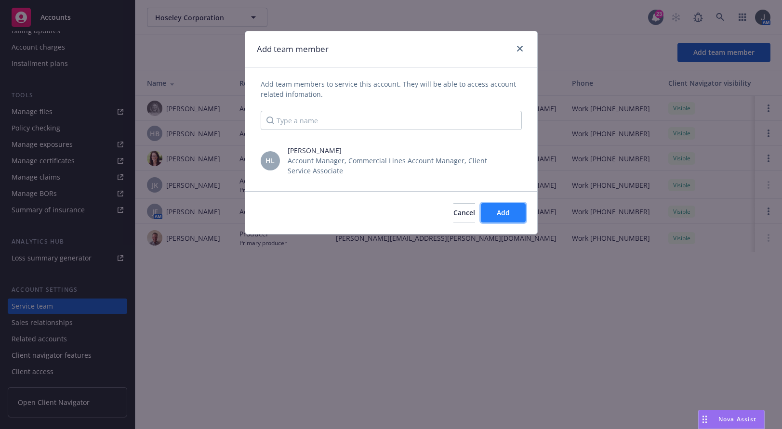
click at [509, 214] on span "Add" at bounding box center [503, 212] width 13 height 9
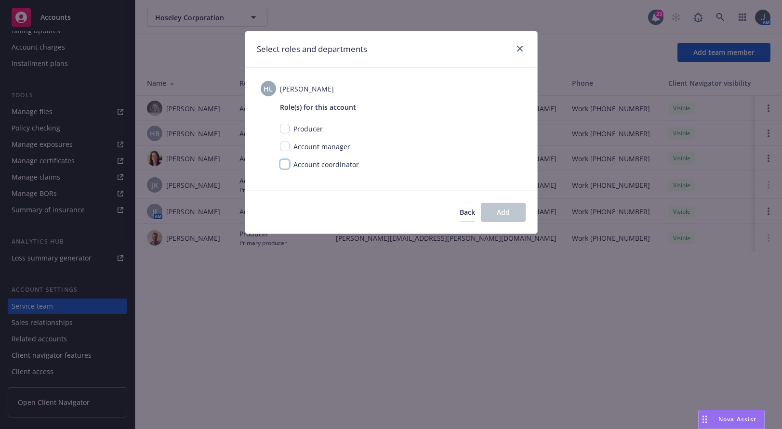
click at [282, 165] on input "checkbox" at bounding box center [285, 165] width 10 height 10
checkbox input "true"
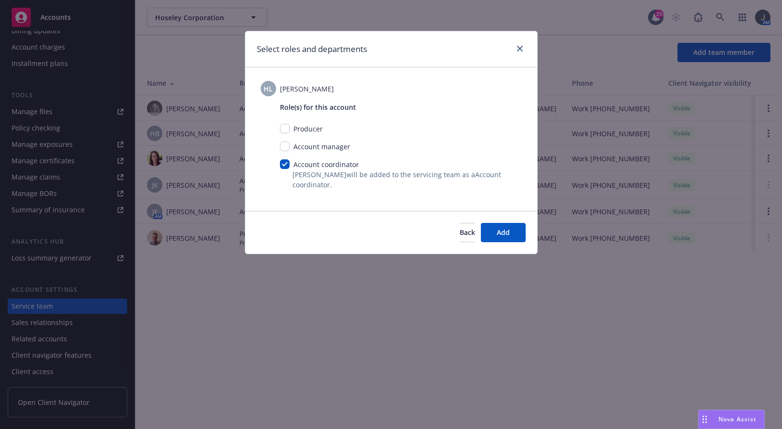
click at [503, 247] on div "Back Add" at bounding box center [391, 232] width 292 height 43
click at [507, 233] on span "Add" at bounding box center [503, 232] width 13 height 9
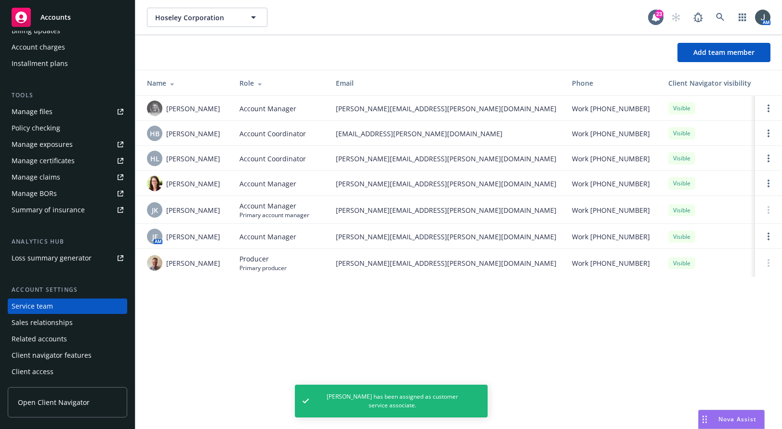
click at [60, 24] on div "Accounts" at bounding box center [68, 17] width 112 height 19
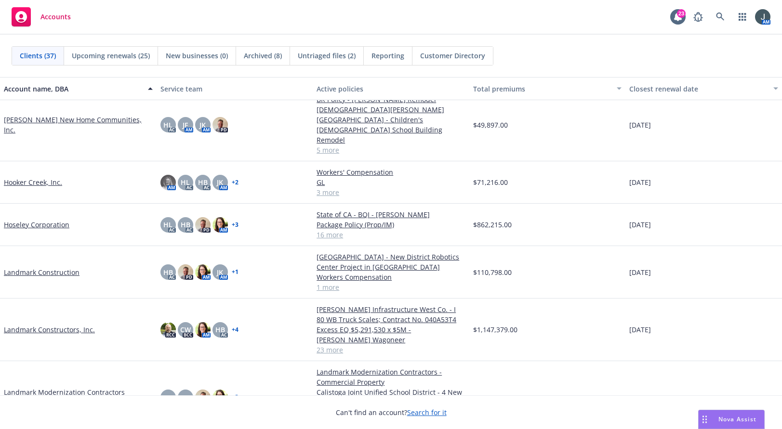
scroll to position [598, 0]
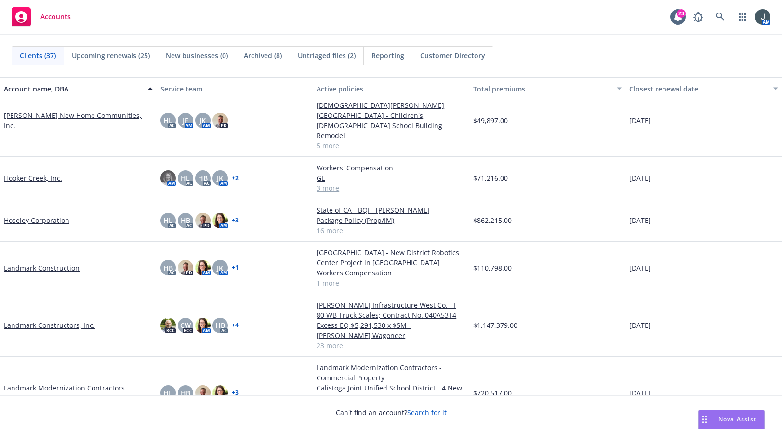
click at [56, 263] on link "Landmark Construction" at bounding box center [42, 268] width 76 height 10
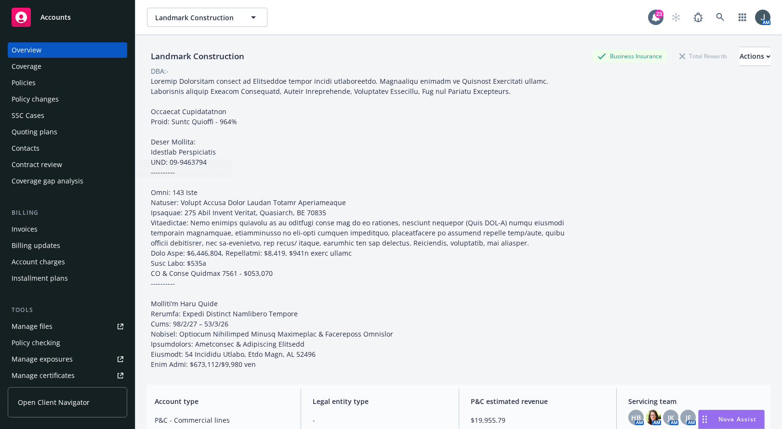
scroll to position [215, 0]
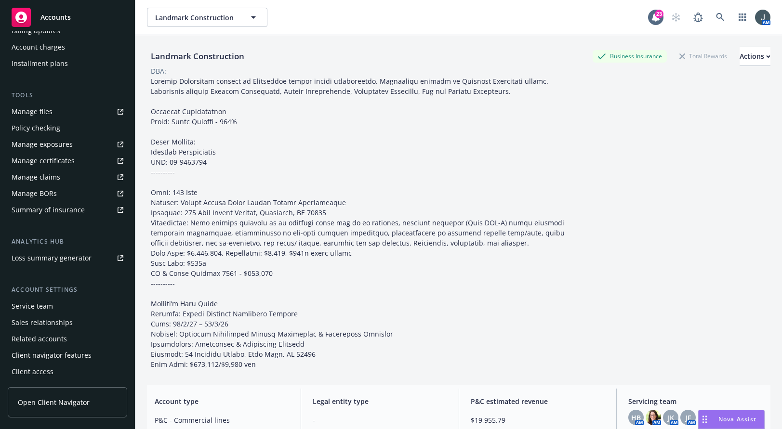
click at [46, 305] on div "Service team" at bounding box center [32, 306] width 41 height 15
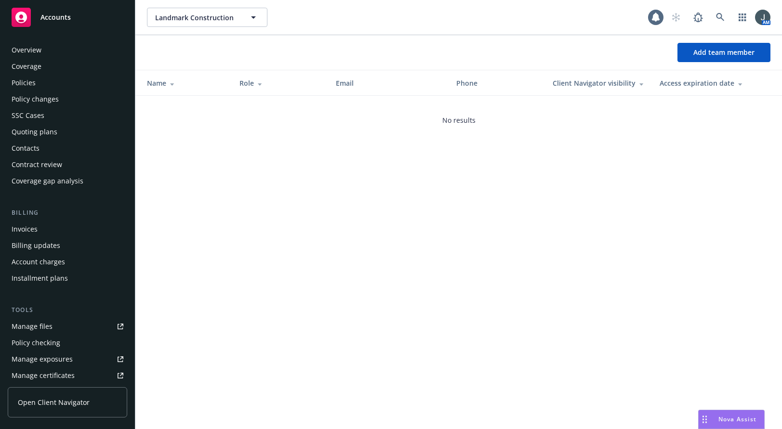
scroll to position [215, 0]
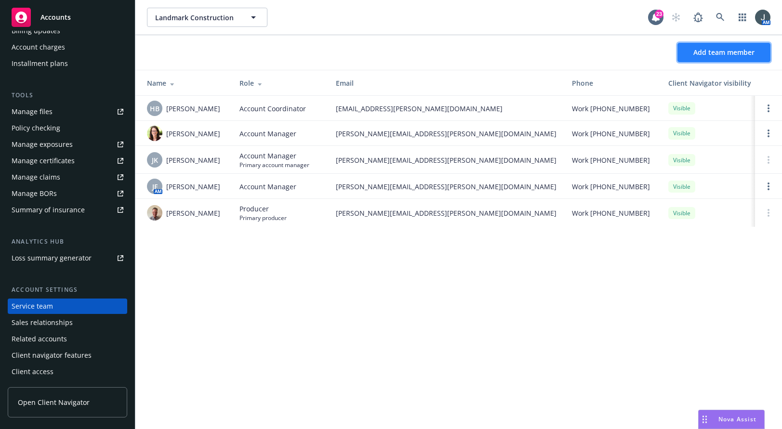
click at [567, 52] on span "Add team member" at bounding box center [724, 52] width 61 height 9
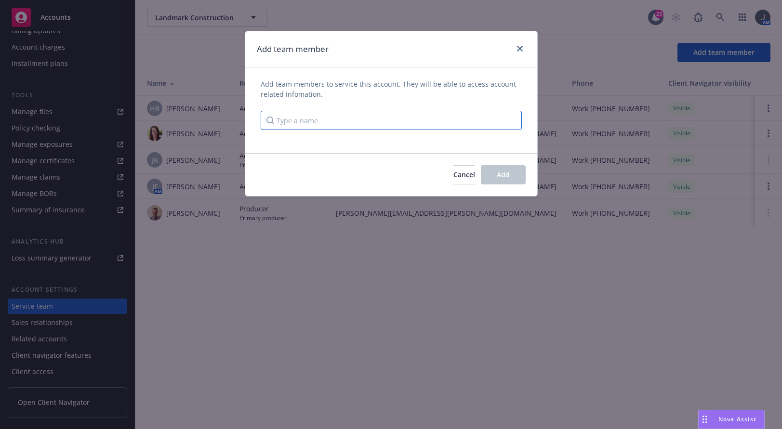
drag, startPoint x: 351, startPoint y: 123, endPoint x: 339, endPoint y: 121, distance: 12.3
click at [349, 123] on input "Type a name" at bounding box center [391, 120] width 261 height 19
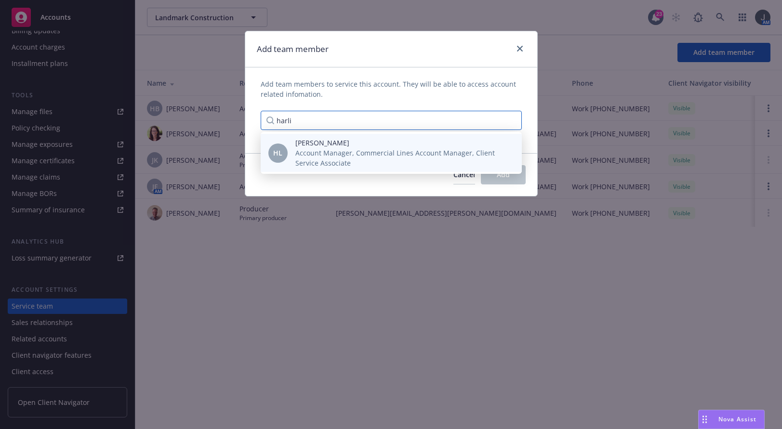
type input "harli"
click at [303, 154] on span "Account Manager, Commercial Lines Account Manager, Client Service Associate" at bounding box center [400, 158] width 211 height 20
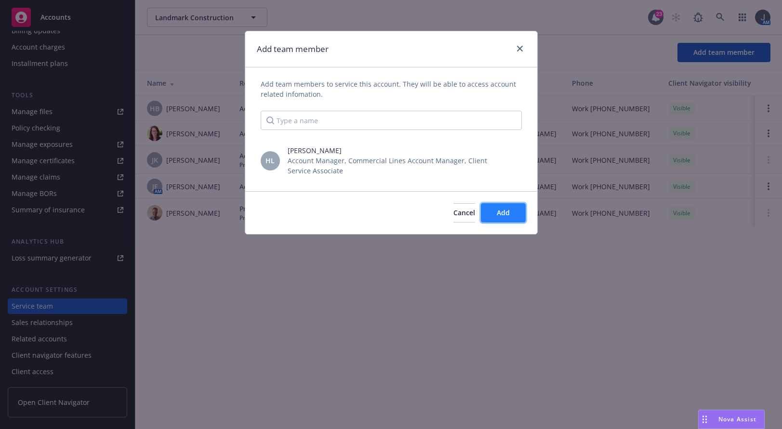
click at [494, 210] on button "Add" at bounding box center [503, 212] width 45 height 19
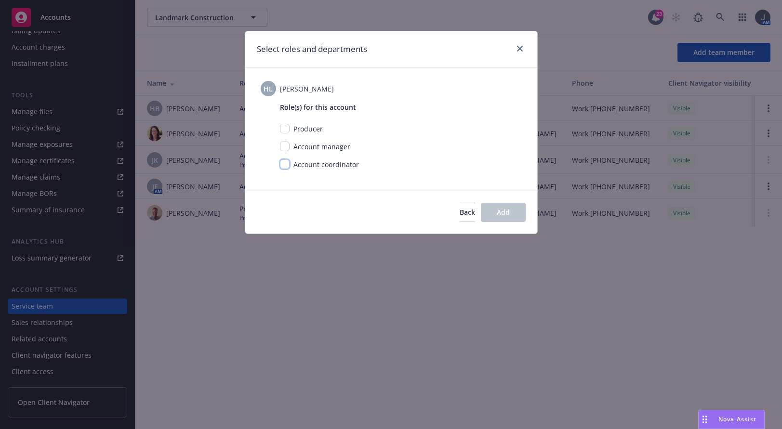
click at [285, 164] on input "checkbox" at bounding box center [285, 165] width 10 height 10
checkbox input "true"
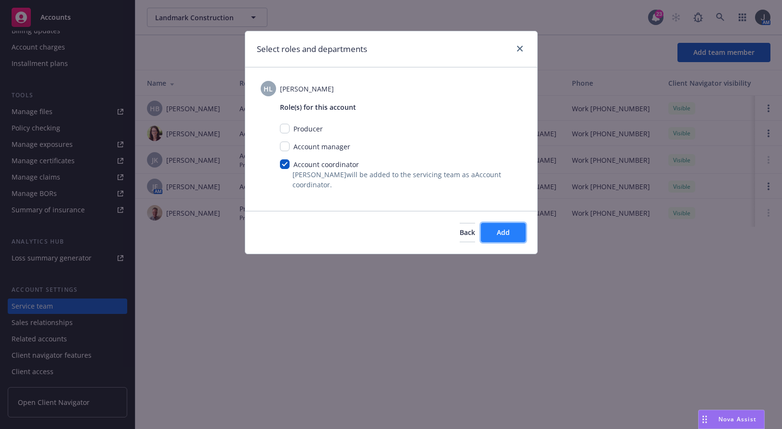
click at [509, 228] on span "Add" at bounding box center [503, 232] width 13 height 9
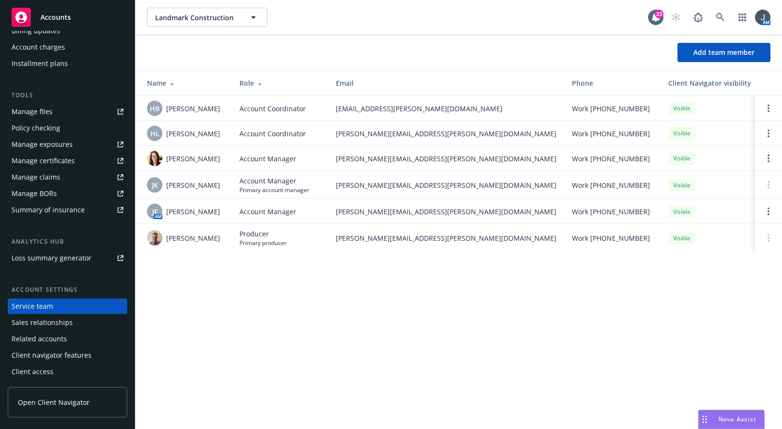
click at [49, 13] on span "Accounts" at bounding box center [55, 17] width 30 height 8
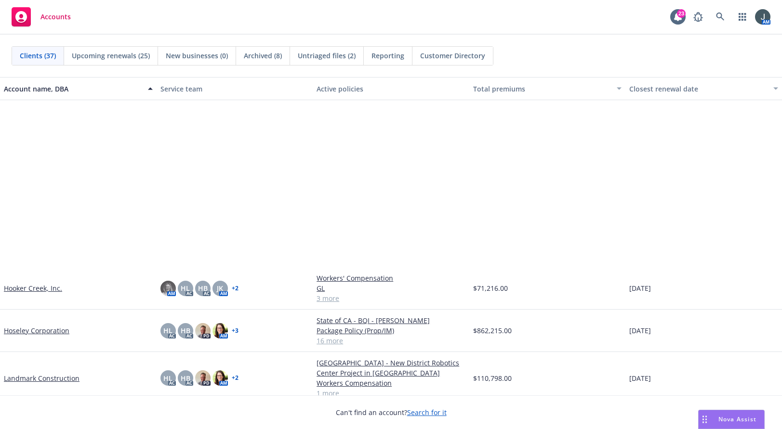
scroll to position [675, 0]
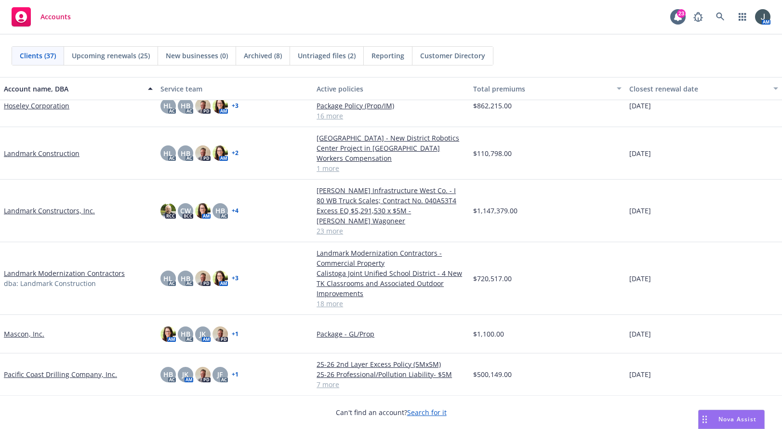
click at [65, 216] on link "Landmark Constructors, Inc." at bounding box center [49, 211] width 91 height 10
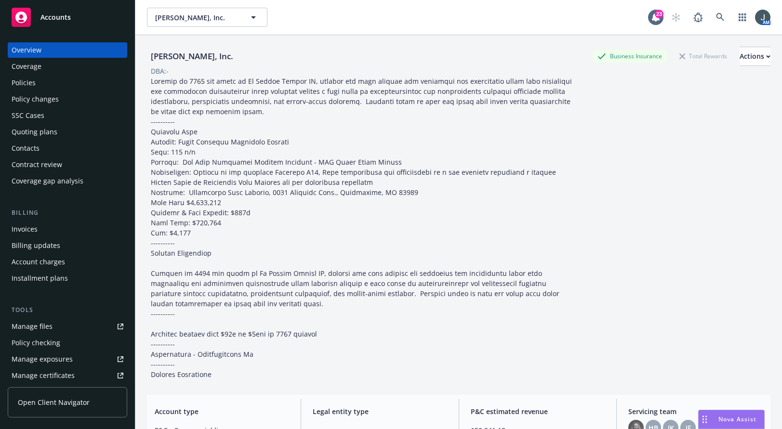
scroll to position [215, 0]
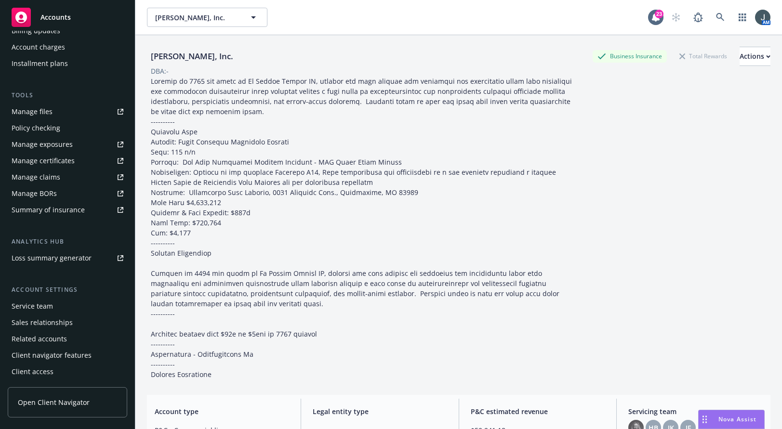
click at [43, 309] on div "Service team" at bounding box center [32, 306] width 41 height 15
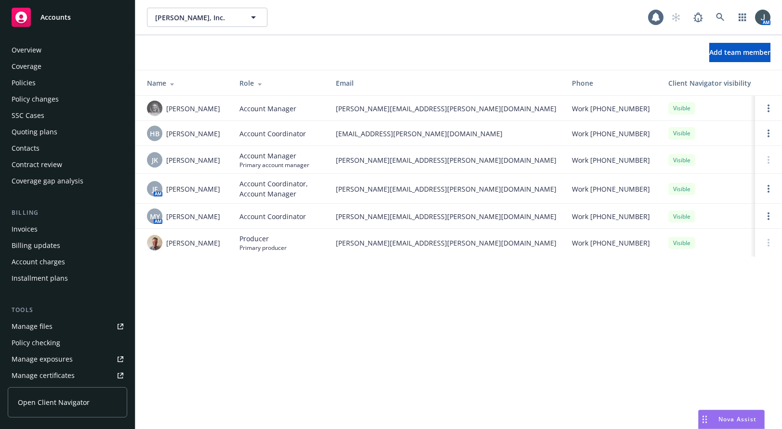
scroll to position [215, 0]
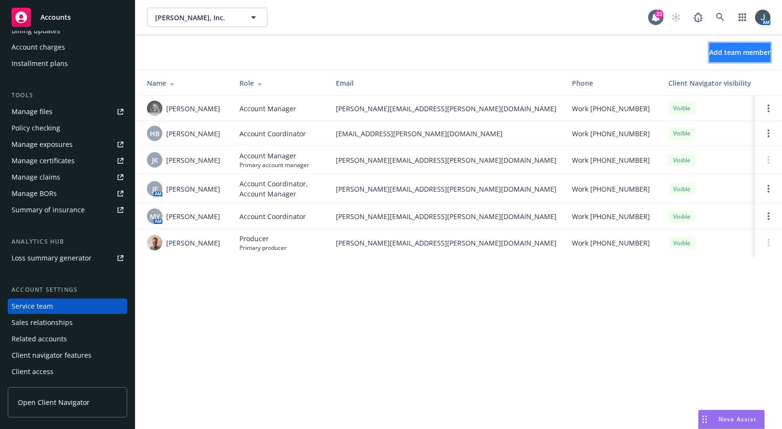
click at [720, 48] on span "Add team member" at bounding box center [740, 52] width 61 height 9
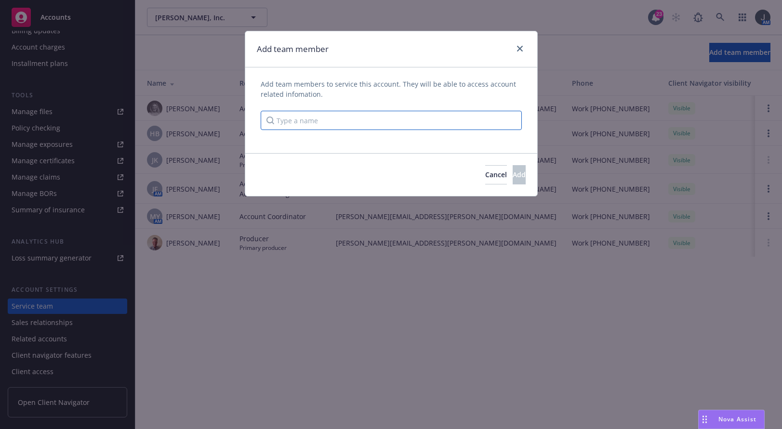
click at [359, 126] on input "Type a name" at bounding box center [391, 120] width 261 height 19
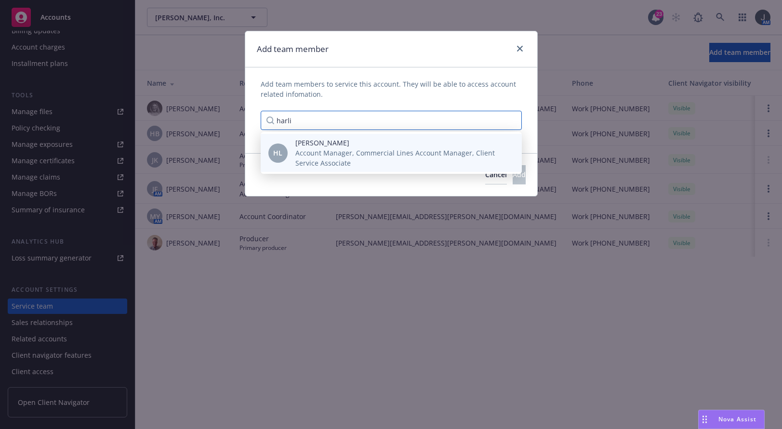
type input "harli"
click at [353, 147] on span "[PERSON_NAME]" at bounding box center [400, 143] width 211 height 10
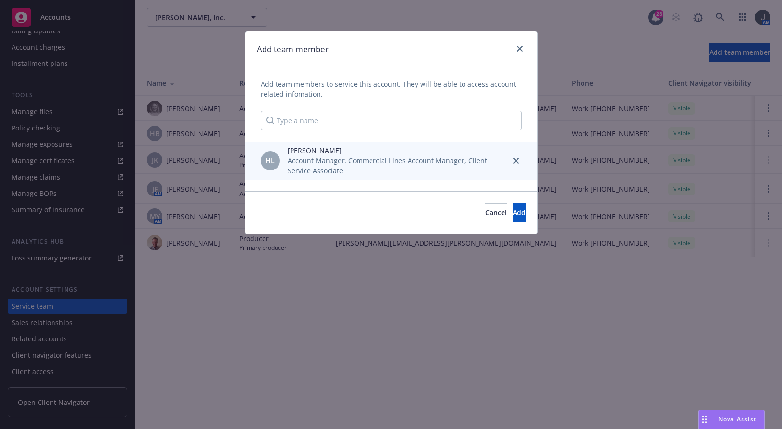
click at [386, 156] on span "Account Manager, Commercial Lines Account Manager, Client Service Associate" at bounding box center [395, 166] width 215 height 20
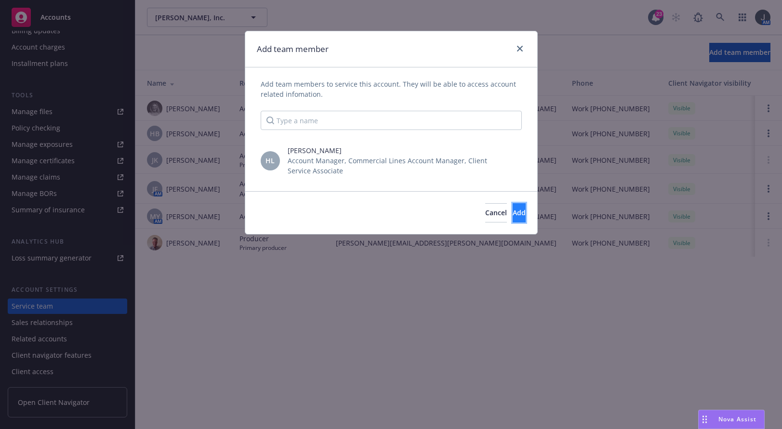
click at [513, 215] on button "Add" at bounding box center [519, 212] width 13 height 19
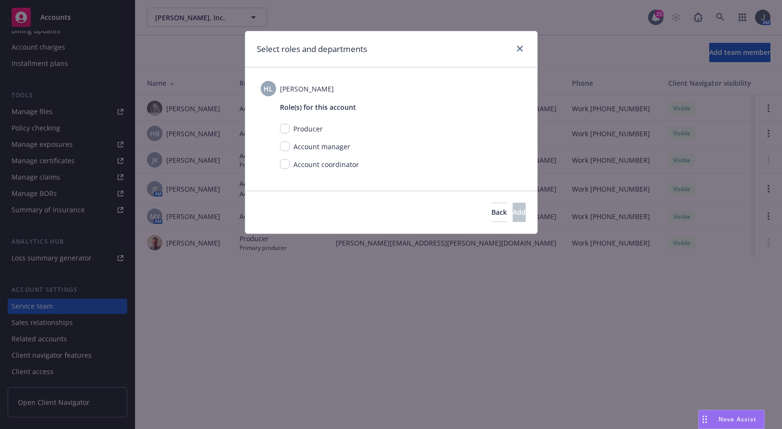
click at [290, 165] on div "Account coordinator" at bounding box center [325, 165] width 71 height 10
drag, startPoint x: 286, startPoint y: 165, endPoint x: 313, endPoint y: 167, distance: 27.1
click at [285, 164] on input "checkbox" at bounding box center [285, 165] width 10 height 10
checkbox input "true"
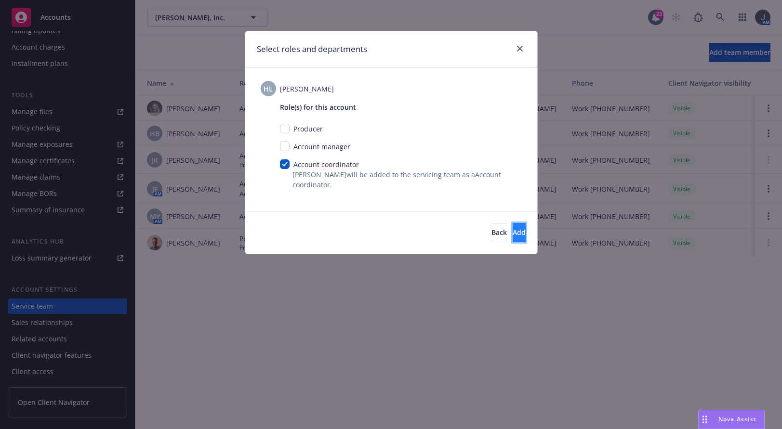
click at [513, 230] on span "Add" at bounding box center [519, 232] width 13 height 9
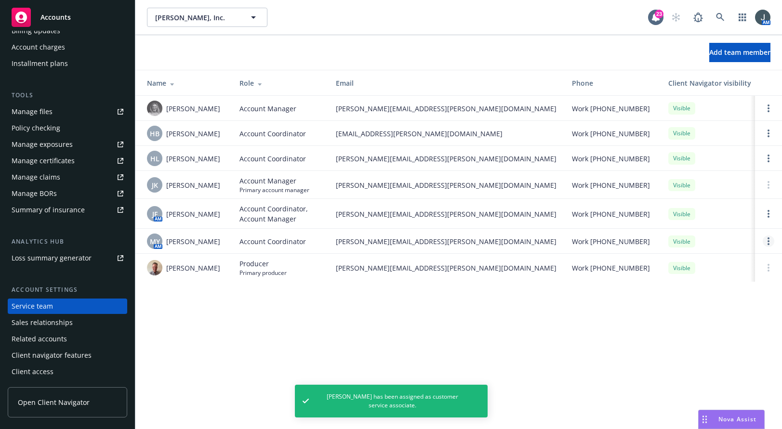
click at [770, 241] on link "Open options" at bounding box center [769, 242] width 12 height 12
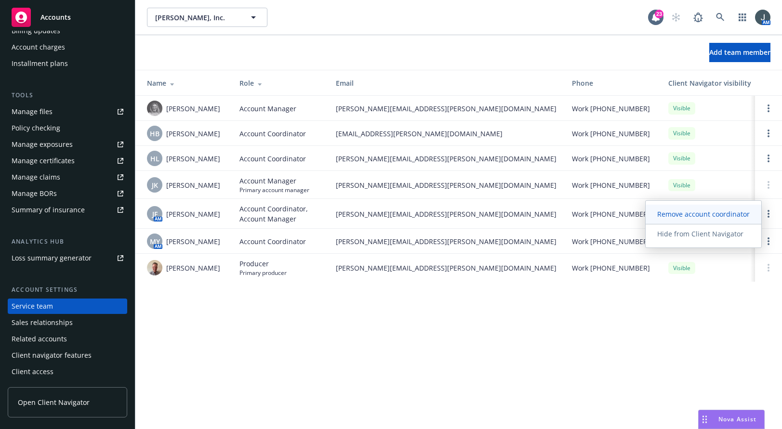
click at [707, 211] on span "Remove account coordinator" at bounding box center [704, 214] width 116 height 9
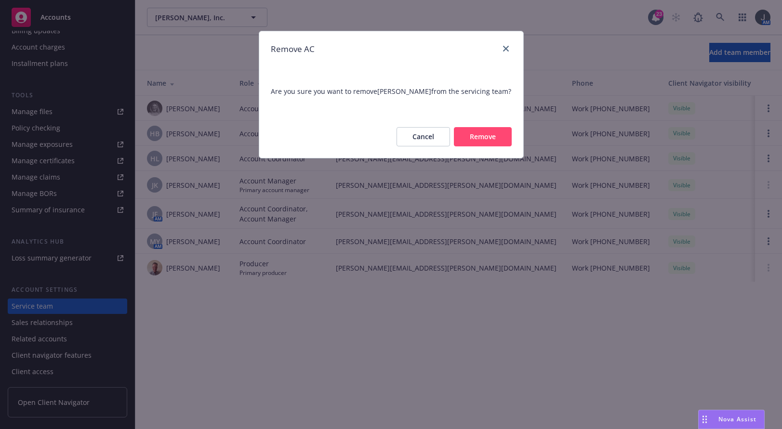
click at [488, 133] on button "Remove" at bounding box center [483, 136] width 58 height 19
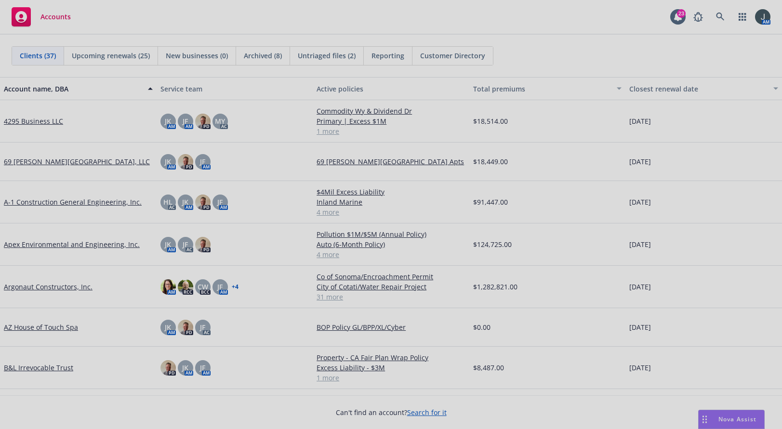
click at [43, 124] on div at bounding box center [391, 214] width 782 height 429
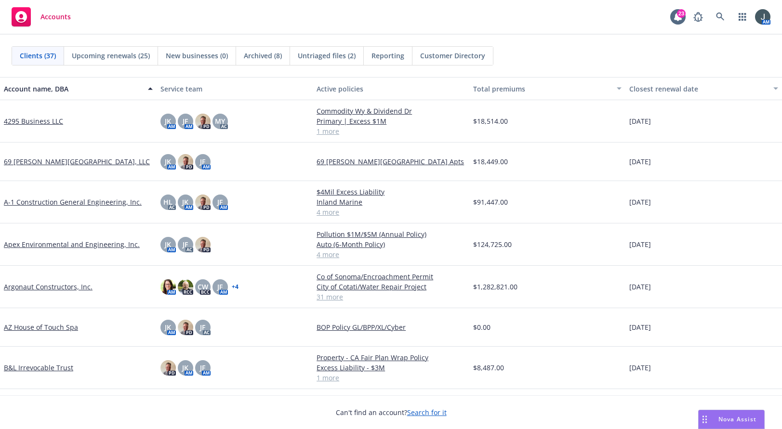
click at [49, 117] on link "4295 Business LLC" at bounding box center [33, 121] width 59 height 10
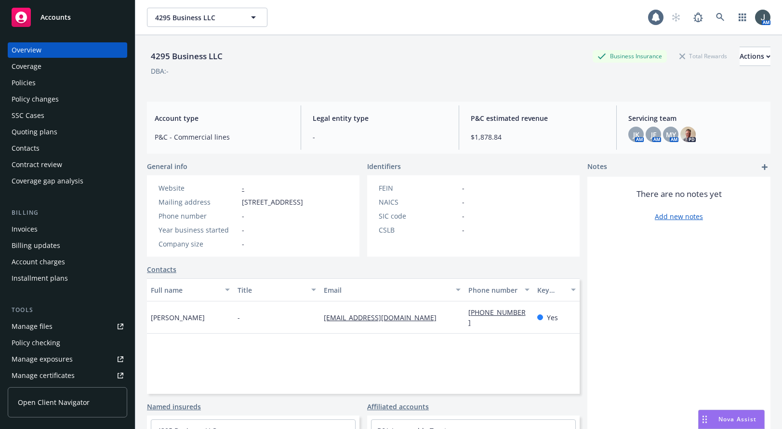
scroll to position [215, 0]
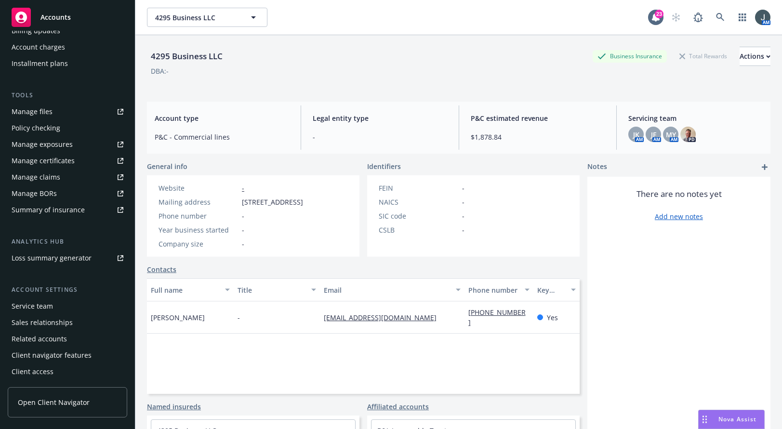
click at [54, 304] on div "Service team" at bounding box center [68, 306] width 112 height 15
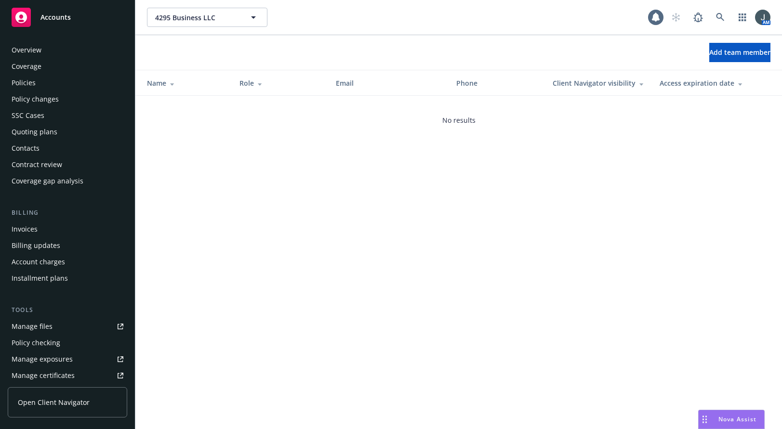
scroll to position [215, 0]
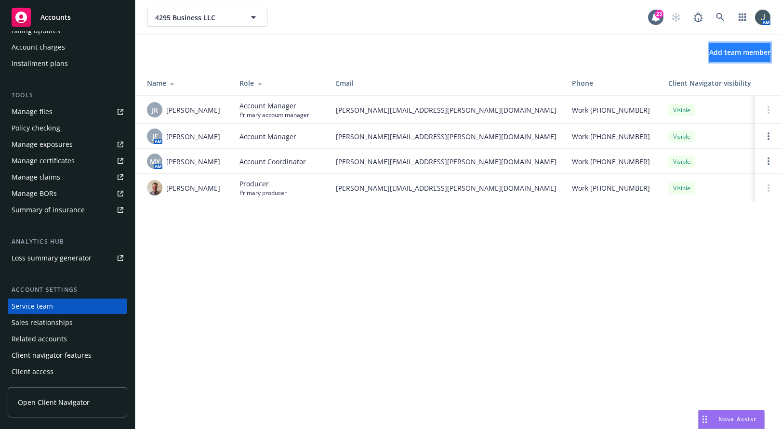
click at [743, 52] on span "Add team member" at bounding box center [740, 52] width 61 height 9
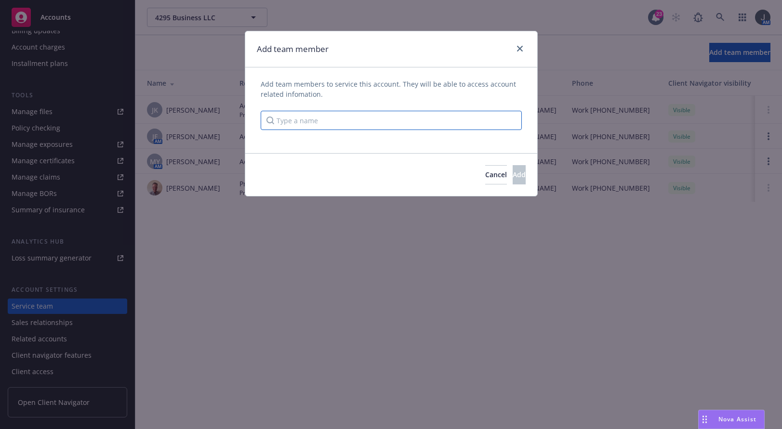
click at [372, 118] on input "Type a name" at bounding box center [391, 120] width 261 height 19
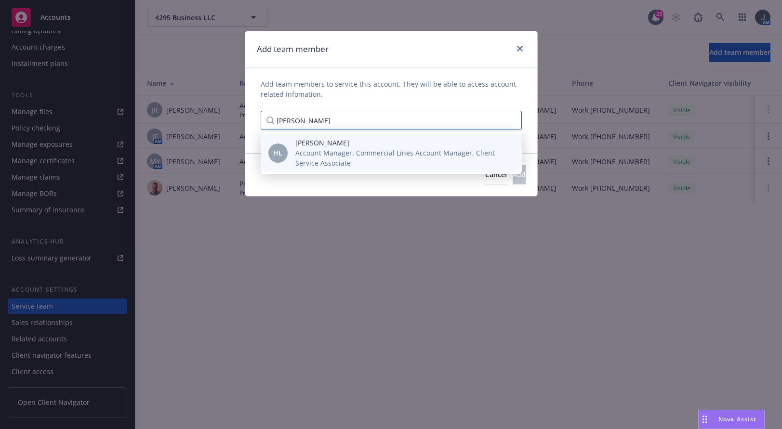
type input "harlie"
click at [370, 142] on span "[PERSON_NAME]" at bounding box center [400, 143] width 211 height 10
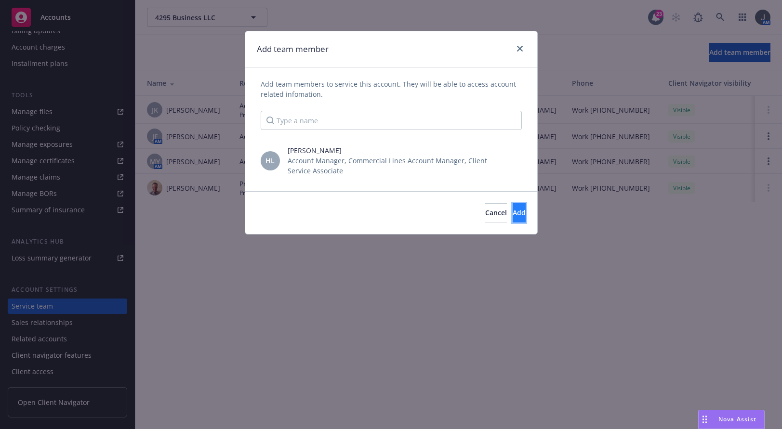
click at [513, 210] on span "Add" at bounding box center [519, 212] width 13 height 9
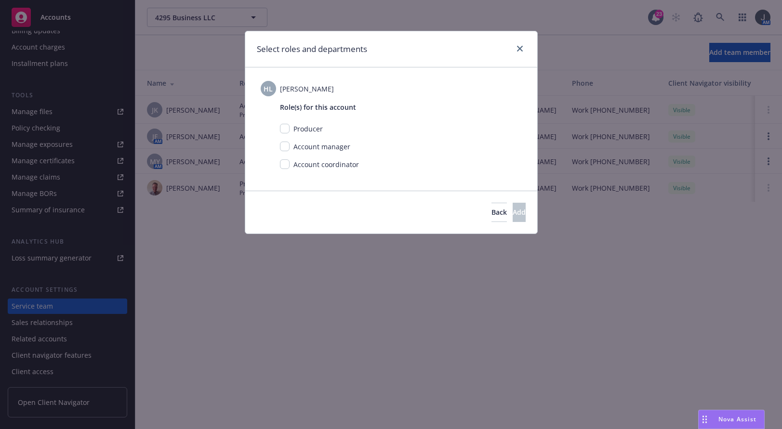
click at [297, 167] on span "Account coordinator" at bounding box center [327, 164] width 66 height 9
click at [288, 166] on input "checkbox" at bounding box center [285, 165] width 10 height 10
checkbox input "true"
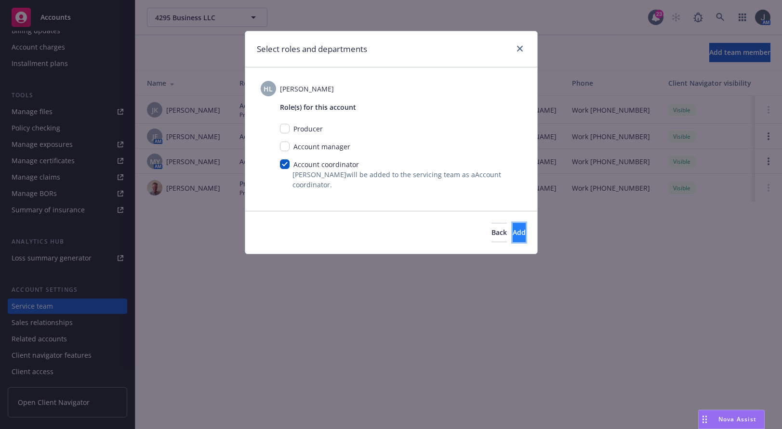
click at [515, 232] on button "Add" at bounding box center [519, 232] width 13 height 19
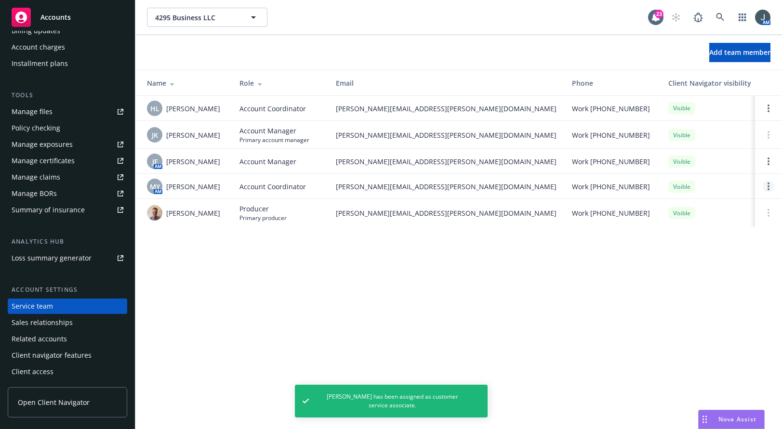
click at [767, 187] on link "Open options" at bounding box center [769, 187] width 12 height 12
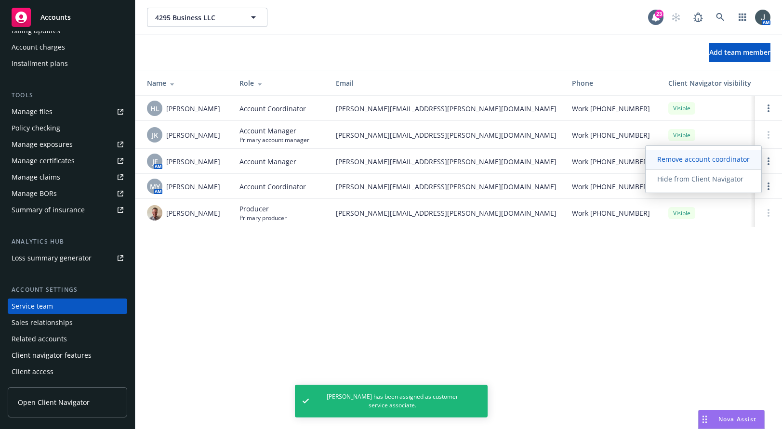
click at [718, 157] on span "Remove account coordinator" at bounding box center [704, 159] width 116 height 9
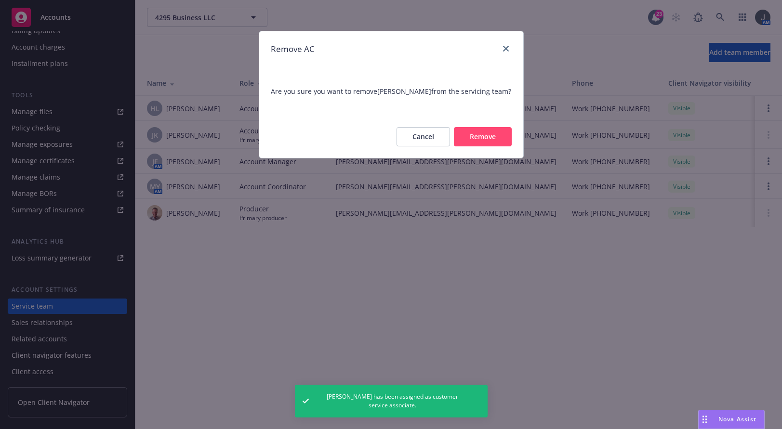
click at [501, 136] on button "Remove" at bounding box center [483, 136] width 58 height 19
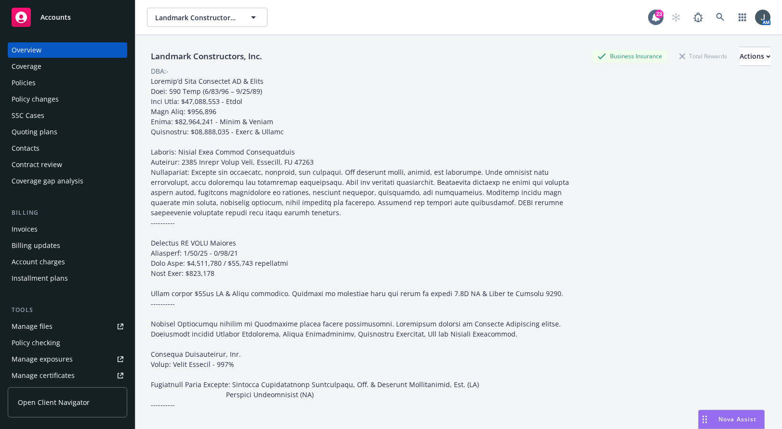
scroll to position [215, 0]
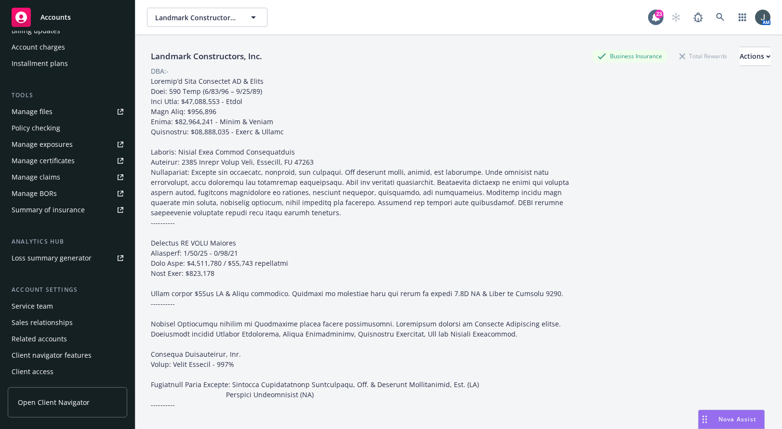
click at [44, 303] on div "Service team" at bounding box center [32, 306] width 41 height 15
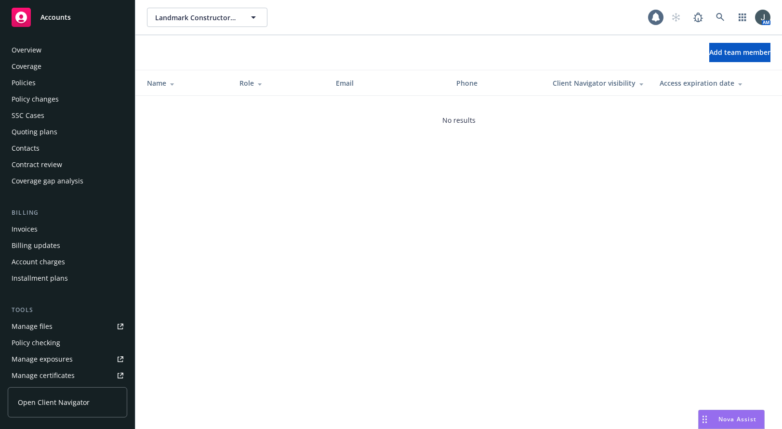
scroll to position [215, 0]
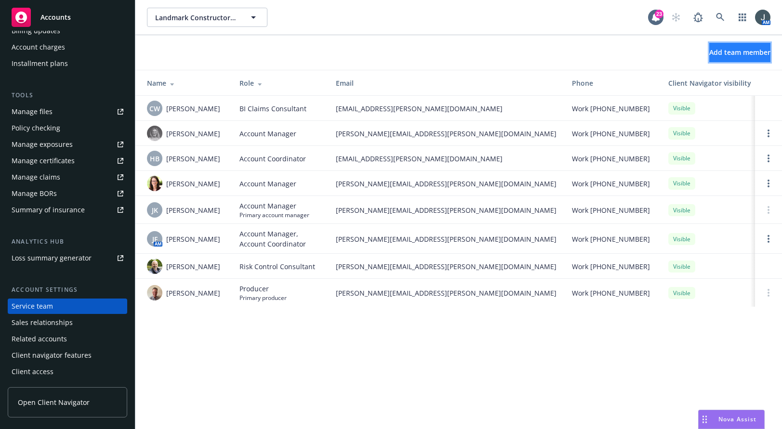
click at [731, 50] on span "Add team member" at bounding box center [740, 52] width 61 height 9
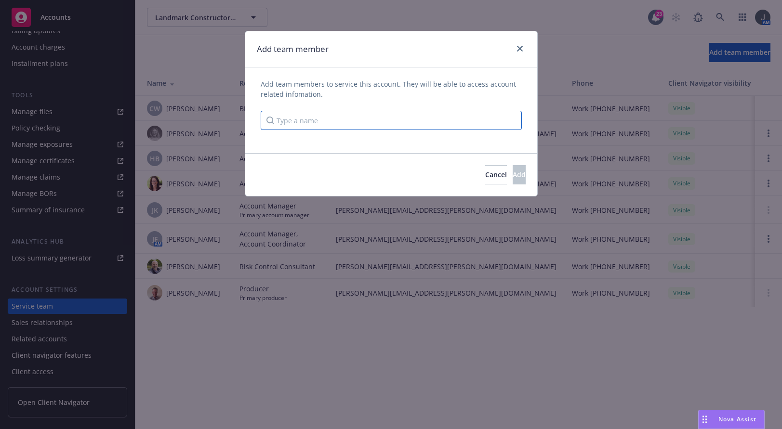
click at [322, 118] on input "Type a name" at bounding box center [391, 120] width 261 height 19
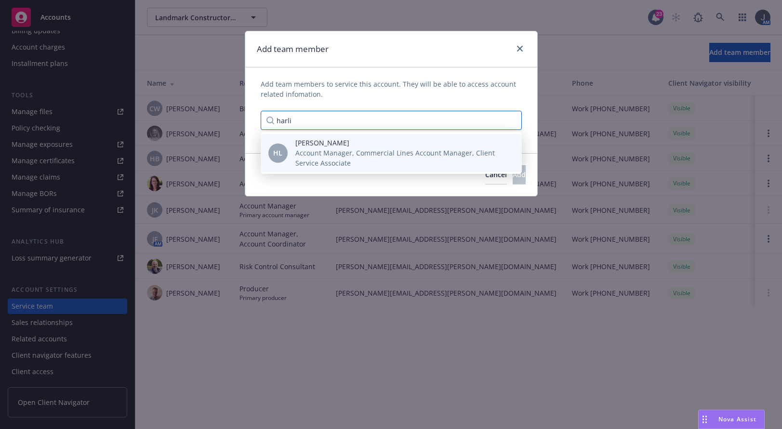
type input "harli"
click at [329, 144] on span "[PERSON_NAME]" at bounding box center [400, 143] width 211 height 10
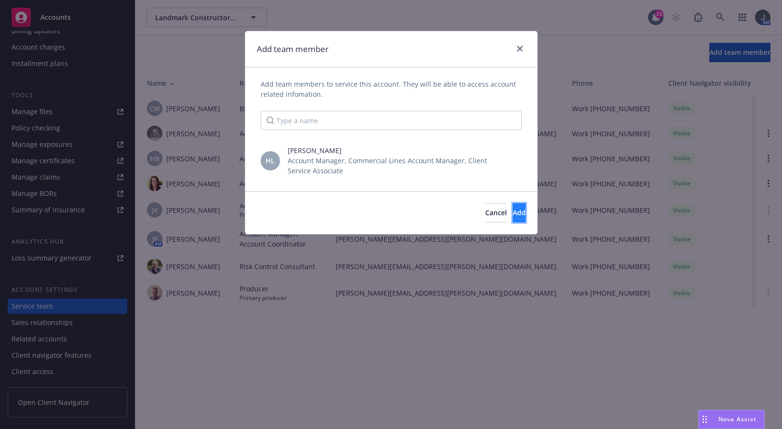
click at [513, 208] on button "Add" at bounding box center [519, 212] width 13 height 19
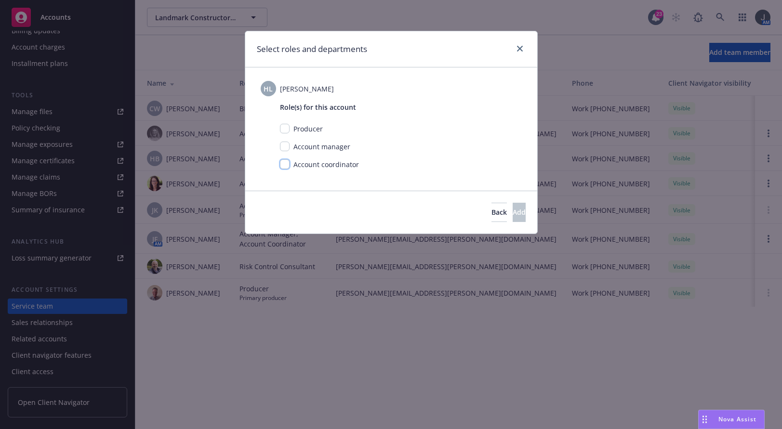
click at [281, 167] on input "checkbox" at bounding box center [285, 165] width 10 height 10
checkbox input "true"
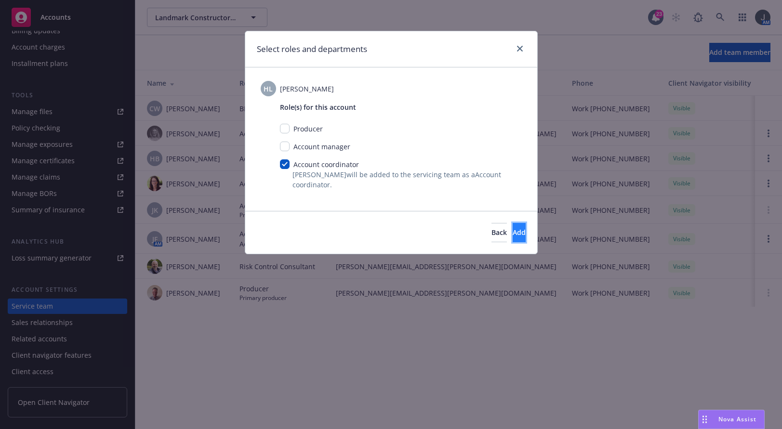
click at [513, 232] on span "Add" at bounding box center [519, 232] width 13 height 9
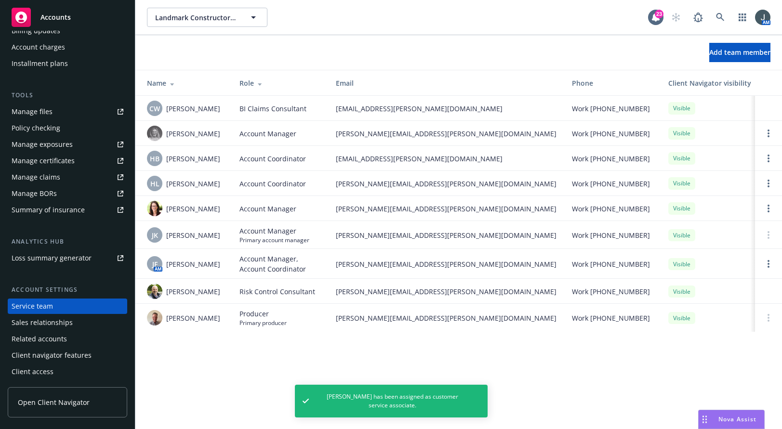
click at [56, 19] on span "Accounts" at bounding box center [55, 17] width 30 height 8
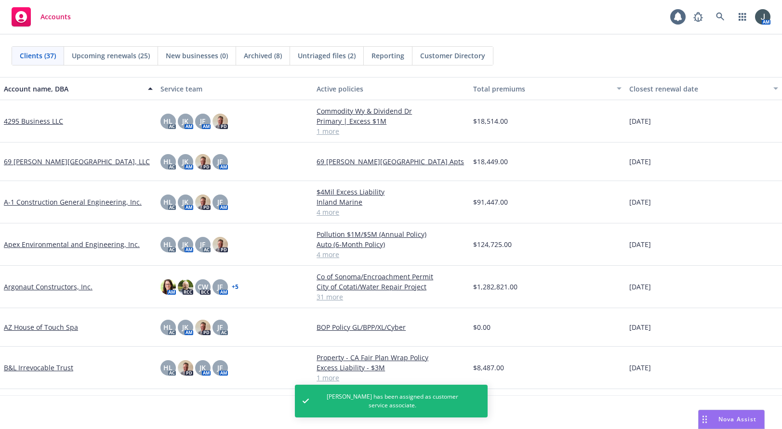
scroll to position [675, 0]
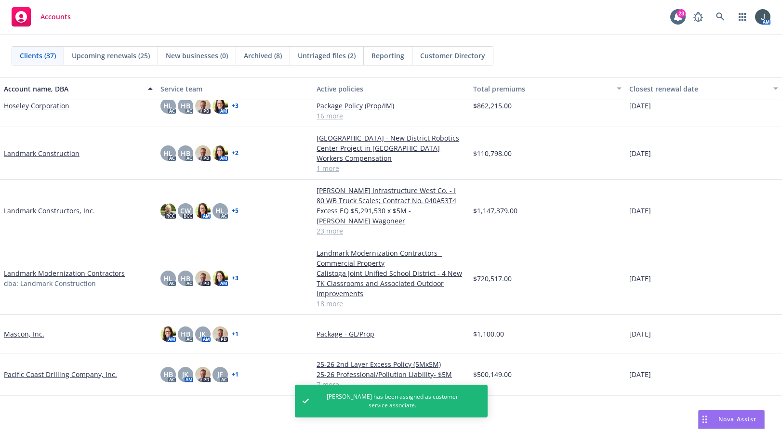
click at [53, 279] on link "Landmark Modernization Contractors" at bounding box center [64, 273] width 121 height 10
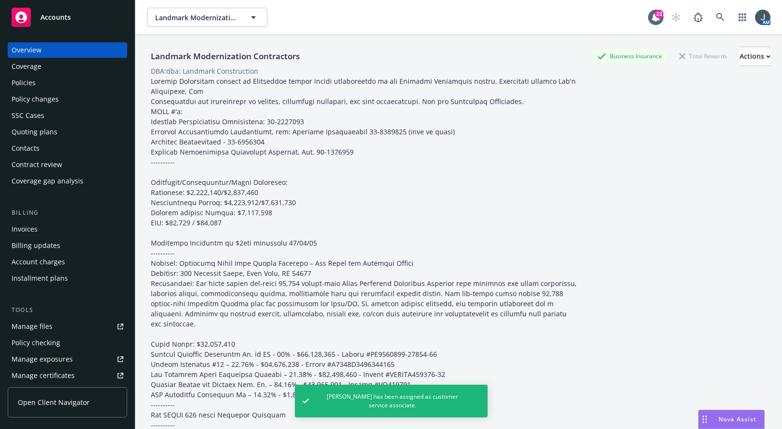
scroll to position [215, 0]
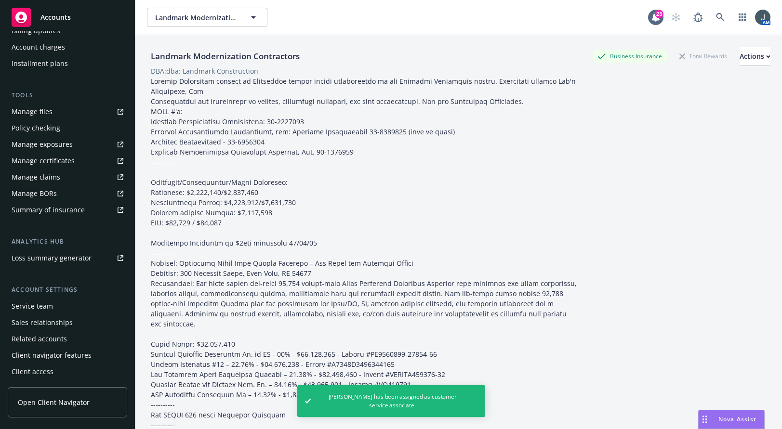
click at [40, 310] on div "Service team" at bounding box center [32, 306] width 41 height 15
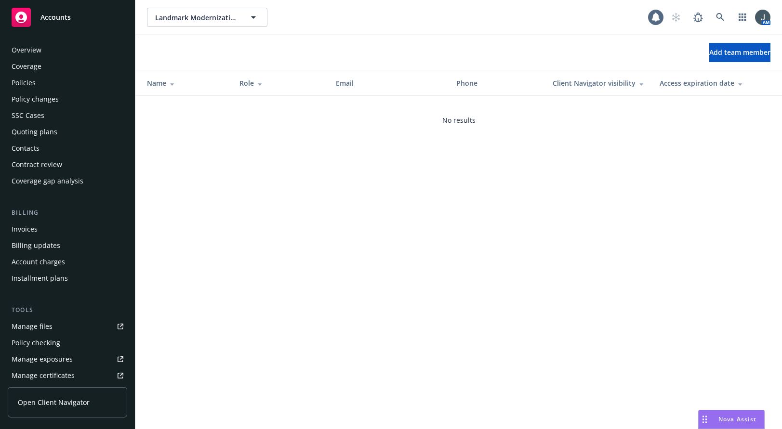
scroll to position [215, 0]
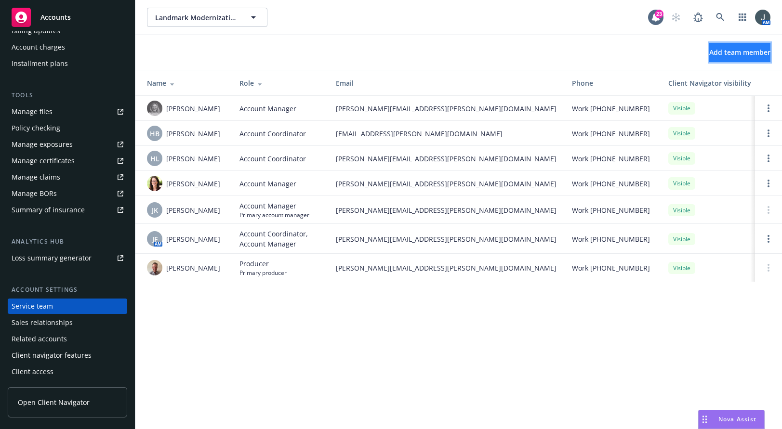
click at [710, 51] on span "Add team member" at bounding box center [740, 52] width 61 height 9
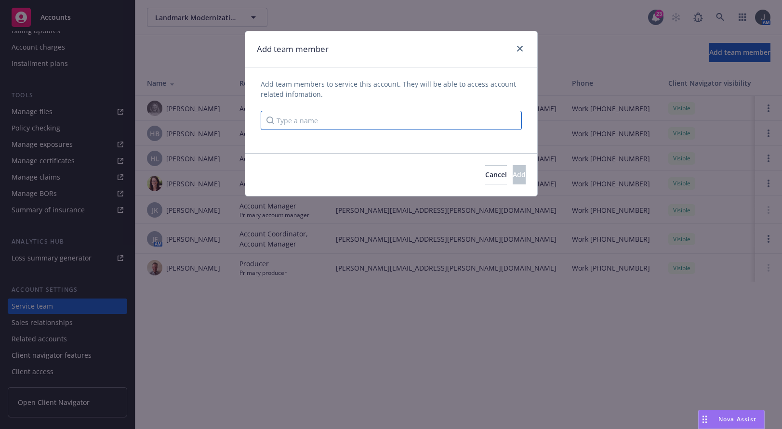
click at [310, 119] on input "Type a name" at bounding box center [391, 120] width 261 height 19
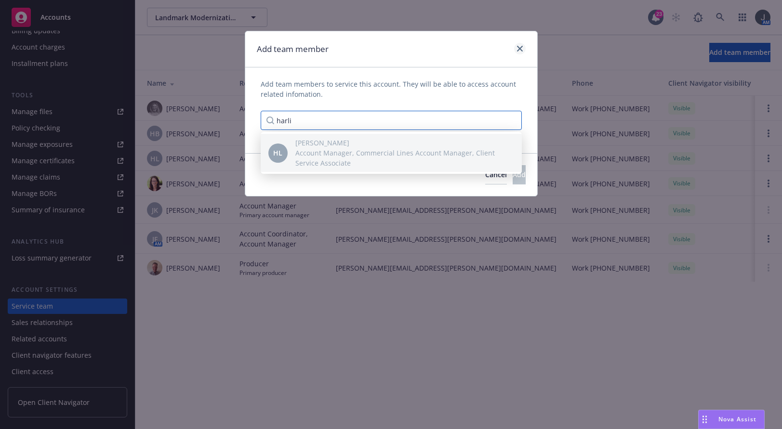
type input "harli"
click at [520, 46] on icon "close" at bounding box center [520, 49] width 6 height 6
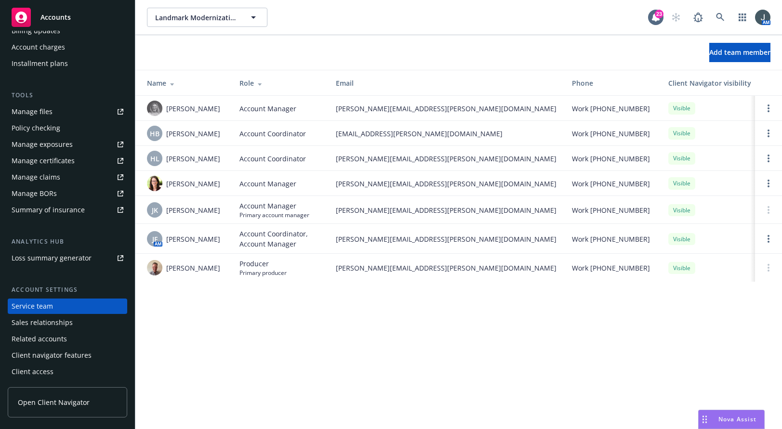
click at [58, 25] on div "Accounts" at bounding box center [68, 17] width 112 height 19
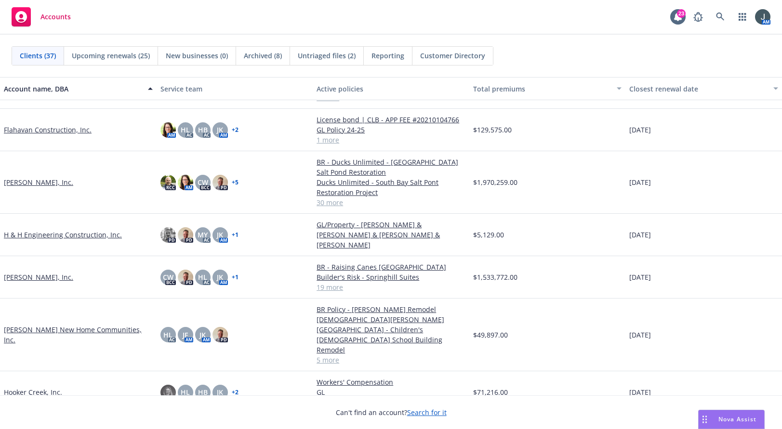
scroll to position [675, 0]
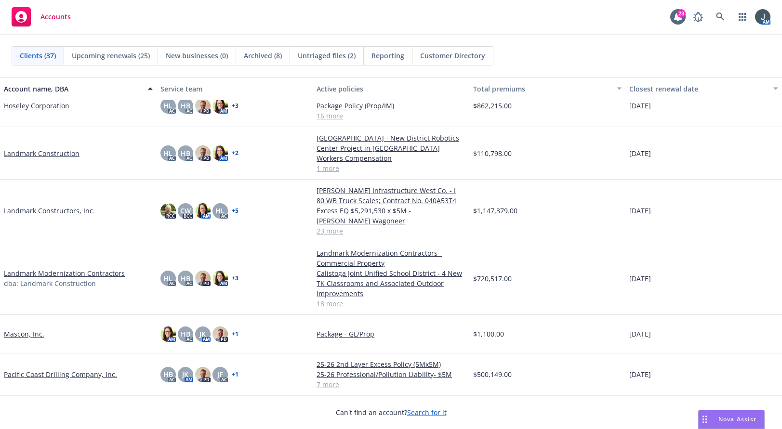
click at [235, 214] on link "+ 5" at bounding box center [235, 211] width 7 height 6
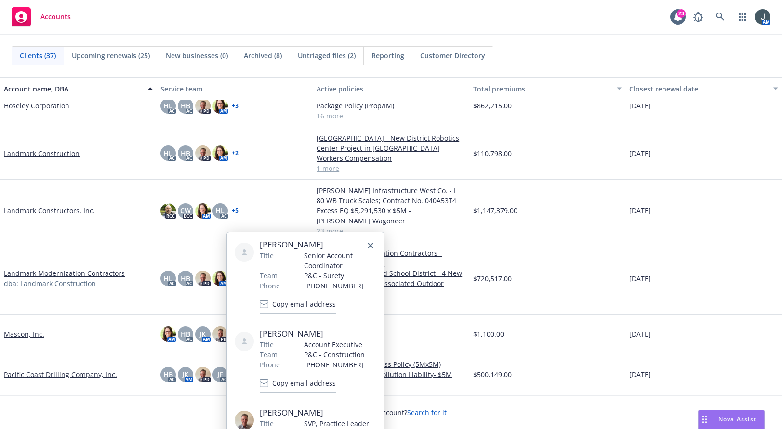
click at [70, 315] on div "Landmark Modernization Contractors dba: Landmark Construction" at bounding box center [78, 278] width 157 height 73
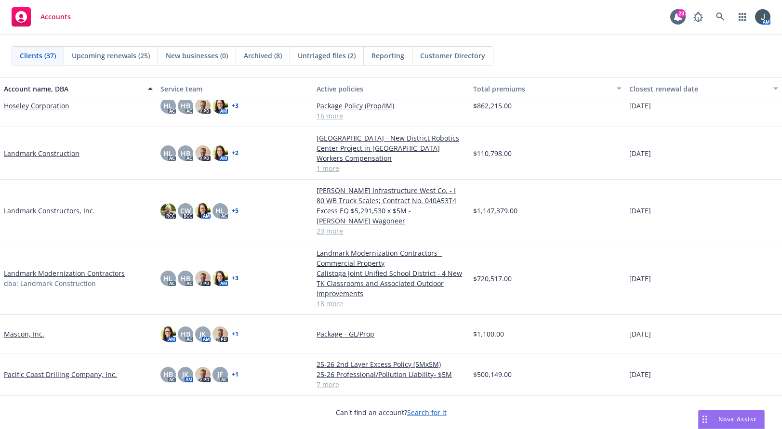
click at [20, 339] on link "Mascon, Inc." at bounding box center [24, 334] width 40 height 10
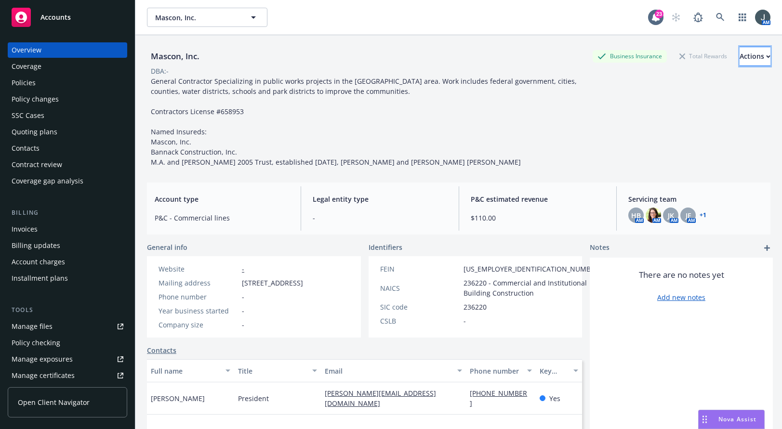
click at [740, 57] on div "Actions" at bounding box center [755, 56] width 31 height 18
click at [487, 121] on div "General Contractor Specializing in public works projects in the [GEOGRAPHIC_DAT…" at bounding box center [364, 121] width 434 height 91
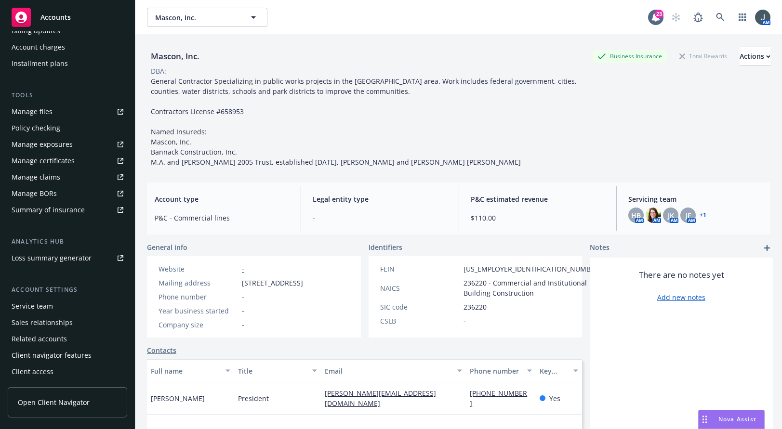
click at [47, 307] on div "Service team" at bounding box center [32, 306] width 41 height 15
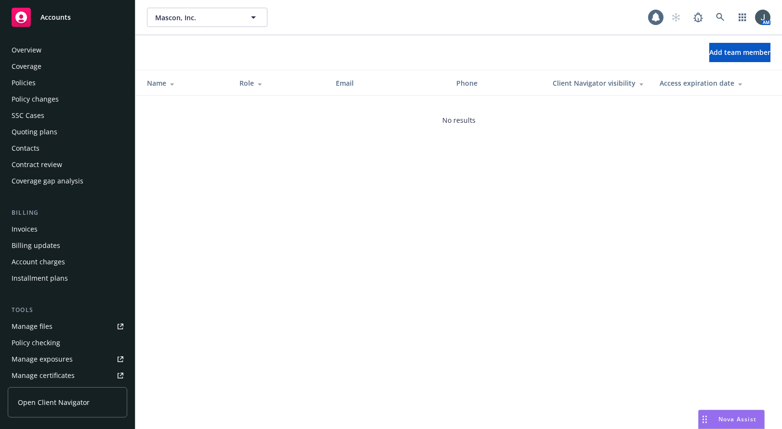
scroll to position [215, 0]
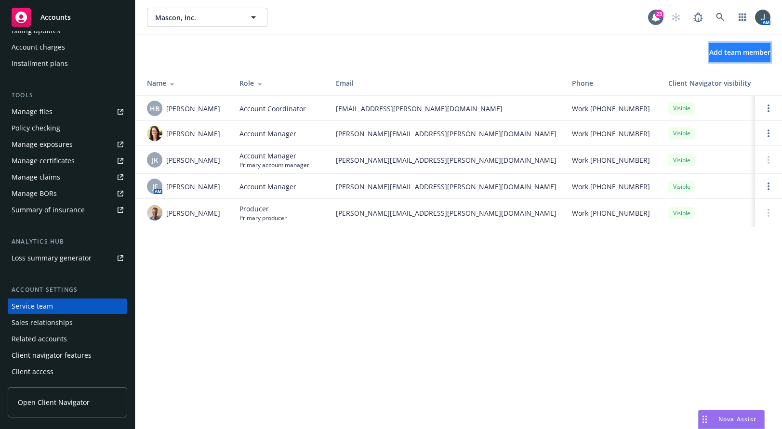
click at [710, 57] on button "Add team member" at bounding box center [740, 52] width 61 height 19
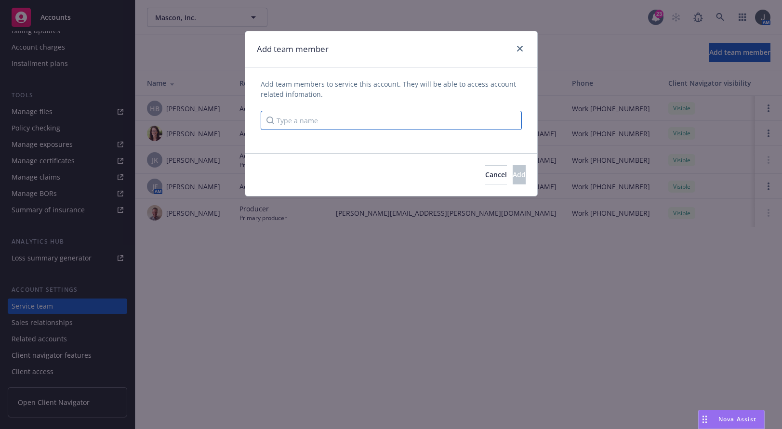
click at [348, 118] on input "Type a name" at bounding box center [391, 120] width 261 height 19
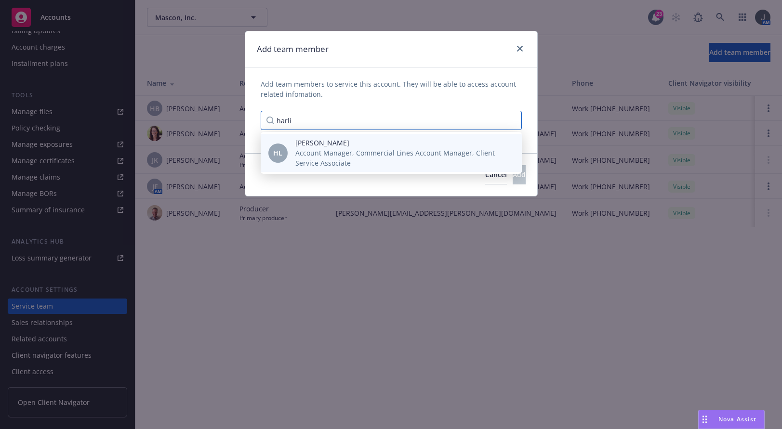
type input "harli"
click at [333, 155] on span "Account Manager, Commercial Lines Account Manager, Client Service Associate" at bounding box center [400, 158] width 211 height 20
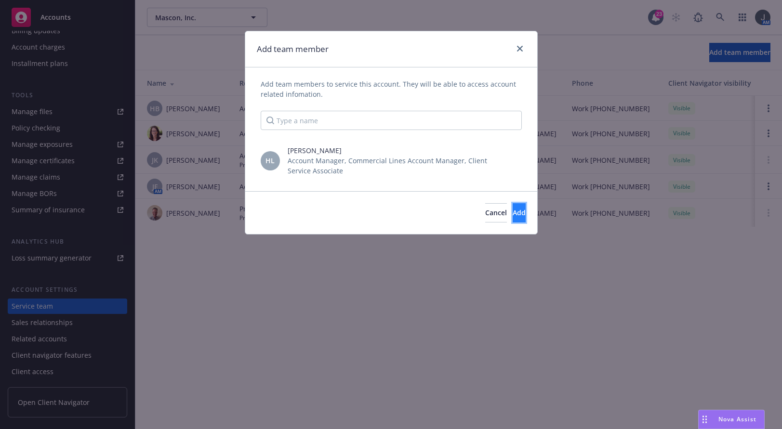
click at [513, 214] on span "Add" at bounding box center [519, 212] width 13 height 9
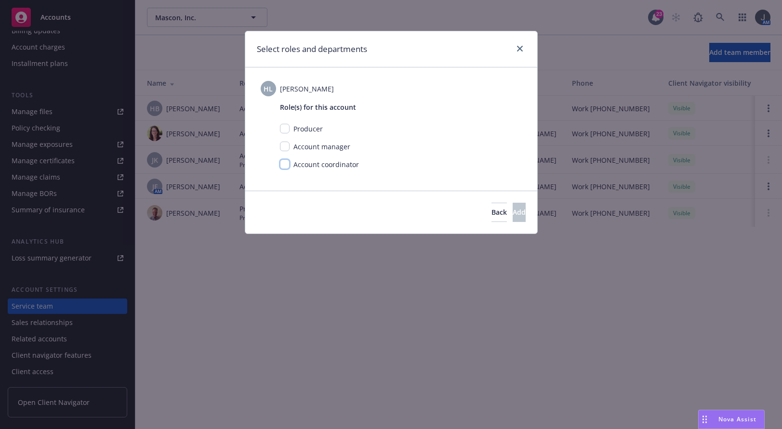
click at [285, 164] on input "checkbox" at bounding box center [285, 165] width 10 height 10
checkbox input "true"
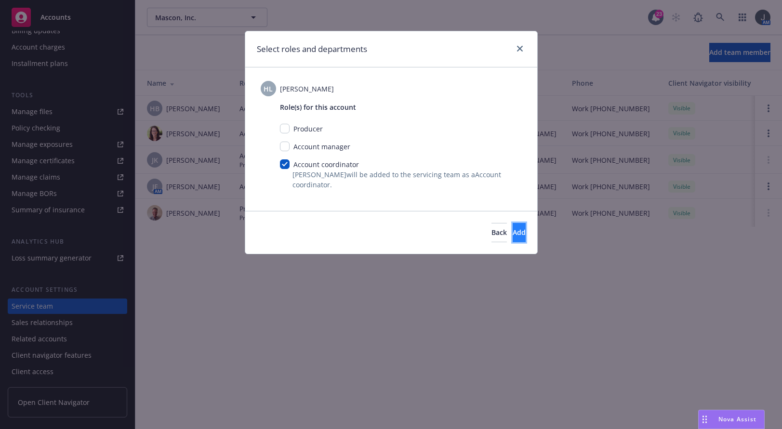
click at [514, 229] on button "Add" at bounding box center [519, 232] width 13 height 19
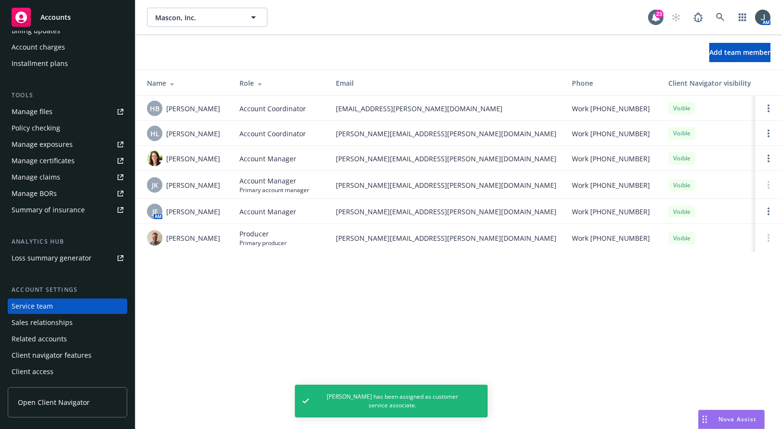
click at [61, 13] on span "Accounts" at bounding box center [55, 17] width 30 height 8
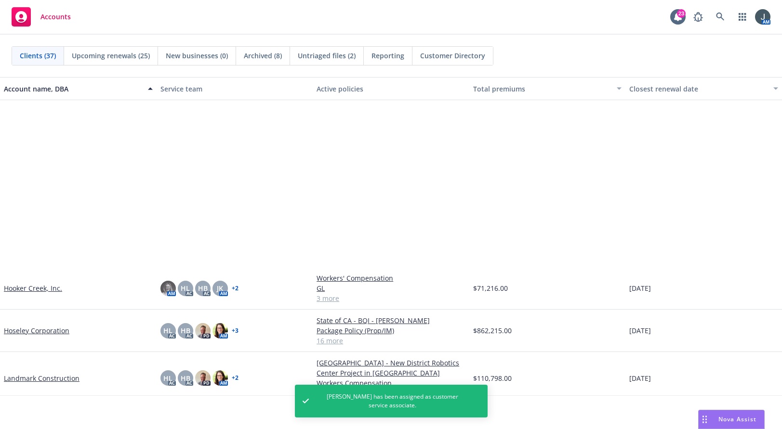
scroll to position [675, 0]
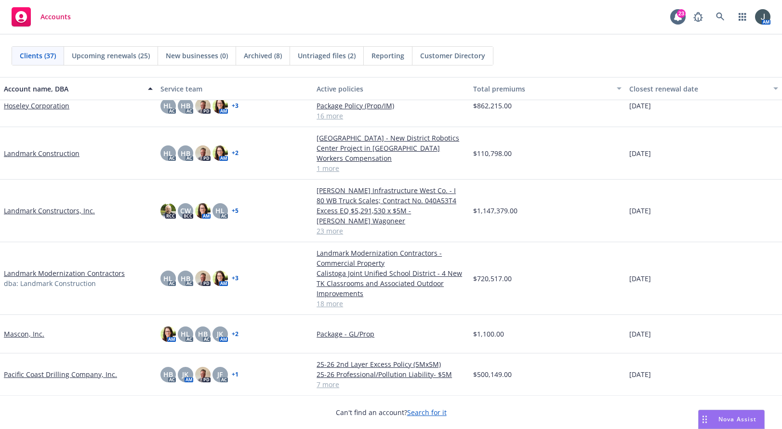
click at [68, 380] on link "Pacific Coast Drilling Company, Inc." at bounding box center [60, 375] width 113 height 10
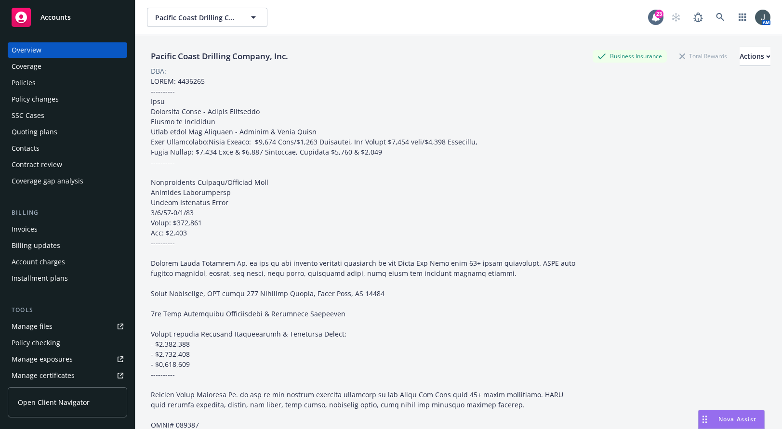
scroll to position [215, 0]
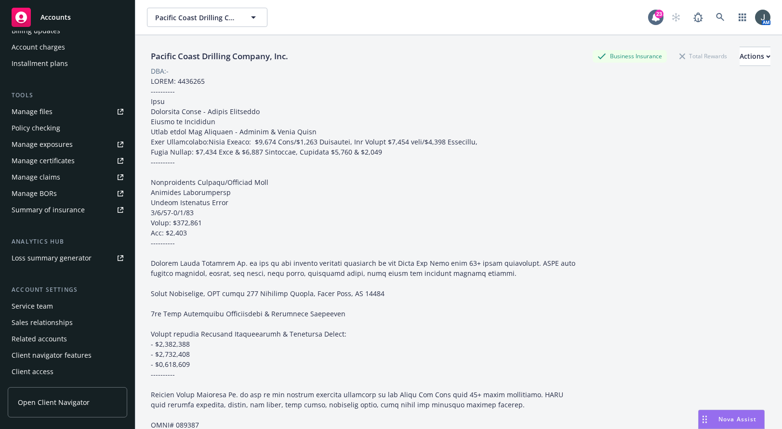
click at [36, 310] on div "Service team" at bounding box center [32, 306] width 41 height 15
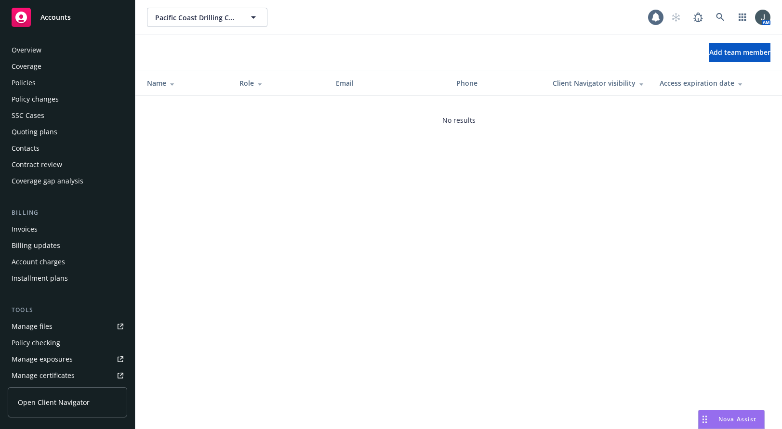
scroll to position [215, 0]
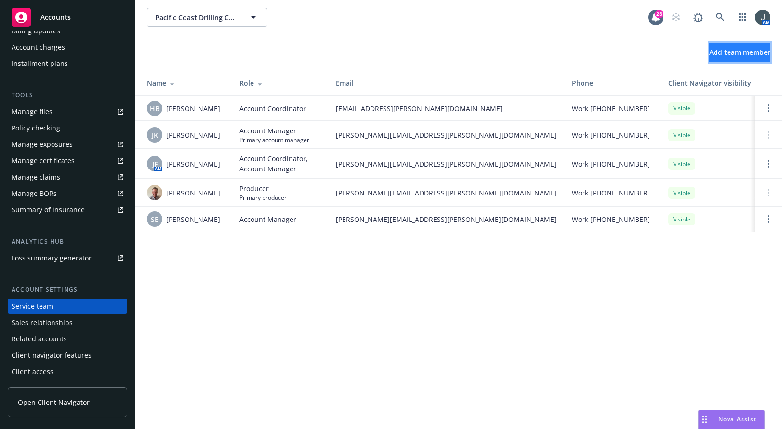
click at [747, 55] on span "Add team member" at bounding box center [740, 52] width 61 height 9
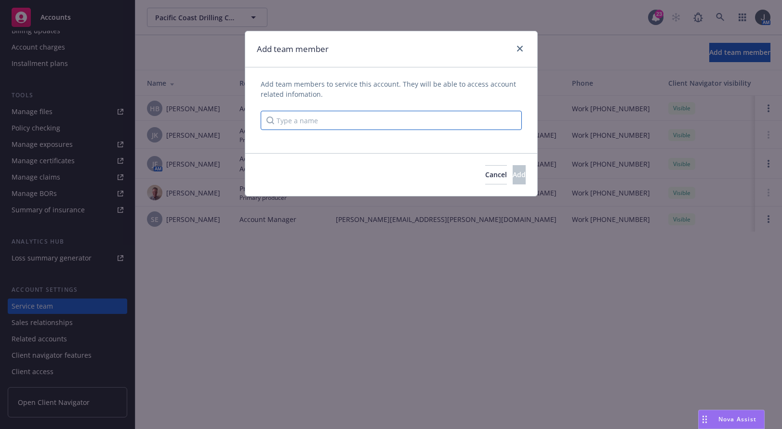
click at [403, 114] on input "Type a name" at bounding box center [391, 120] width 261 height 19
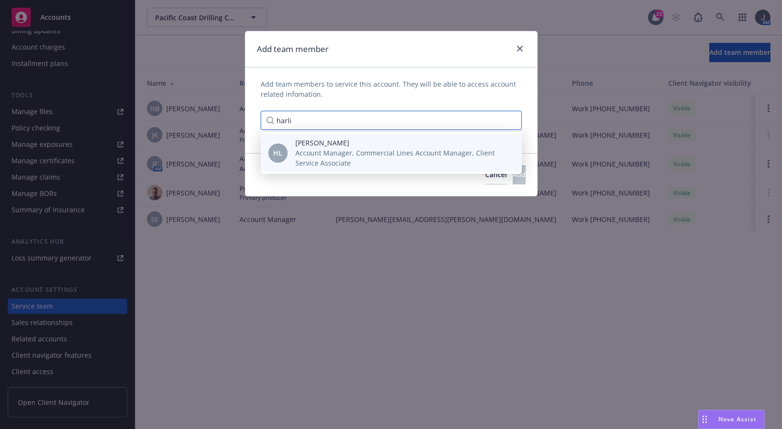
type input "harli"
click at [372, 155] on span "Account Manager, Commercial Lines Account Manager, Client Service Associate" at bounding box center [400, 158] width 211 height 20
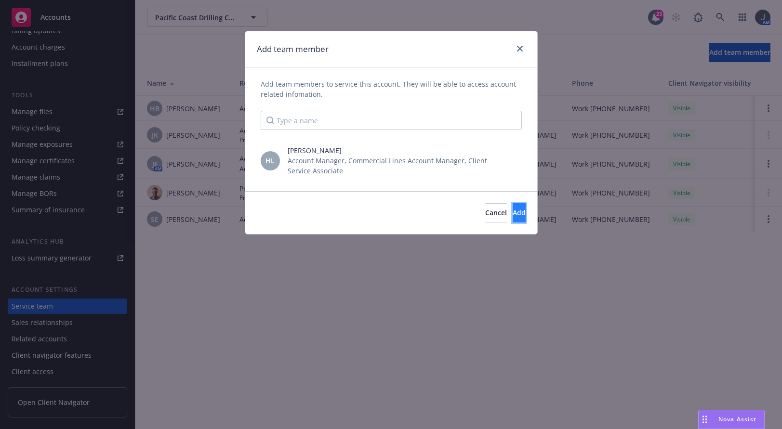
click at [513, 212] on button "Add" at bounding box center [519, 212] width 13 height 19
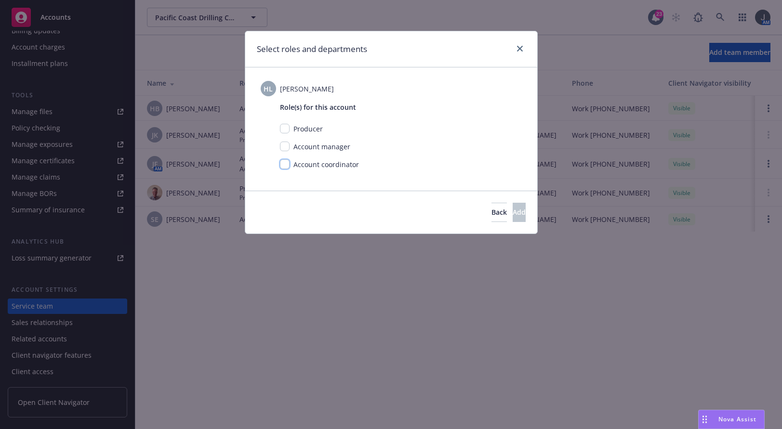
click at [286, 163] on input "checkbox" at bounding box center [285, 165] width 10 height 10
checkbox input "true"
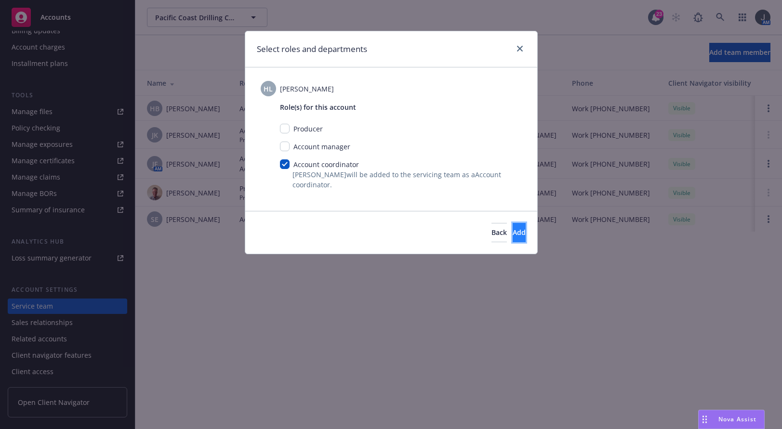
click at [513, 232] on button "Add" at bounding box center [519, 232] width 13 height 19
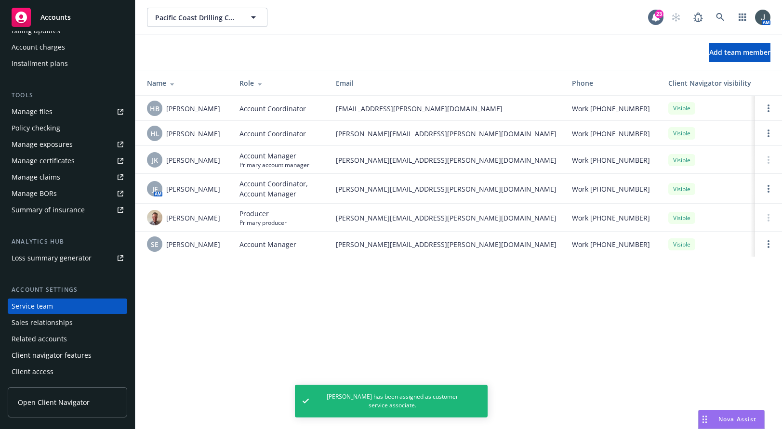
click at [54, 13] on span "Accounts" at bounding box center [55, 17] width 30 height 8
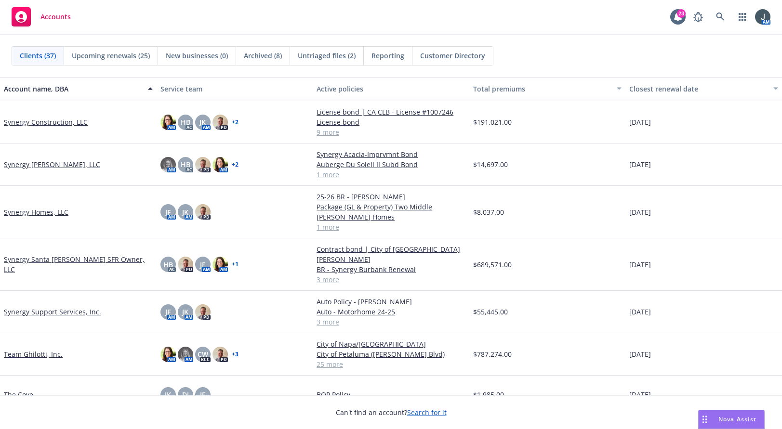
scroll to position [906, 0]
